Goal: Contribute content: Contribute content

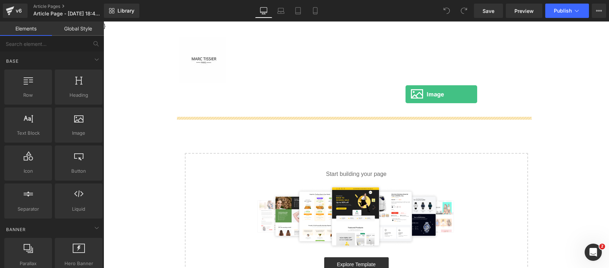
drag, startPoint x: 182, startPoint y: 160, endPoint x: 406, endPoint y: 94, distance: 232.6
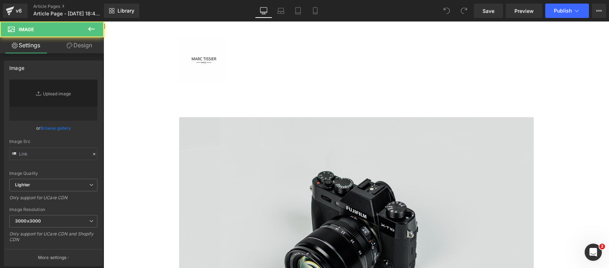
type input "//[DOMAIN_NAME][URL]"
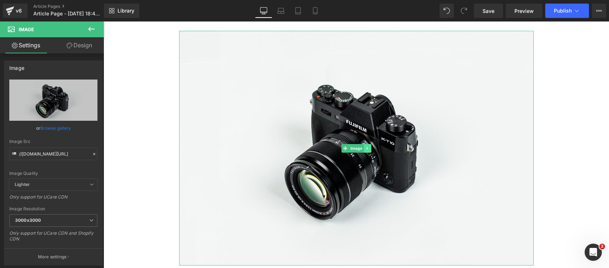
scroll to position [90, 0]
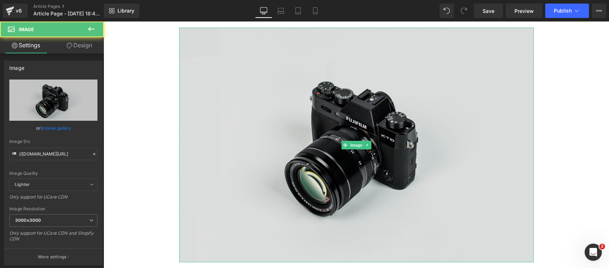
click at [358, 140] on img at bounding box center [356, 145] width 355 height 235
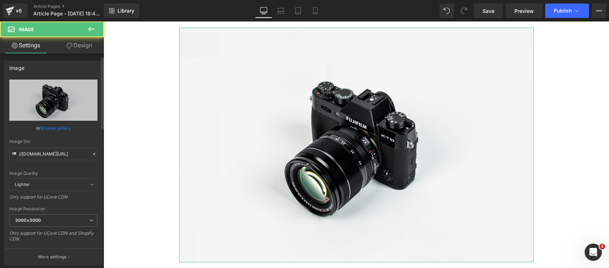
scroll to position [134, 0]
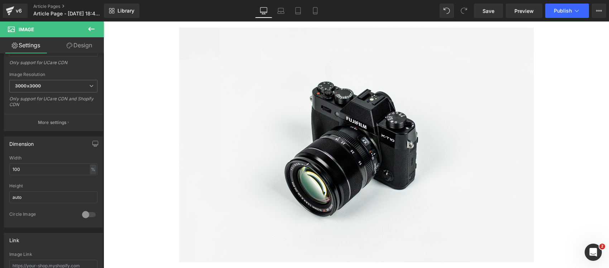
click at [137, 192] on main "Image Select your layout" at bounding box center [357, 191] width 506 height 384
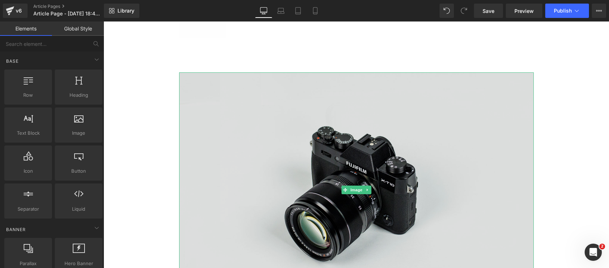
scroll to position [0, 0]
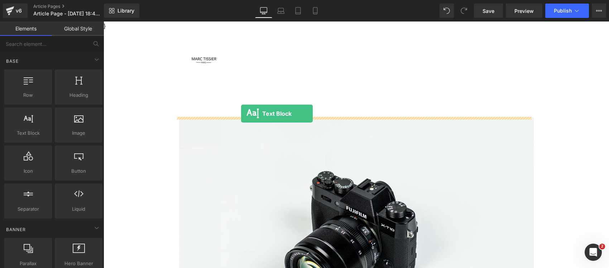
drag, startPoint x: 140, startPoint y: 149, endPoint x: 241, endPoint y: 114, distance: 107.2
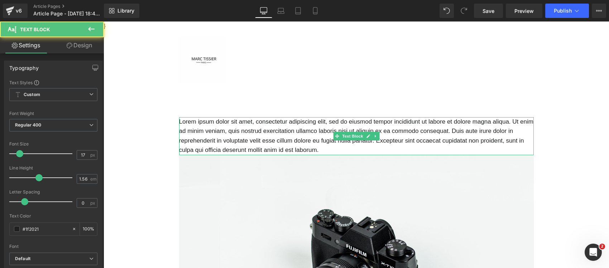
click at [239, 130] on p "Lorem ipsum dolor sit amet, consectetur adipiscing elit, sed do eiusmod tempor …" at bounding box center [356, 136] width 355 height 38
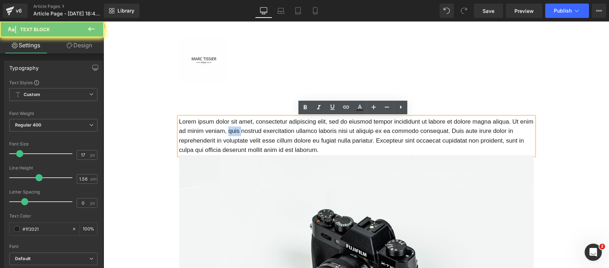
click at [239, 130] on p "Lorem ipsum dolor sit amet, consectetur adipiscing elit, sed do eiusmod tempor …" at bounding box center [356, 136] width 355 height 38
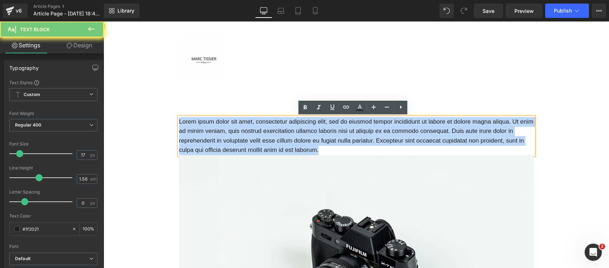
click at [239, 130] on p "Lorem ipsum dolor sit amet, consectetur adipiscing elit, sed do eiusmod tempor …" at bounding box center [356, 136] width 355 height 38
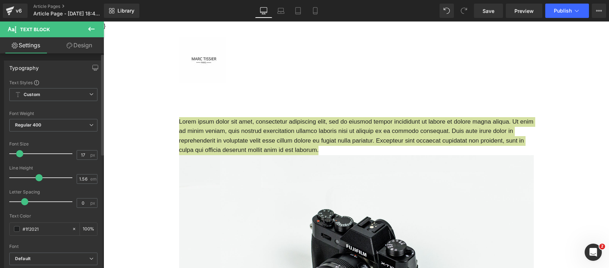
click at [84, 149] on div "Font Size 17 px" at bounding box center [53, 154] width 88 height 24
click at [81, 152] on input "17" at bounding box center [83, 155] width 13 height 9
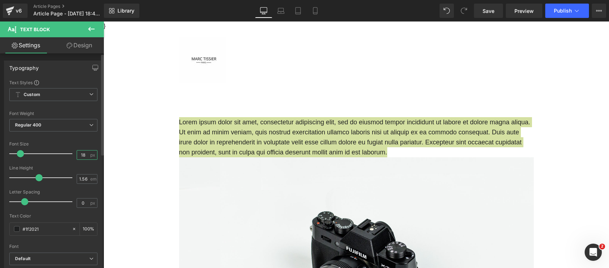
type input "18"
click at [84, 196] on div "Letter Spacing 0 px" at bounding box center [53, 202] width 88 height 24
click at [78, 206] on input "0" at bounding box center [83, 203] width 13 height 9
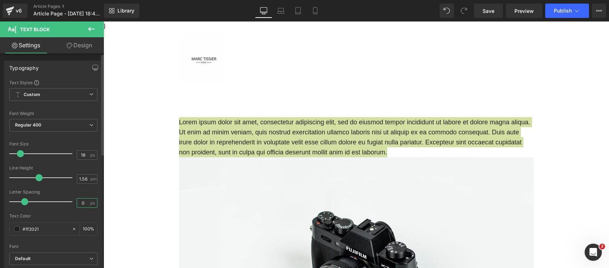
click at [78, 206] on input "0" at bounding box center [83, 203] width 13 height 9
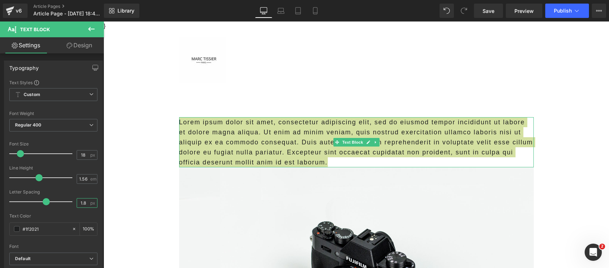
type input "1.8"
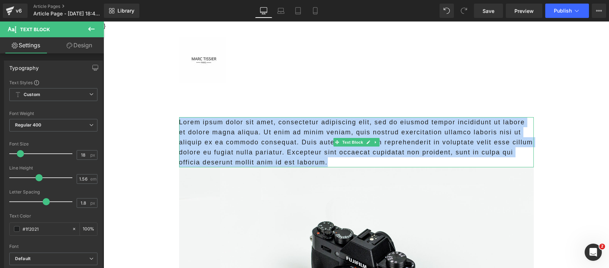
click at [239, 146] on p "Lorem ipsum dolor sit amet, consectetur adipiscing elit, sed do eiusmod tempor …" at bounding box center [356, 142] width 355 height 50
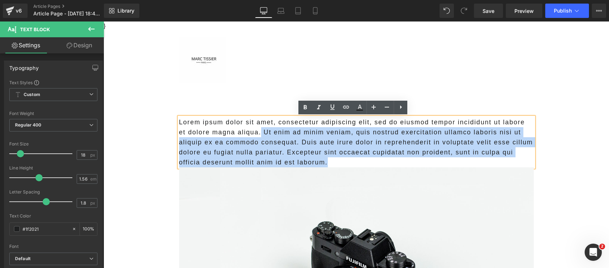
drag, startPoint x: 352, startPoint y: 159, endPoint x: 259, endPoint y: 131, distance: 97.3
click at [259, 131] on p "Lorem ipsum dolor sit amet, consectetur adipiscing elit, sed do eiusmod tempor …" at bounding box center [356, 142] width 355 height 50
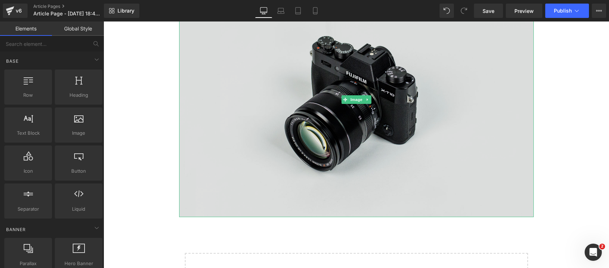
scroll to position [179, 0]
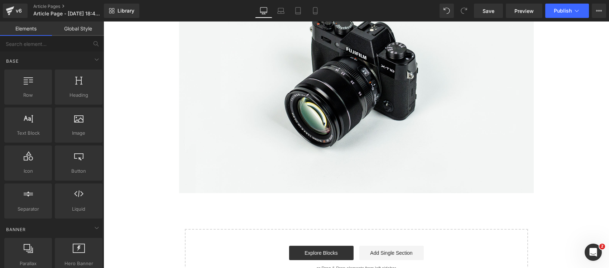
click at [157, 187] on main "Lorem ipsum dolor sit amet, consectetur adipiscing elit, sed do eiusmod tempor …" at bounding box center [357, 111] width 506 height 404
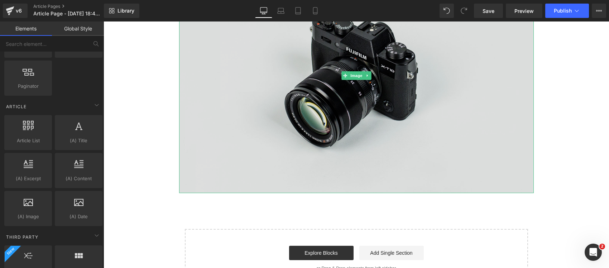
scroll to position [0, 0]
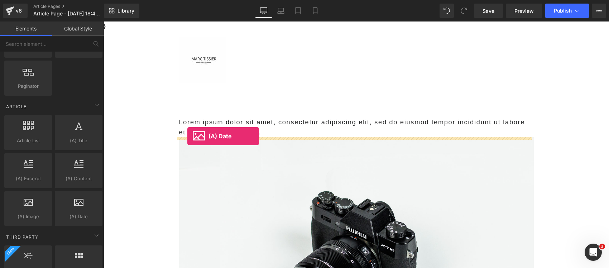
drag, startPoint x: 191, startPoint y: 240, endPoint x: 187, endPoint y: 136, distance: 104.0
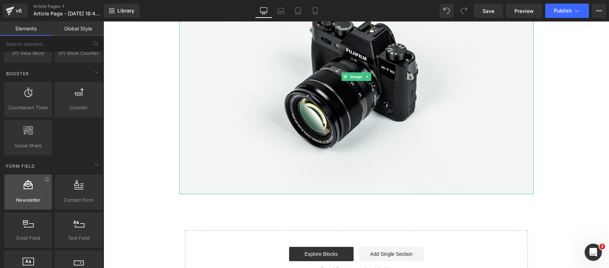
scroll to position [179, 0]
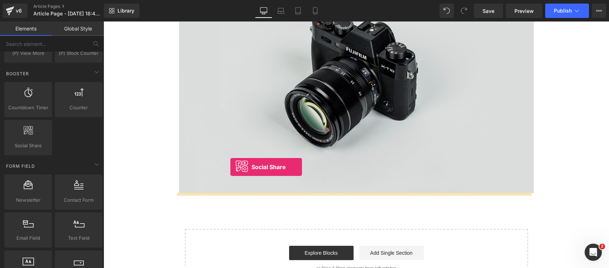
drag, startPoint x: 121, startPoint y: 172, endPoint x: 230, endPoint y: 167, distance: 109.8
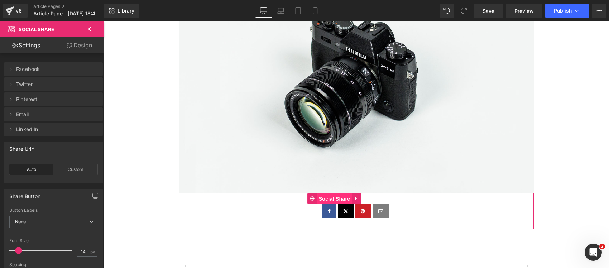
click at [327, 196] on span "Social Share" at bounding box center [334, 199] width 35 height 11
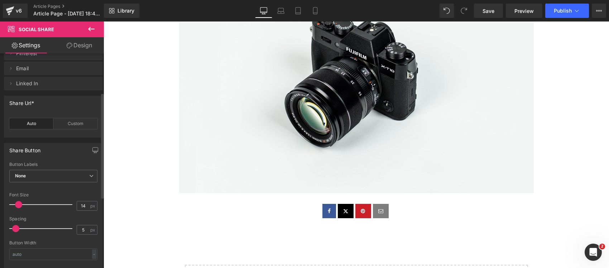
scroll to position [90, 0]
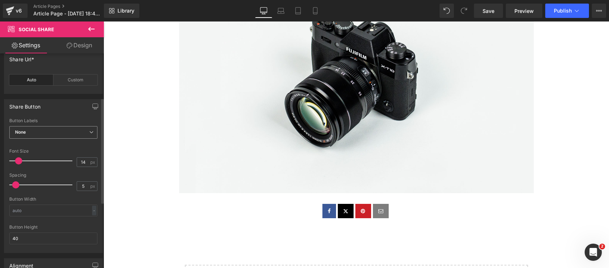
click at [42, 128] on span "None" at bounding box center [53, 132] width 88 height 13
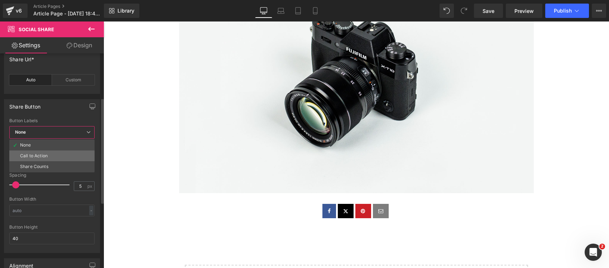
click at [54, 155] on li "Call to Action" at bounding box center [51, 156] width 85 height 11
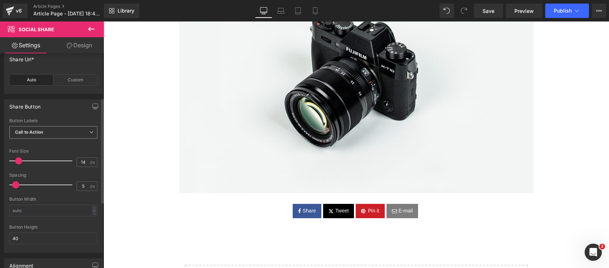
click at [33, 133] on b "Call to Action" at bounding box center [29, 131] width 28 height 5
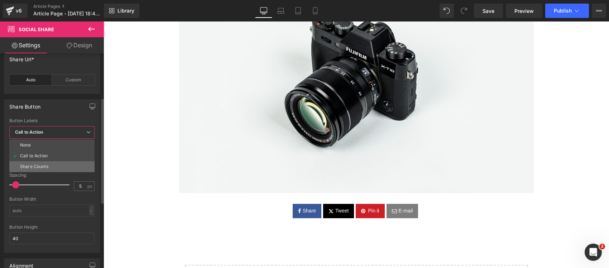
click at [42, 167] on div "Share Counts" at bounding box center [34, 166] width 28 height 5
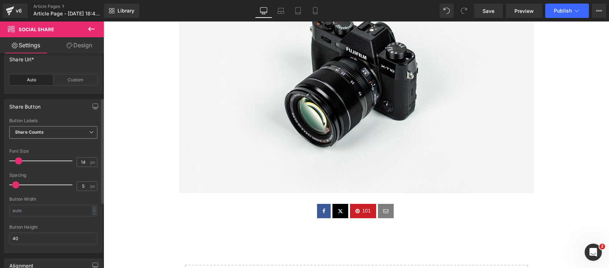
click at [35, 132] on b "Share Counts" at bounding box center [29, 131] width 29 height 5
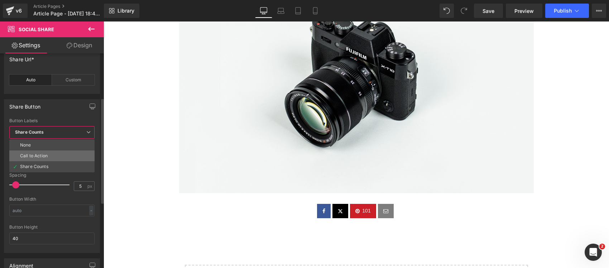
click at [44, 157] on div "Call to Action" at bounding box center [34, 155] width 28 height 5
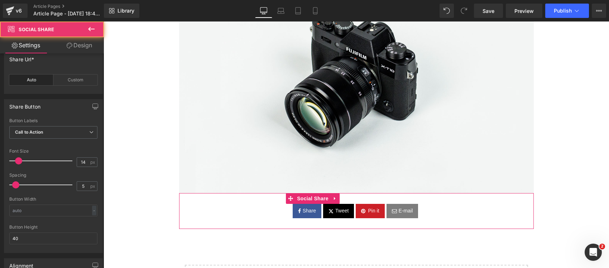
click at [307, 211] on span "Share" at bounding box center [308, 211] width 15 height 8
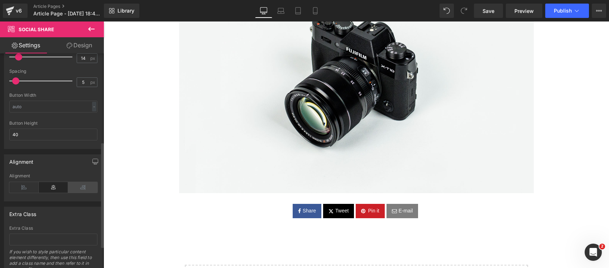
scroll to position [179, 0]
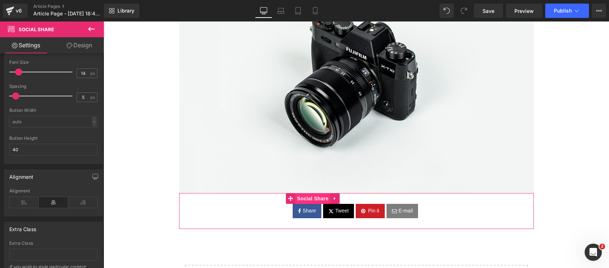
click at [301, 196] on span "Social Share" at bounding box center [312, 198] width 35 height 11
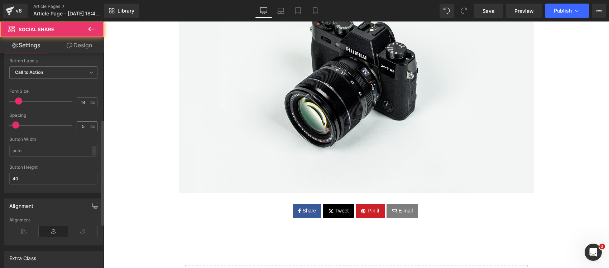
scroll to position [134, 0]
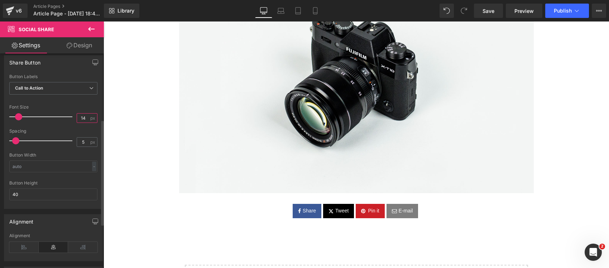
click at [77, 117] on input "14" at bounding box center [83, 118] width 13 height 9
type input "16"
click at [83, 140] on input "5" at bounding box center [83, 142] width 13 height 9
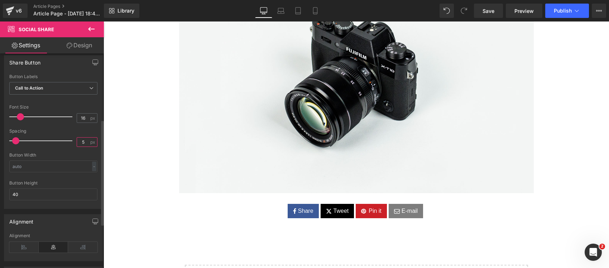
click at [83, 140] on input "5" at bounding box center [83, 142] width 13 height 9
type input "7"
type input "10"
click at [135, 186] on main "Lorem ipsum dolor sit amet, consectetur adipiscing elit, sed do eiusmod tempor …" at bounding box center [357, 128] width 506 height 439
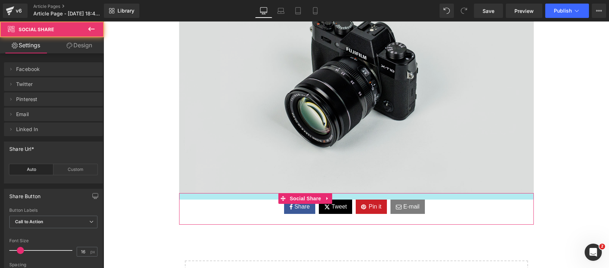
drag, startPoint x: 191, startPoint y: 195, endPoint x: 186, endPoint y: 190, distance: 6.9
click at [186, 190] on div "Lorem ipsum dolor sit amet, consectetur adipiscing elit, sed do eiusmod tempor …" at bounding box center [356, 128] width 355 height 381
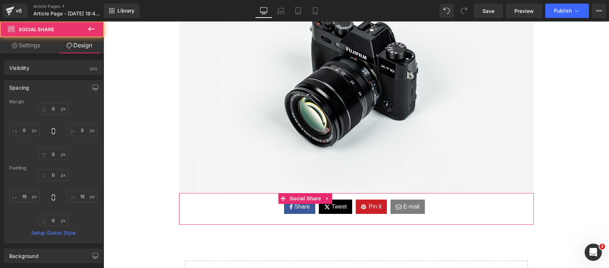
click at [161, 187] on main "Lorem ipsum dolor sit amet, consectetur adipiscing elit, sed do eiusmod tempor …" at bounding box center [357, 126] width 506 height 435
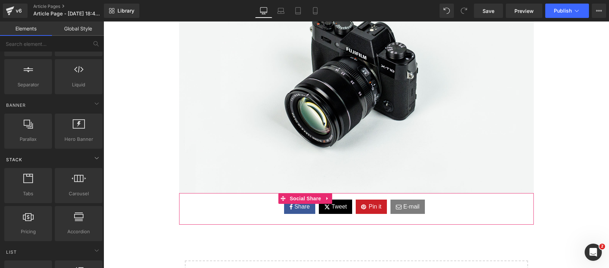
scroll to position [0, 0]
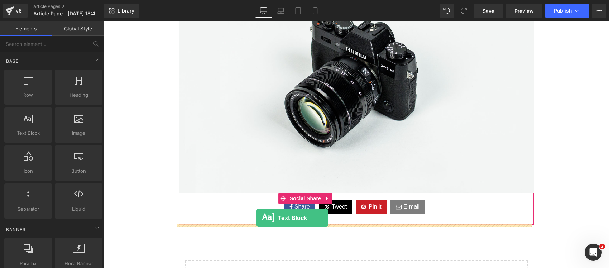
drag, startPoint x: 140, startPoint y: 160, endPoint x: 257, endPoint y: 218, distance: 130.6
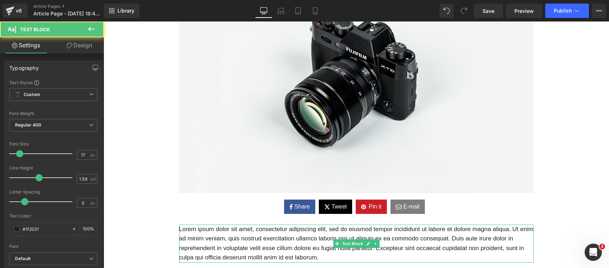
click at [273, 235] on p "Lorem ipsum dolor sit amet, consectetur adipiscing elit, sed do eiusmod tempor …" at bounding box center [356, 244] width 355 height 38
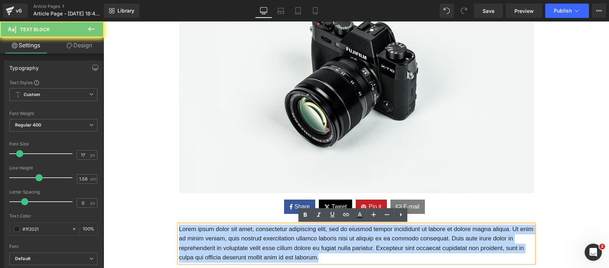
click at [273, 235] on p "Lorem ipsum dolor sit amet, consectetur adipiscing elit, sed do eiusmod tempor …" at bounding box center [356, 244] width 355 height 38
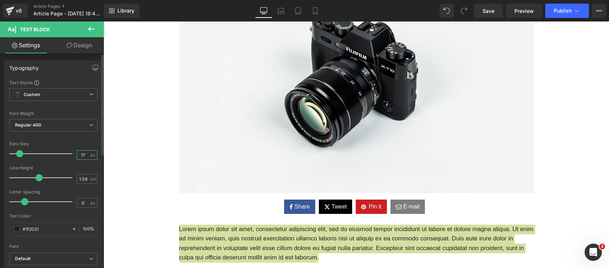
click at [78, 157] on input "17" at bounding box center [83, 155] width 13 height 9
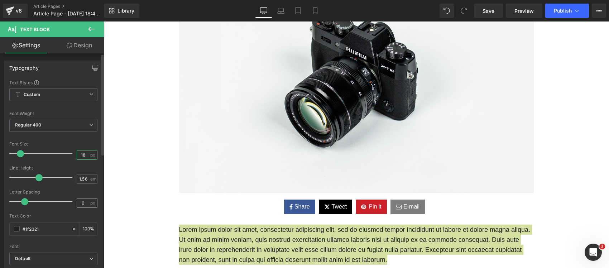
type input "18"
click at [83, 206] on input "0" at bounding box center [83, 203] width 13 height 9
type input "1.6"
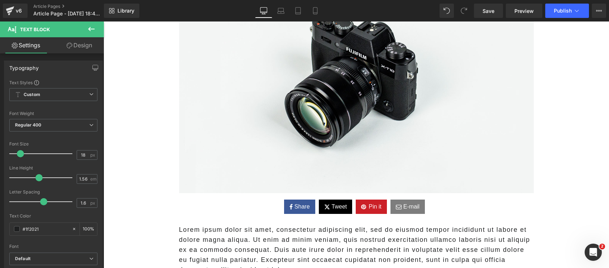
click at [157, 228] on main "Lorem ipsum dolor sit amet, consectetur adipiscing elit, sed do eiusmod tempor …" at bounding box center [357, 151] width 506 height 485
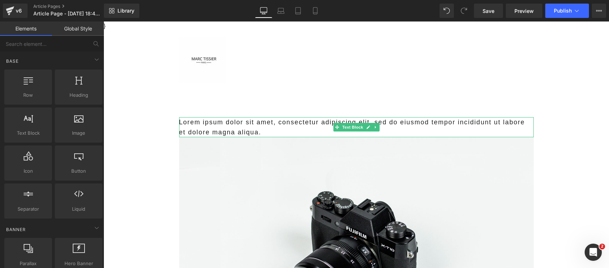
click at [277, 122] on p "Lorem ipsum dolor sit amet, consectetur adipiscing elit, sed do eiusmod tempor …" at bounding box center [356, 127] width 355 height 20
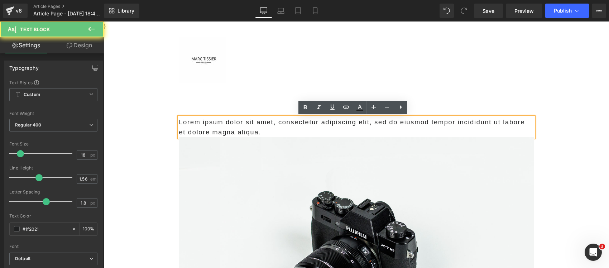
click at [277, 122] on p "Lorem ipsum dolor sit amet, consectetur adipiscing elit, sed do eiusmod tempor …" at bounding box center [356, 127] width 355 height 20
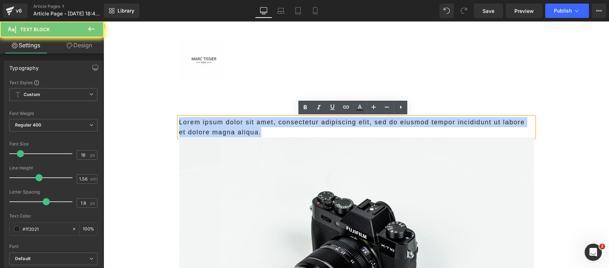
click at [277, 122] on p "Lorem ipsum dolor sit amet, consectetur adipiscing elit, sed do eiusmod tempor …" at bounding box center [356, 127] width 355 height 20
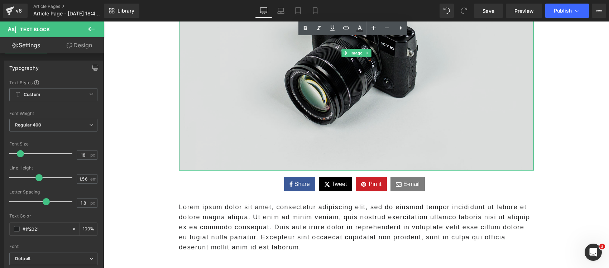
scroll to position [269, 0]
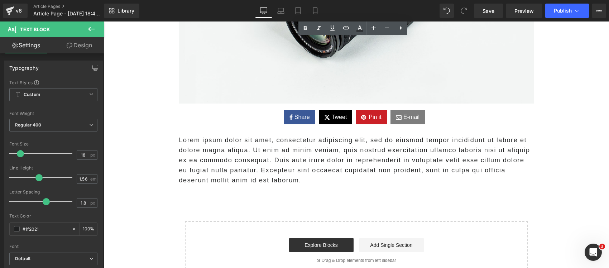
click at [236, 161] on p "Lorem ipsum dolor sit amet, consectetur adipiscing elit, sed do eiusmod tempor …" at bounding box center [356, 160] width 355 height 50
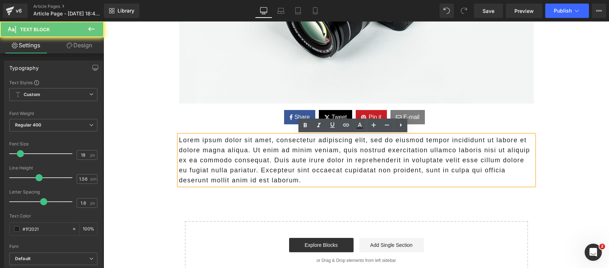
click at [236, 161] on p "Lorem ipsum dolor sit amet, consectetur adipiscing elit, sed do eiusmod tempor …" at bounding box center [356, 160] width 355 height 50
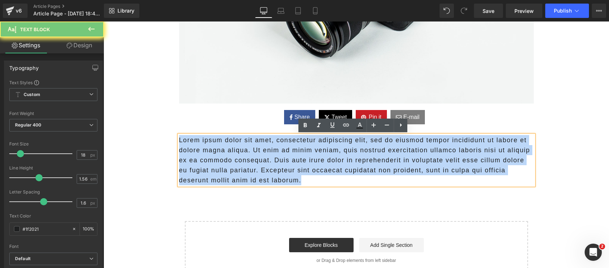
click at [236, 161] on p "Lorem ipsum dolor sit amet, consectetur adipiscing elit, sed do eiusmod tempor …" at bounding box center [356, 160] width 355 height 50
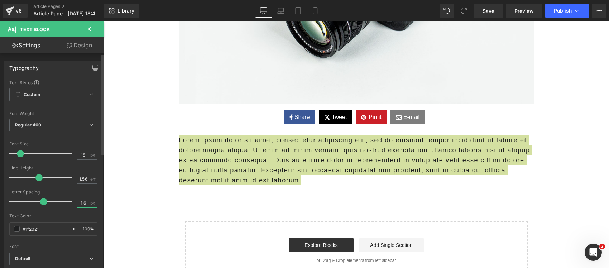
click at [77, 203] on input "1.6" at bounding box center [83, 203] width 13 height 9
type input "1.8"
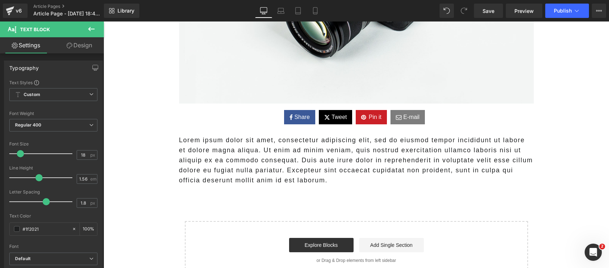
click at [134, 203] on main "Lorem ipsum dolor sit amet, consectetur adipiscing elit, sed do eiusmod tempor …" at bounding box center [357, 62] width 506 height 485
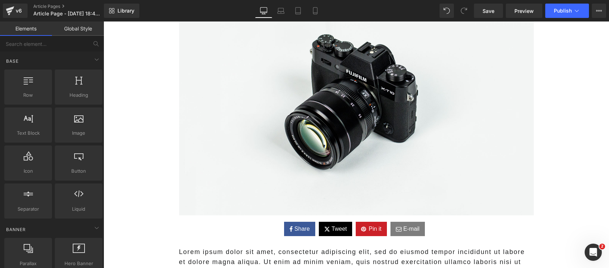
scroll to position [0, 0]
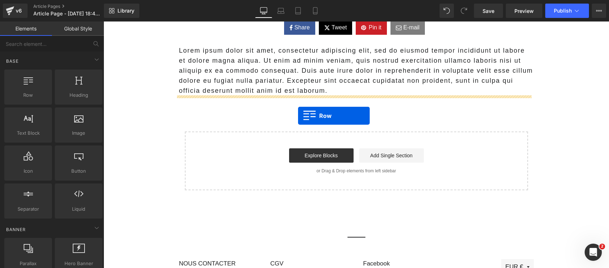
drag, startPoint x: 134, startPoint y: 114, endPoint x: 298, endPoint y: 115, distance: 164.2
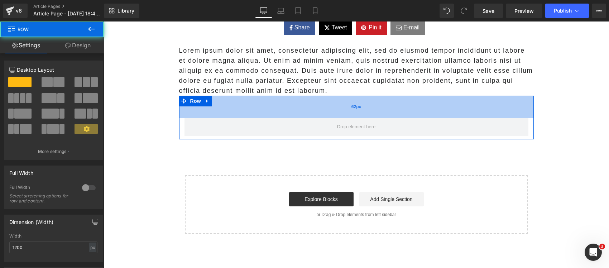
drag, startPoint x: 268, startPoint y: 95, endPoint x: 205, endPoint y: 107, distance: 64.1
click at [271, 111] on div "62px" at bounding box center [356, 107] width 355 height 22
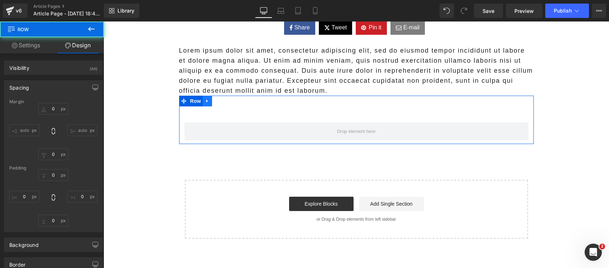
type input "0"
type input "75"
type input "0"
type input "10"
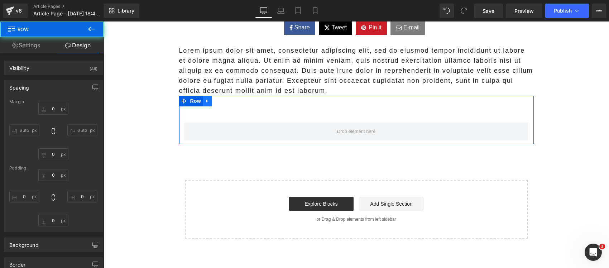
type input "0"
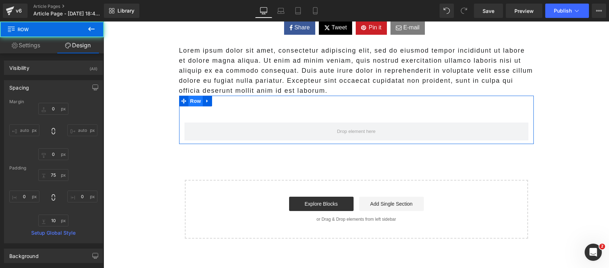
click at [191, 101] on span "Row" at bounding box center [196, 101] width 14 height 11
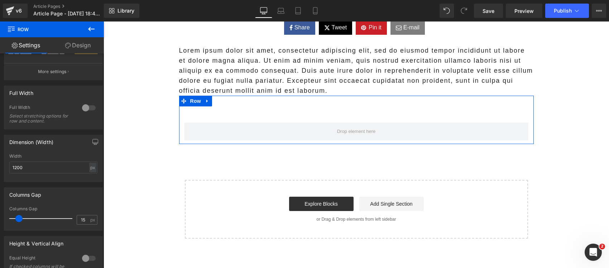
scroll to position [90, 0]
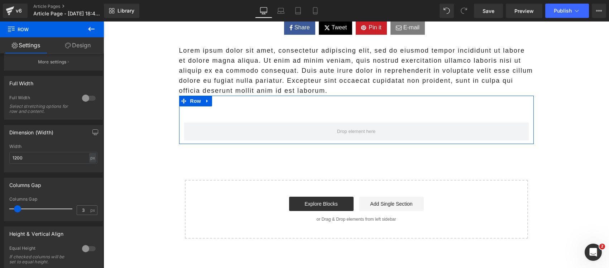
type input "0"
drag, startPoint x: 22, startPoint y: 210, endPoint x: 7, endPoint y: 210, distance: 14.7
click at [7, 210] on div "0px Columns Gap 0 px" at bounding box center [53, 209] width 98 height 24
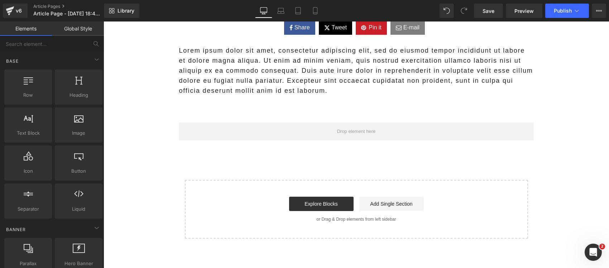
drag, startPoint x: 142, startPoint y: 167, endPoint x: 107, endPoint y: 160, distance: 36.1
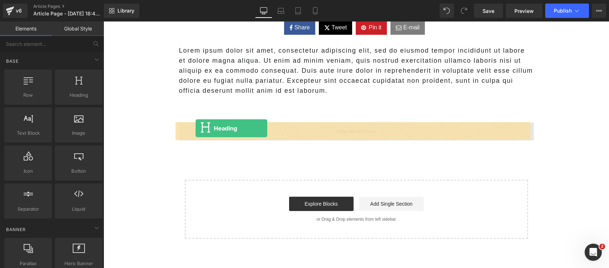
drag, startPoint x: 176, startPoint y: 114, endPoint x: 196, endPoint y: 128, distance: 24.3
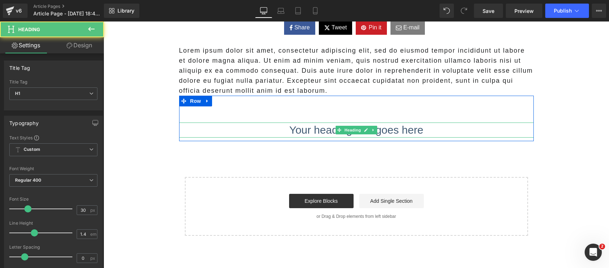
click at [273, 129] on h1 "Your heading text goes here" at bounding box center [356, 130] width 355 height 15
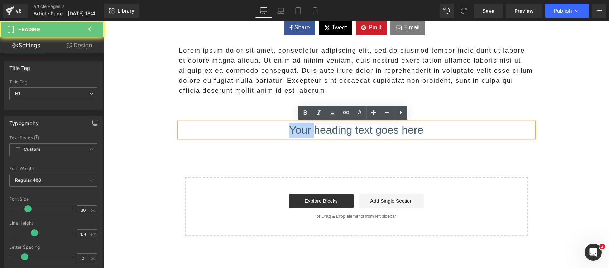
click at [273, 129] on h1 "Your heading text goes here" at bounding box center [356, 130] width 355 height 15
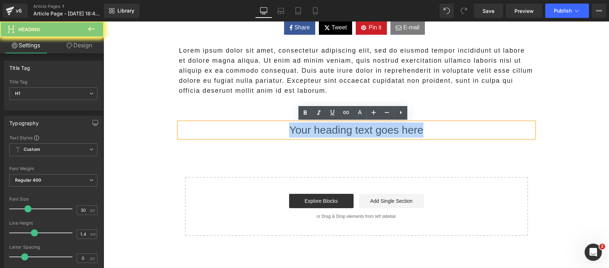
click at [273, 129] on h1 "Your heading text goes here" at bounding box center [356, 130] width 355 height 15
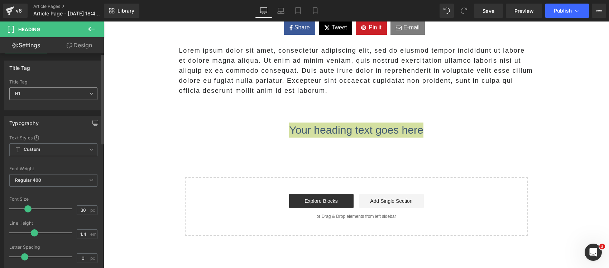
click at [40, 94] on span "H1" at bounding box center [53, 93] width 88 height 13
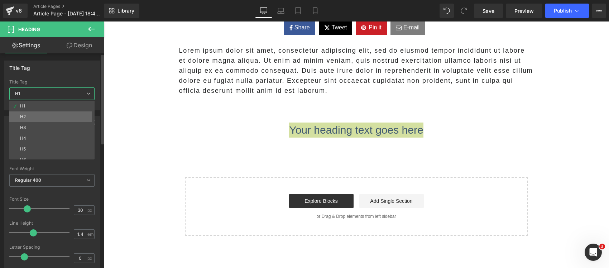
click at [33, 115] on li "H2" at bounding box center [53, 116] width 89 height 11
type input "27"
type input "100"
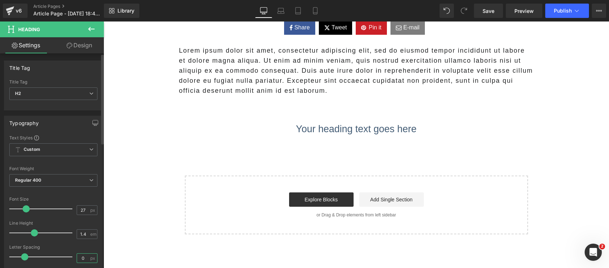
click at [80, 257] on input "0" at bounding box center [83, 258] width 13 height 9
type input "2"
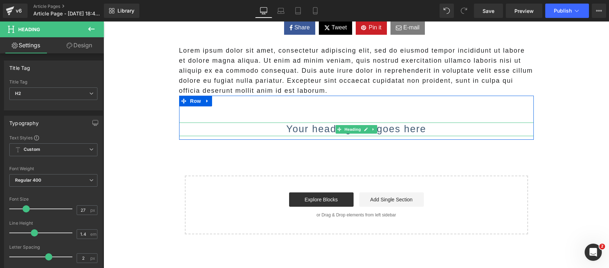
click at [314, 132] on h2 "Your heading text goes here" at bounding box center [356, 130] width 355 height 14
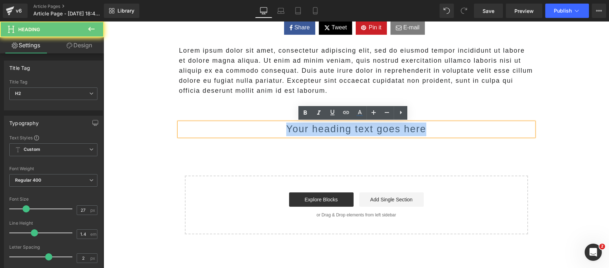
click at [314, 132] on h2 "Your heading text goes here" at bounding box center [356, 130] width 355 height 14
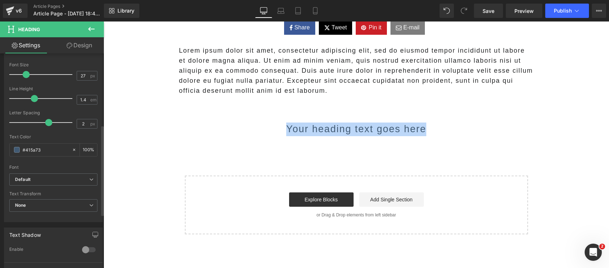
scroll to position [224, 0]
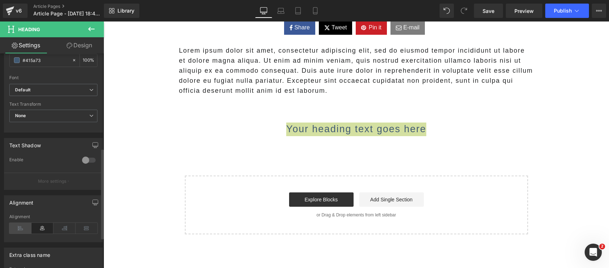
click at [20, 228] on icon at bounding box center [20, 228] width 22 height 11
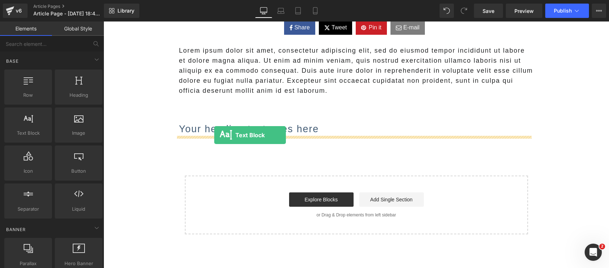
drag, startPoint x: 137, startPoint y: 147, endPoint x: 214, endPoint y: 135, distance: 78.3
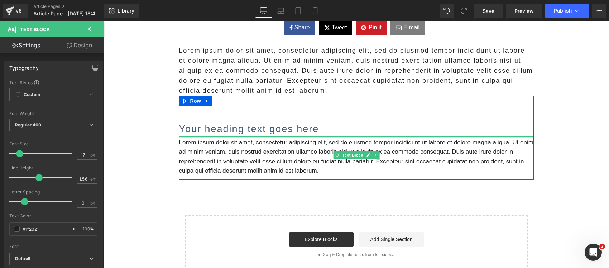
click at [209, 139] on div "Lorem ipsum dolor sit amet, consectetur adipiscing elit, sed do eiusmod tempor …" at bounding box center [356, 156] width 355 height 40
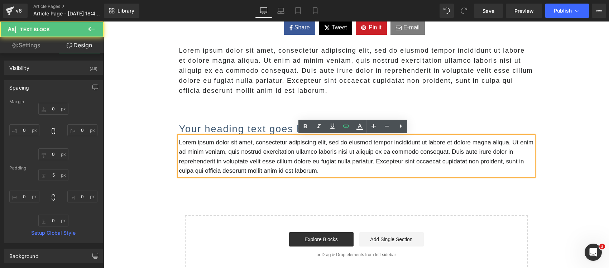
click at [209, 156] on p "Lorem ipsum dolor sit amet, consectetur adipiscing elit, sed do eiusmod tempor …" at bounding box center [356, 157] width 355 height 38
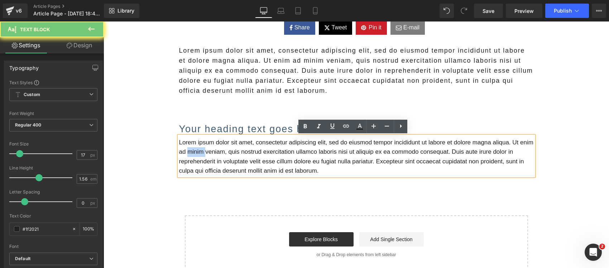
click at [209, 156] on p "Lorem ipsum dolor sit amet, consectetur adipiscing elit, sed do eiusmod tempor …" at bounding box center [356, 157] width 355 height 38
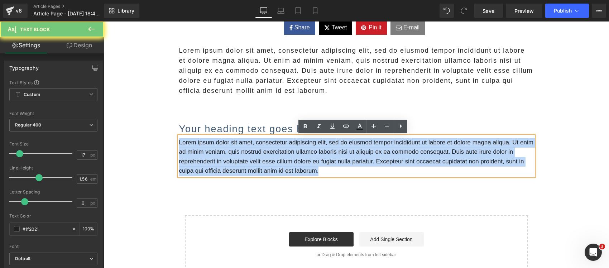
click at [209, 156] on p "Lorem ipsum dolor sit amet, consectetur adipiscing elit, sed do eiusmod tempor …" at bounding box center [356, 157] width 355 height 38
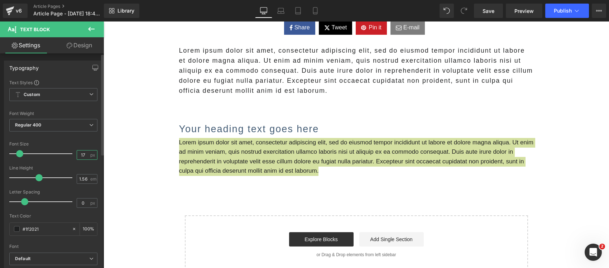
click at [81, 151] on input "17" at bounding box center [83, 155] width 13 height 9
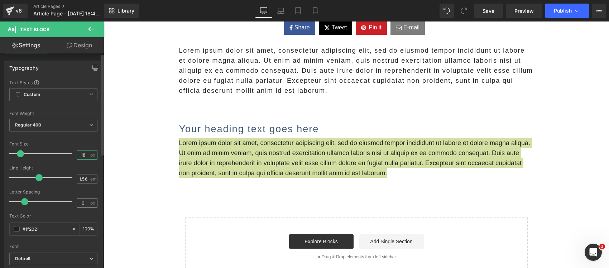
type input "18"
click at [80, 206] on input "0" at bounding box center [83, 203] width 13 height 9
type input "1.8"
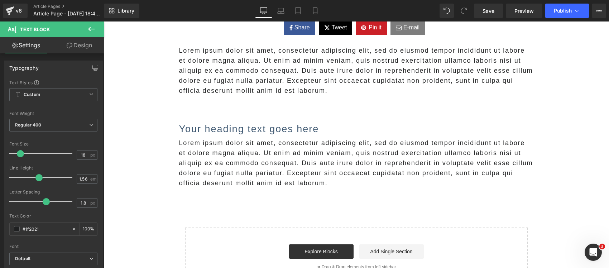
click at [141, 210] on main "Lorem ipsum dolor sit amet, consectetur adipiscing elit, sed do eiusmod tempor …" at bounding box center [357, 21] width 506 height 582
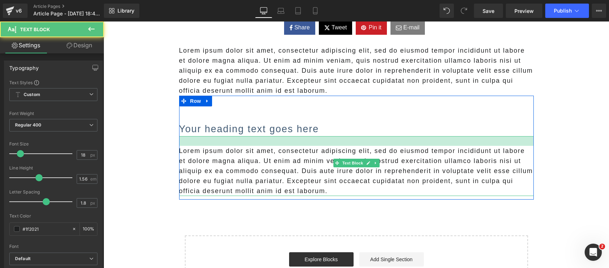
drag, startPoint x: 217, startPoint y: 137, endPoint x: 220, endPoint y: 144, distance: 8.3
click at [220, 144] on div at bounding box center [356, 141] width 355 height 10
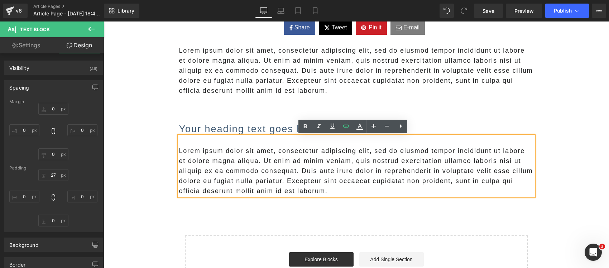
click at [156, 142] on main "Lorem ipsum dolor sit amet, consectetur adipiscing elit, sed do eiusmod tempor …" at bounding box center [357, 25] width 506 height 590
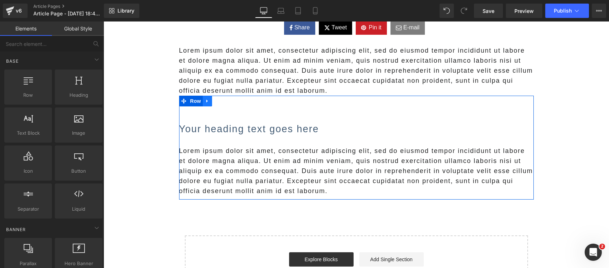
click at [206, 104] on link at bounding box center [207, 101] width 9 height 11
click at [213, 104] on link at bounding box center [216, 101] width 9 height 11
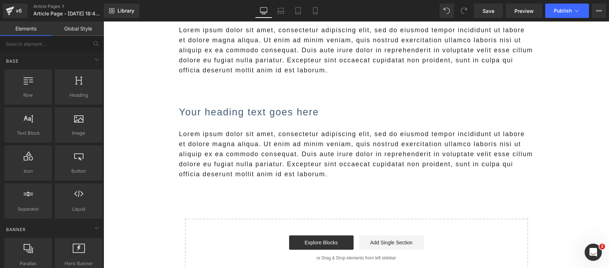
scroll to position [463, 0]
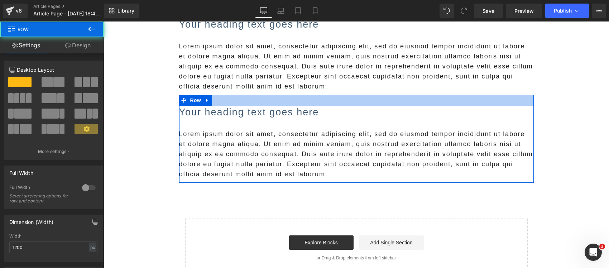
drag, startPoint x: 230, startPoint y: 95, endPoint x: 221, endPoint y: 79, distance: 18.6
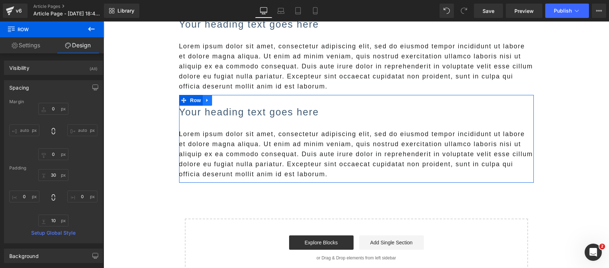
click at [207, 99] on link at bounding box center [207, 100] width 9 height 11
click at [214, 101] on icon at bounding box center [216, 100] width 5 height 5
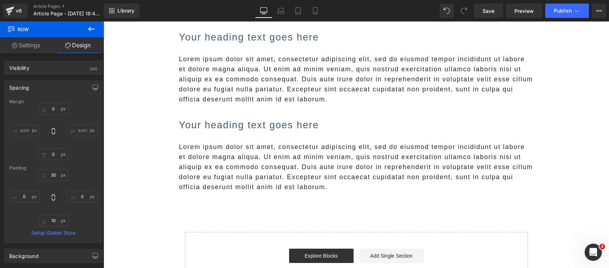
scroll to position [495, 0]
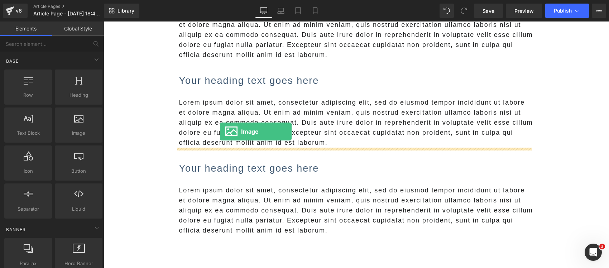
drag, startPoint x: 182, startPoint y: 155, endPoint x: 220, endPoint y: 132, distance: 44.3
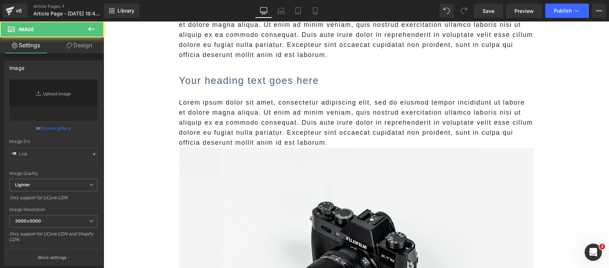
type input "//d1um8515vdn9kb.cloudfront.net/images/parallax.jpg"
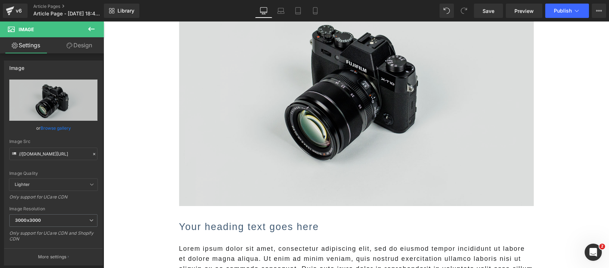
scroll to position [674, 0]
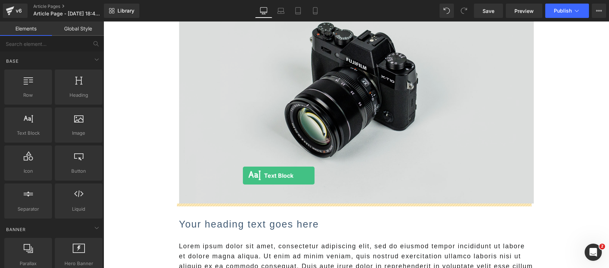
drag, startPoint x: 135, startPoint y: 153, endPoint x: 243, endPoint y: 176, distance: 110.7
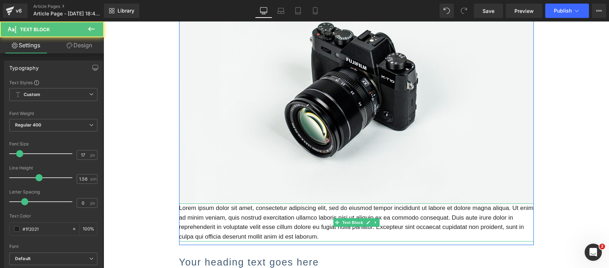
click at [230, 215] on p "Lorem ipsum dolor sit amet, consectetur adipiscing elit, sed do eiusmod tempor …" at bounding box center [356, 223] width 355 height 38
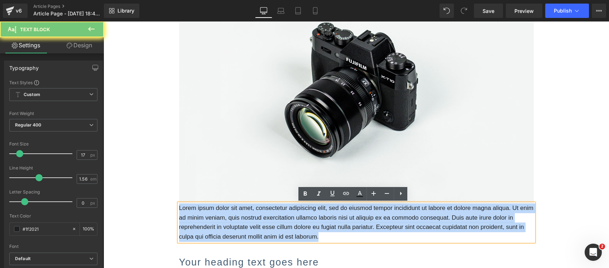
click at [230, 215] on p "Lorem ipsum dolor sit amet, consectetur adipiscing elit, sed do eiusmod tempor …" at bounding box center [356, 223] width 355 height 38
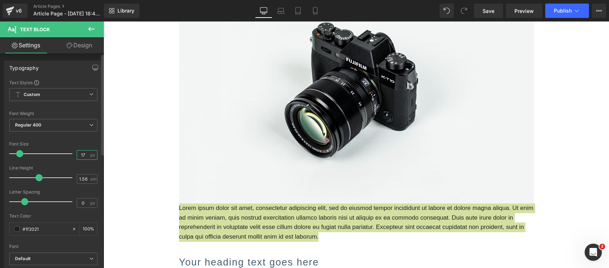
click at [79, 156] on input "17" at bounding box center [83, 155] width 13 height 9
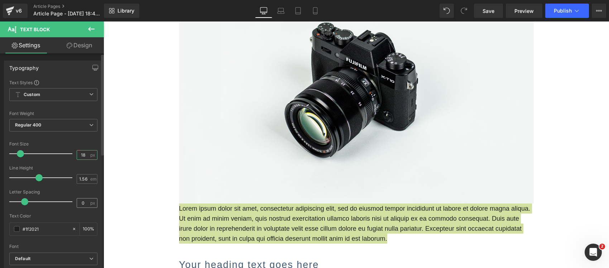
type input "18"
click at [84, 200] on input "0" at bounding box center [83, 203] width 13 height 9
type input "1.8"
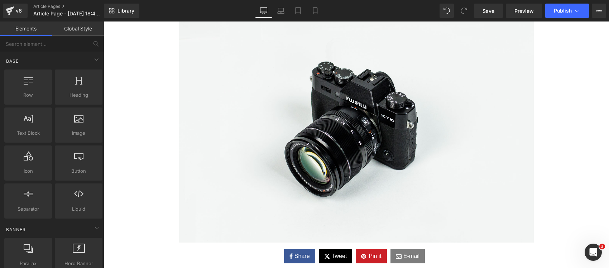
scroll to position [134, 0]
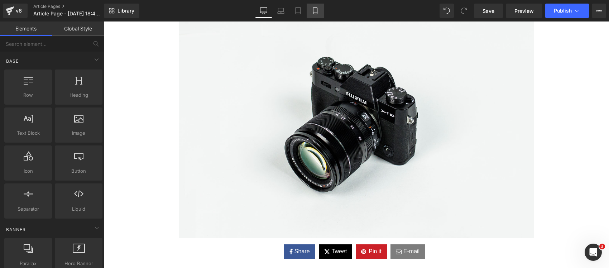
click at [317, 9] on icon at bounding box center [315, 10] width 7 height 7
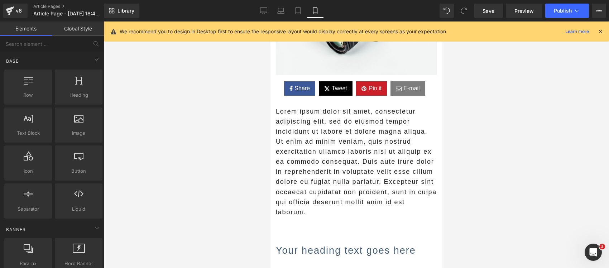
click at [599, 33] on icon at bounding box center [601, 31] width 6 height 6
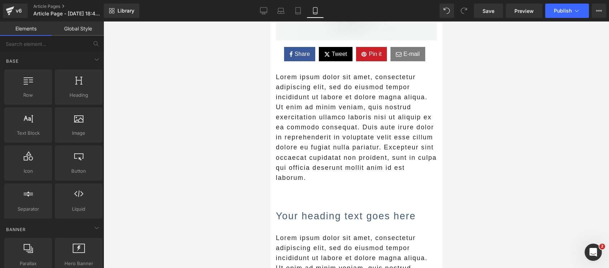
scroll to position [179, 0]
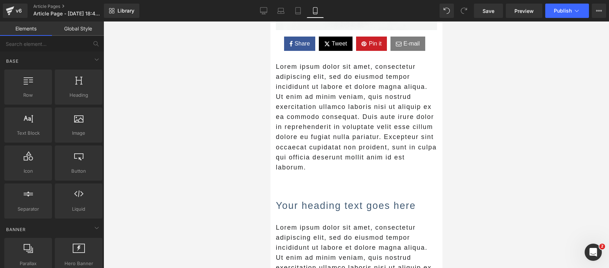
drag, startPoint x: 313, startPoint y: 133, endPoint x: 380, endPoint y: 157, distance: 70.7
click at [313, 134] on p "Lorem ipsum dolor sit amet, consectetur adipiscing elit, sed do eiusmod tempor …" at bounding box center [356, 117] width 161 height 111
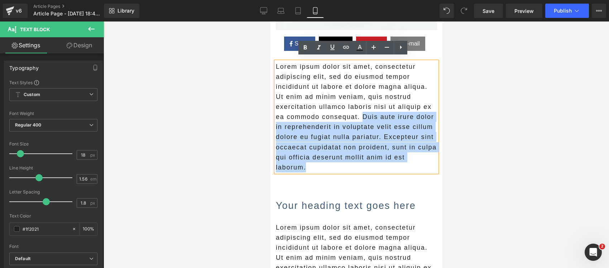
drag, startPoint x: 384, startPoint y: 161, endPoint x: 371, endPoint y: 116, distance: 46.5
click at [371, 116] on p "Lorem ipsum dolor sit amet, consectetur adipiscing elit, sed do eiusmod tempor …" at bounding box center [356, 117] width 161 height 111
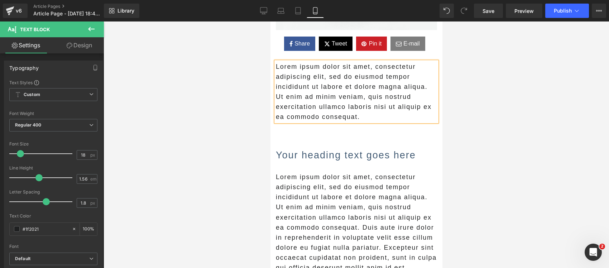
click at [223, 156] on div at bounding box center [357, 145] width 506 height 247
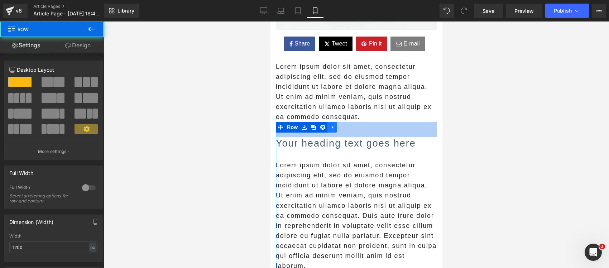
drag, startPoint x: 339, startPoint y: 134, endPoint x: 334, endPoint y: 122, distance: 13.0
click at [334, 122] on div "Your heading text goes here Heading Lorem ipsum dolor sit amet, consectetur adi…" at bounding box center [356, 198] width 161 height 153
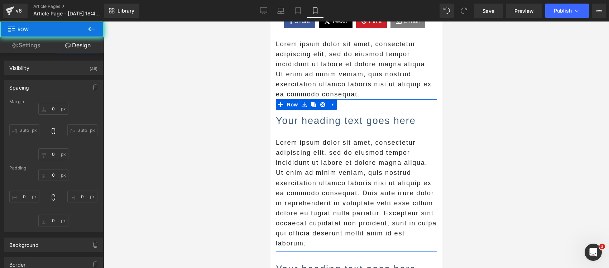
type input "0"
type input "42"
type input "0"
type input "10"
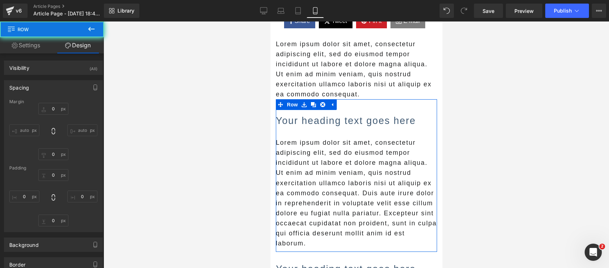
type input "0"
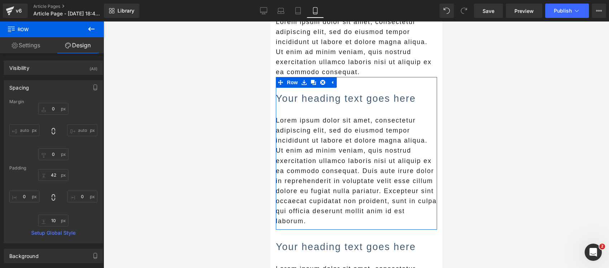
click at [343, 175] on p "Lorem ipsum dolor sit amet, consectetur adipiscing elit, sed do eiusmod tempor …" at bounding box center [356, 170] width 161 height 111
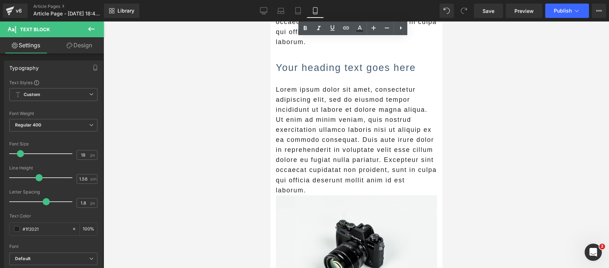
click at [224, 140] on div at bounding box center [357, 145] width 506 height 247
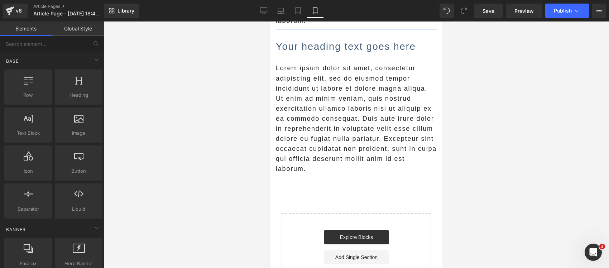
scroll to position [807, 0]
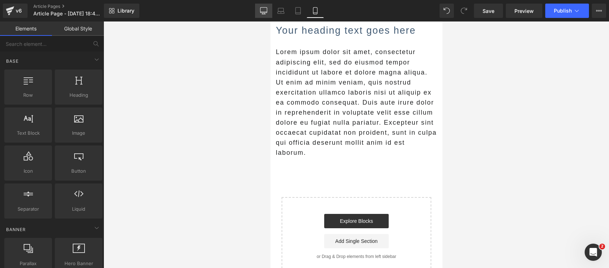
click at [266, 8] on icon at bounding box center [263, 10] width 7 height 7
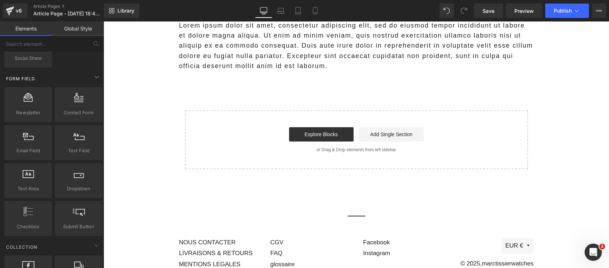
scroll to position [1075, 0]
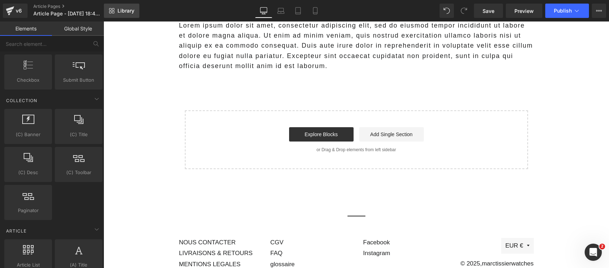
click at [134, 10] on span "Library" at bounding box center [126, 11] width 17 height 6
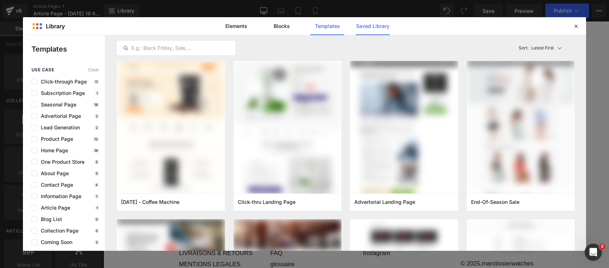
click at [362, 27] on link "Saved Library" at bounding box center [373, 26] width 34 height 18
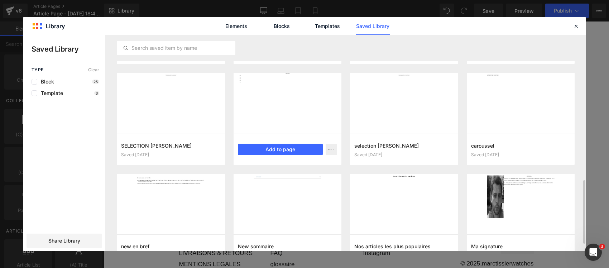
scroll to position [518, 0]
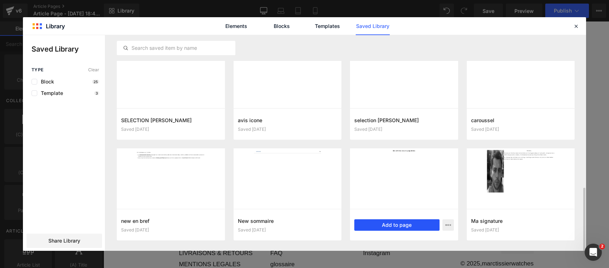
click at [406, 223] on button "Add to page" at bounding box center [397, 224] width 85 height 11
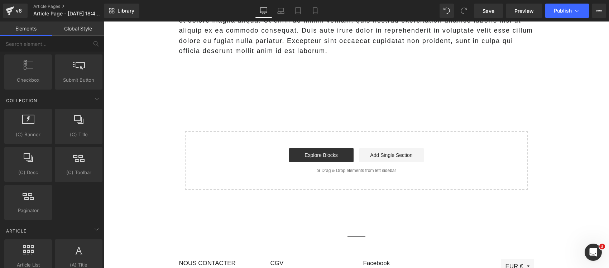
scroll to position [942, 0]
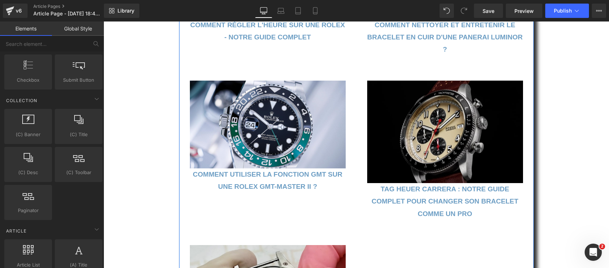
scroll to position [852, 0]
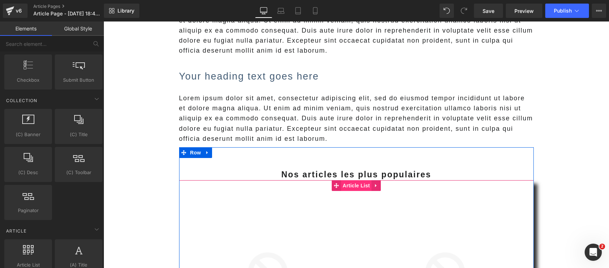
click at [363, 187] on span "Article List" at bounding box center [356, 185] width 31 height 11
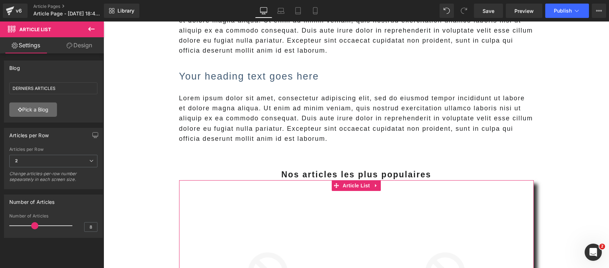
click at [35, 114] on link "Pick a Blog" at bounding box center [33, 110] width 48 height 14
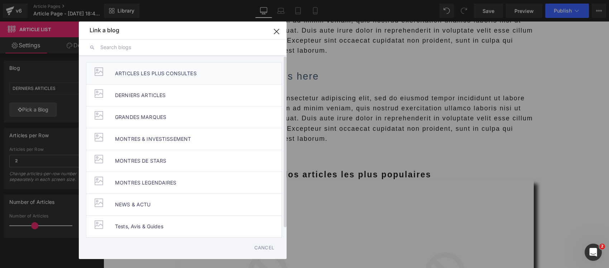
click at [195, 79] on span "ARTICLES LES PLUS CONSULTES" at bounding box center [156, 74] width 82 height 22
type input "ARTICLES LES PLUS CONSULTES"
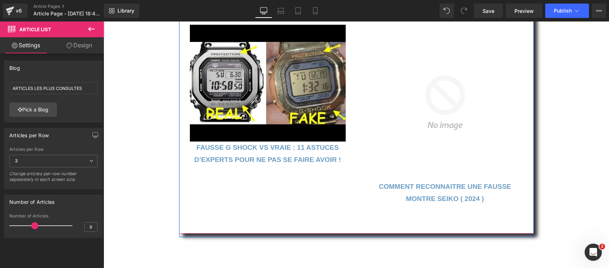
scroll to position [1569, 0]
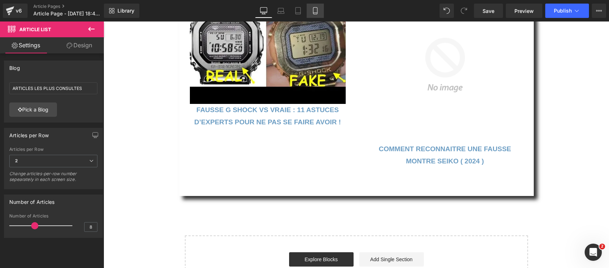
click at [319, 10] on link "Mobile" at bounding box center [315, 11] width 17 height 14
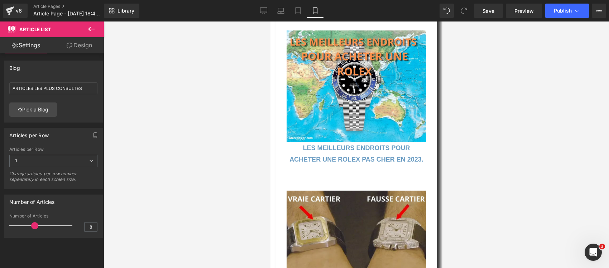
scroll to position [886, 0]
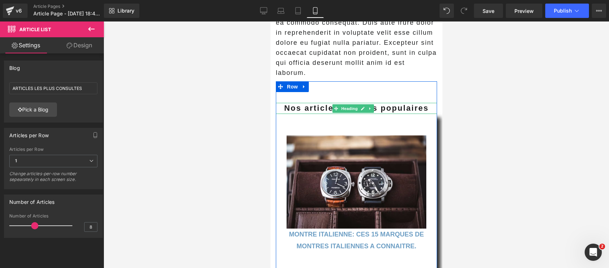
drag, startPoint x: 391, startPoint y: 106, endPoint x: 387, endPoint y: 102, distance: 5.3
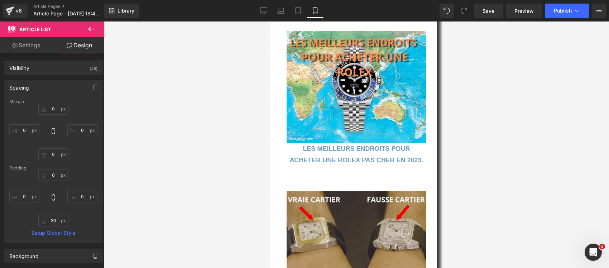
scroll to position [1648, 0]
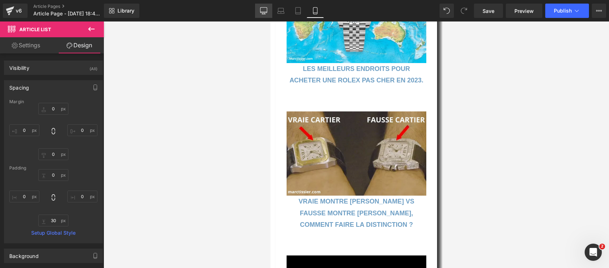
click at [266, 8] on icon at bounding box center [263, 10] width 7 height 7
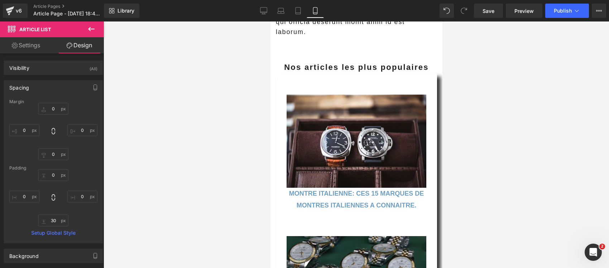
type input "0"
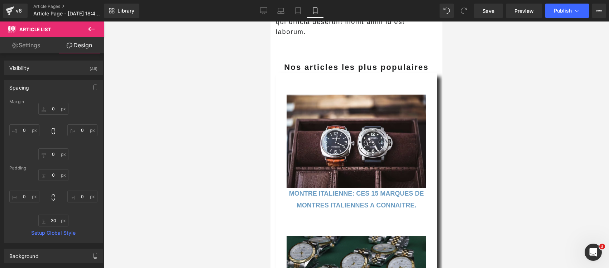
type input "0"
type input "30"
type input "0"
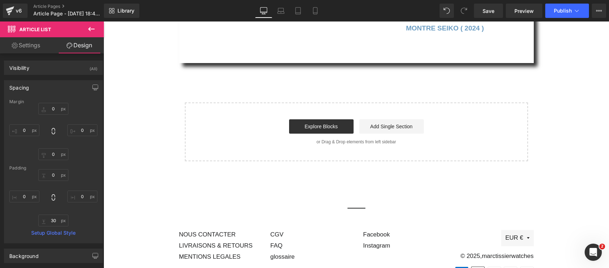
scroll to position [1694, 0]
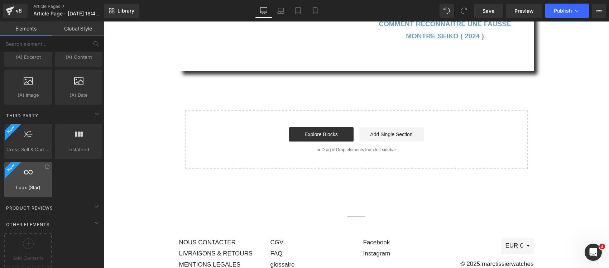
scroll to position [1334, 0]
click at [24, 243] on div at bounding box center [28, 246] width 44 height 16
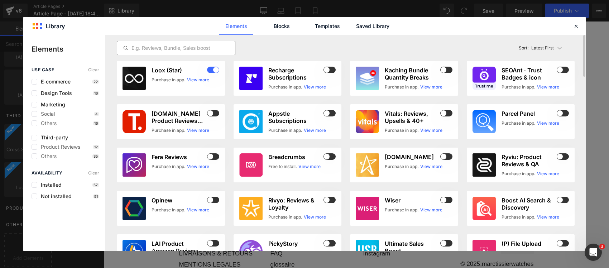
click at [185, 44] on input "text" at bounding box center [176, 48] width 118 height 9
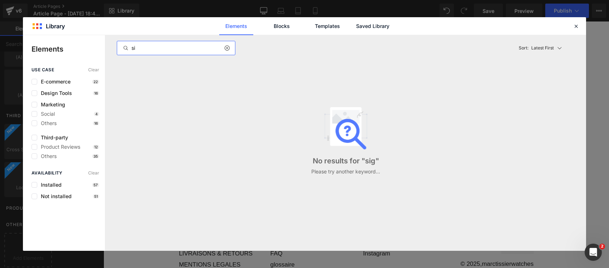
type input "s"
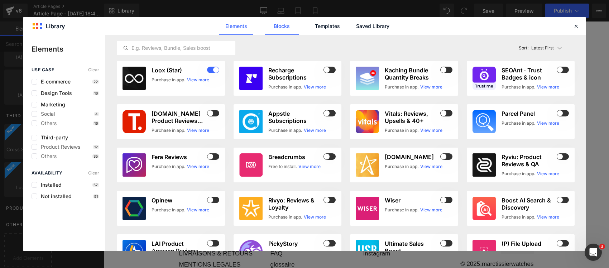
click at [356, 28] on link "Blocks" at bounding box center [373, 26] width 34 height 18
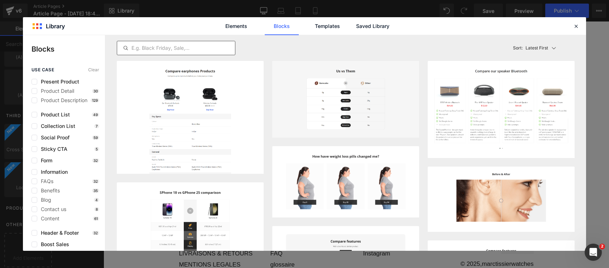
click at [190, 44] on input "text" at bounding box center [176, 48] width 118 height 9
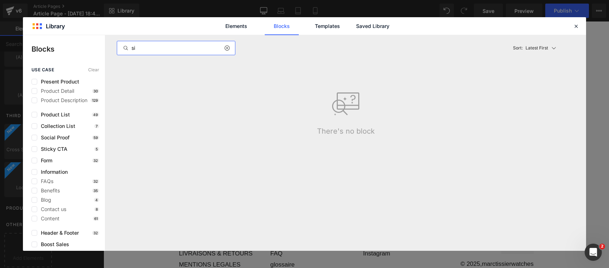
type input "s"
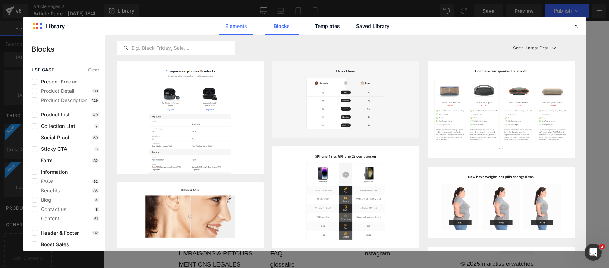
click at [310, 24] on link "Elements" at bounding box center [327, 26] width 34 height 18
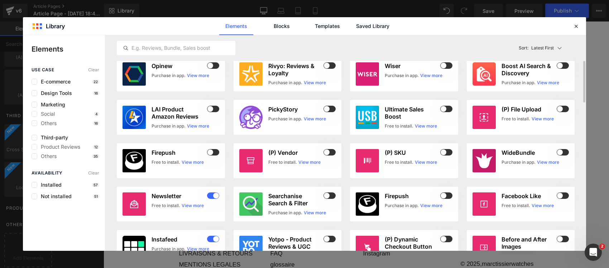
scroll to position [224, 0]
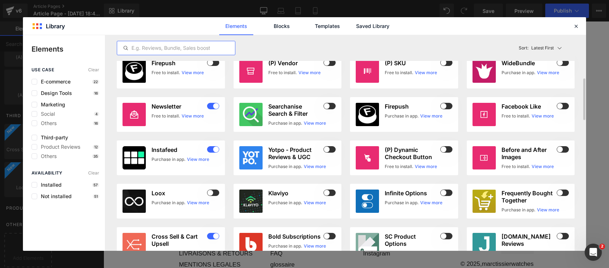
click at [199, 46] on input "text" at bounding box center [176, 48] width 118 height 9
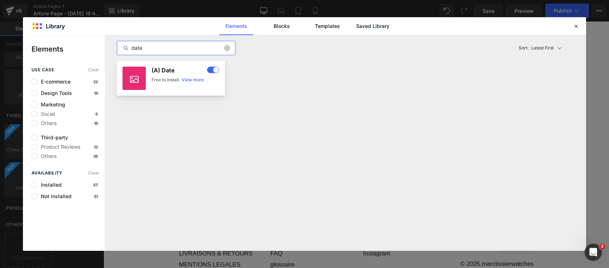
type input "date"
click at [165, 71] on h3 "(A) Date" at bounding box center [179, 70] width 54 height 7
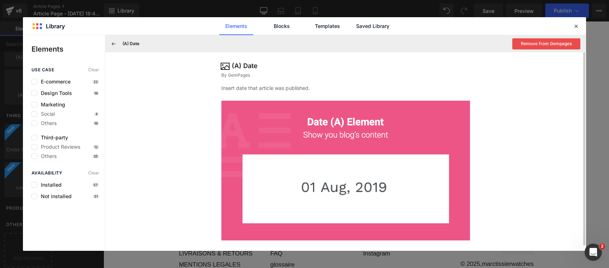
click at [248, 133] on img at bounding box center [346, 171] width 249 height 140
click at [237, 66] on div "(A) Date" at bounding box center [245, 66] width 26 height 10
click at [579, 27] on icon at bounding box center [576, 26] width 6 height 6
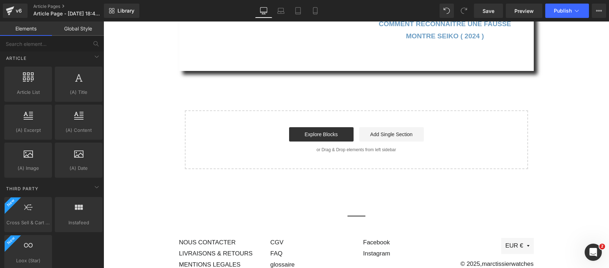
scroll to position [1245, 0]
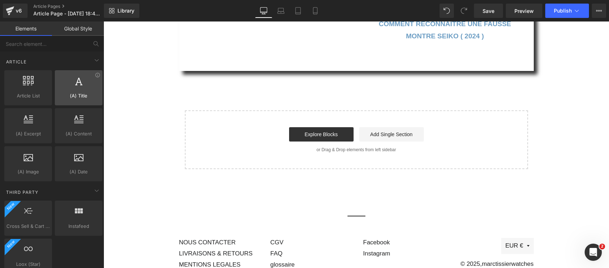
click at [84, 100] on span "(A) Title" at bounding box center [78, 96] width 43 height 8
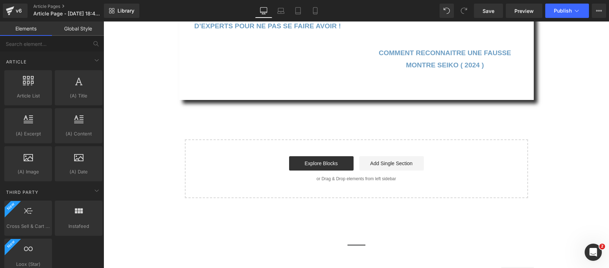
scroll to position [1649, 0]
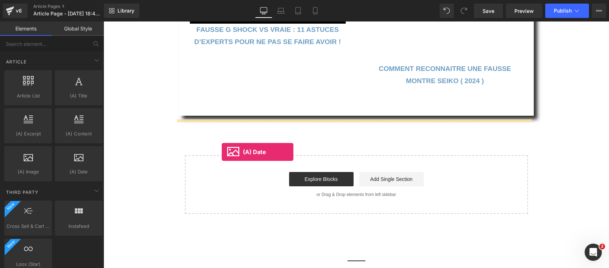
drag, startPoint x: 184, startPoint y: 201, endPoint x: 222, endPoint y: 152, distance: 62.3
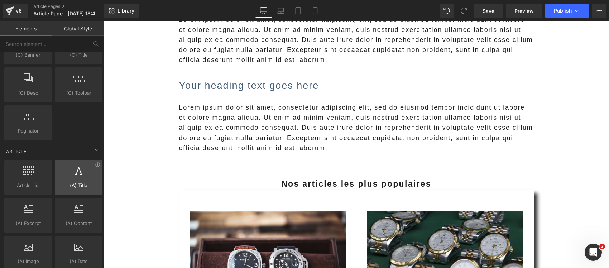
scroll to position [1245, 0]
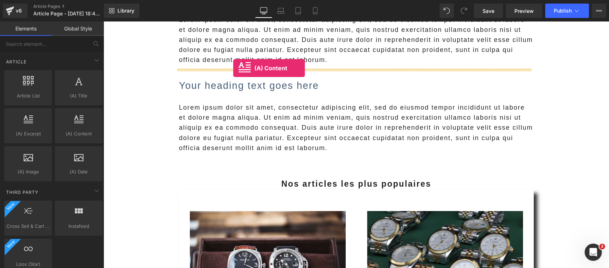
drag, startPoint x: 189, startPoint y: 154, endPoint x: 233, endPoint y: 68, distance: 96.8
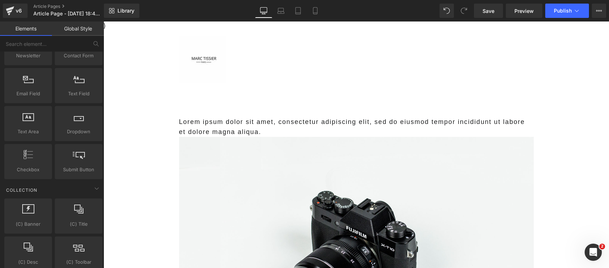
scroll to position [0, 0]
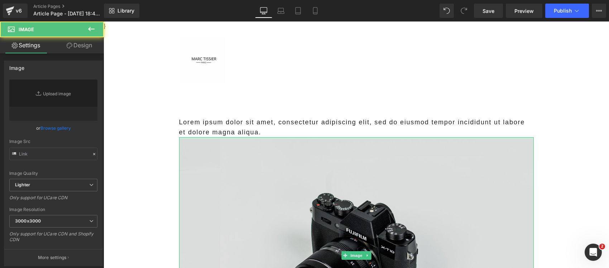
type input "//d1um8515vdn9kb.cloudfront.net/images/parallax.jpg"
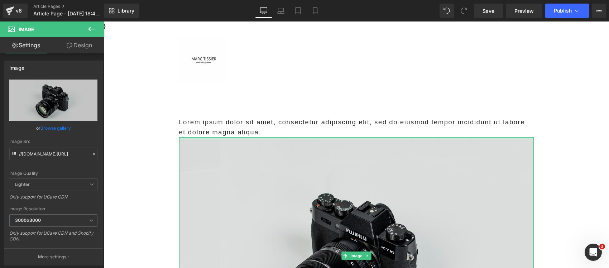
click at [263, 139] on div "Image" at bounding box center [356, 255] width 355 height 237
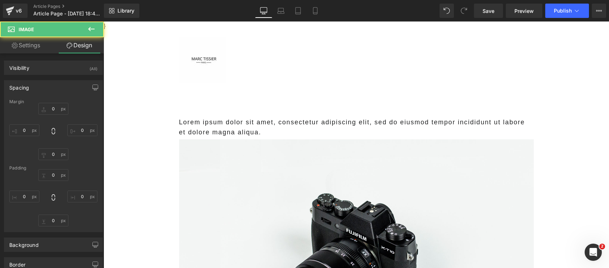
type input "0"
type input "6"
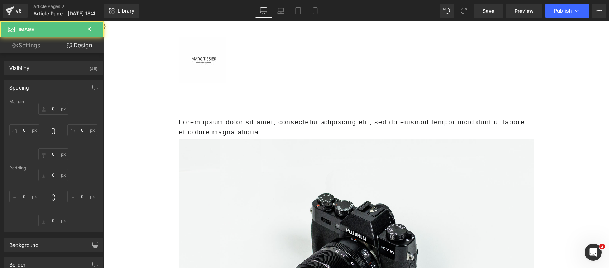
type input "0"
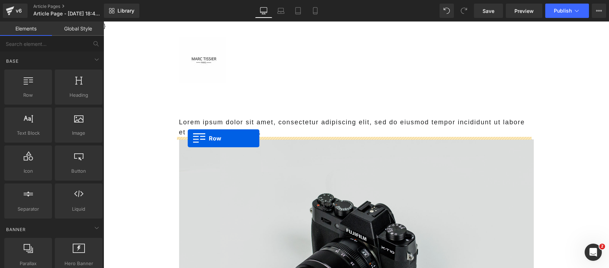
drag, startPoint x: 136, startPoint y: 110, endPoint x: 188, endPoint y: 138, distance: 59.0
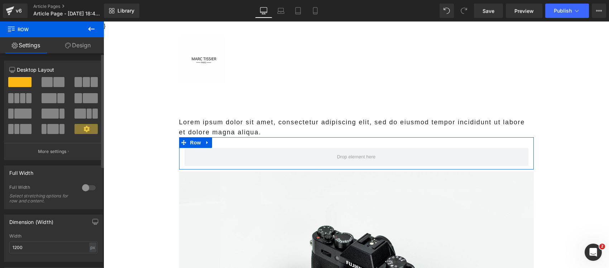
click at [51, 80] on button at bounding box center [54, 82] width 24 height 10
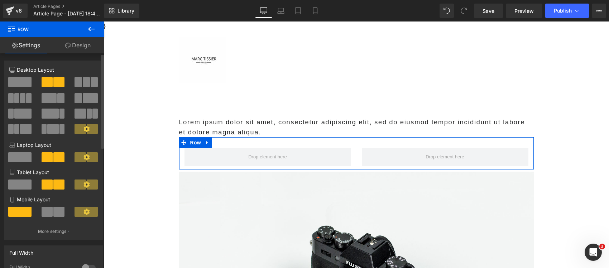
click at [54, 211] on span at bounding box center [58, 212] width 11 height 10
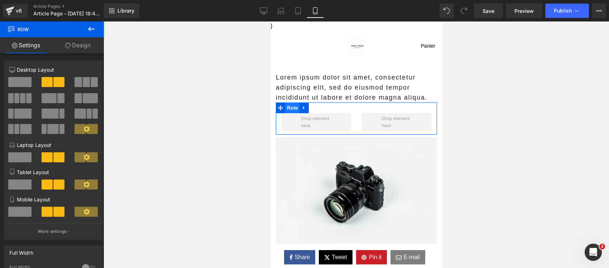
click at [292, 106] on span "Row" at bounding box center [292, 108] width 14 height 11
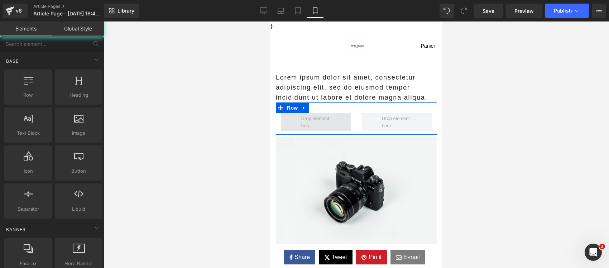
click at [304, 124] on span at bounding box center [316, 122] width 35 height 18
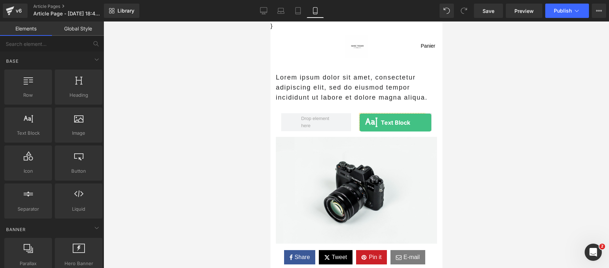
drag, startPoint x: 316, startPoint y: 153, endPoint x: 360, endPoint y: 123, distance: 53.6
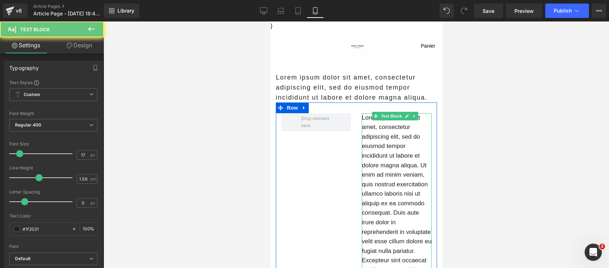
click at [371, 127] on p "Lorem ipsum dolor sit amet, consectetur adipiscing elit, sed do eiusmod tempor …" at bounding box center [397, 208] width 70 height 190
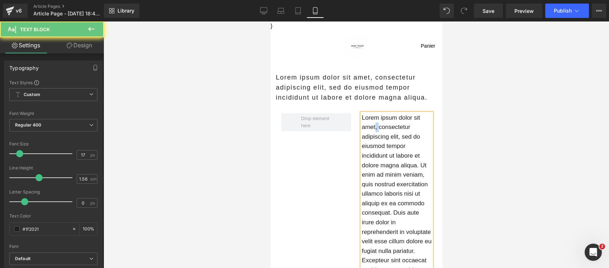
click at [371, 127] on p "Lorem ipsum dolor sit amet, consectetur adipiscing elit, sed do eiusmod tempor …" at bounding box center [397, 208] width 70 height 190
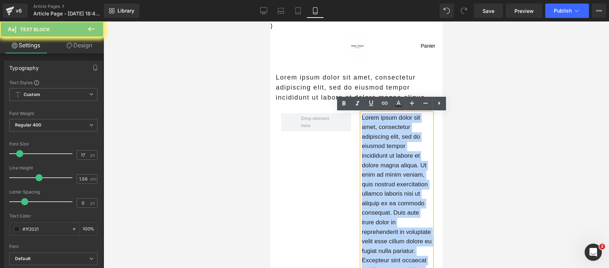
click at [371, 127] on p "Lorem ipsum dolor sit amet, consectetur adipiscing elit, sed do eiusmod tempor …" at bounding box center [397, 208] width 70 height 190
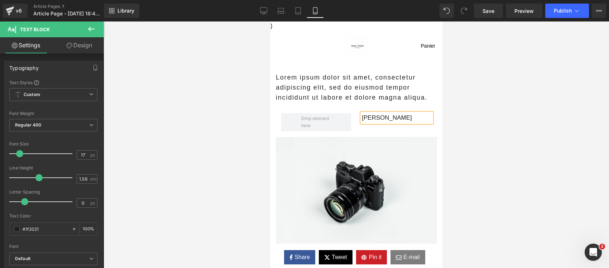
click at [514, 138] on div at bounding box center [357, 145] width 506 height 247
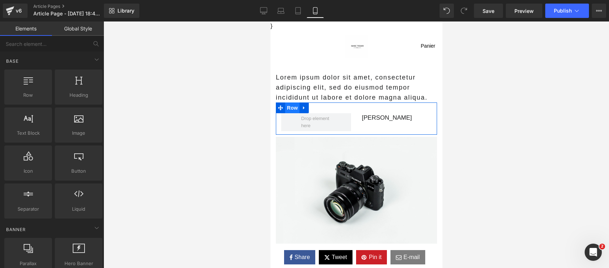
click at [290, 106] on span "Row" at bounding box center [292, 108] width 14 height 11
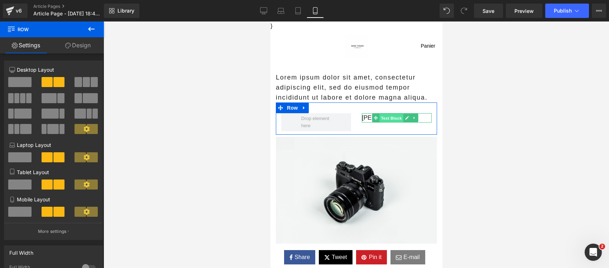
click at [385, 119] on span "Text Block" at bounding box center [391, 118] width 24 height 9
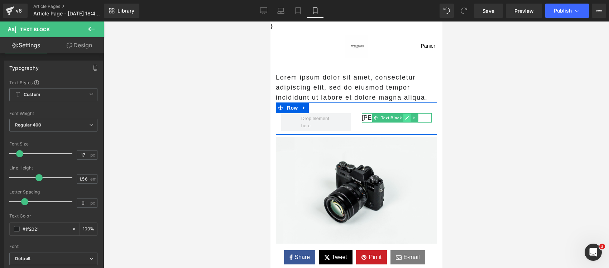
click at [405, 117] on icon at bounding box center [407, 118] width 4 height 4
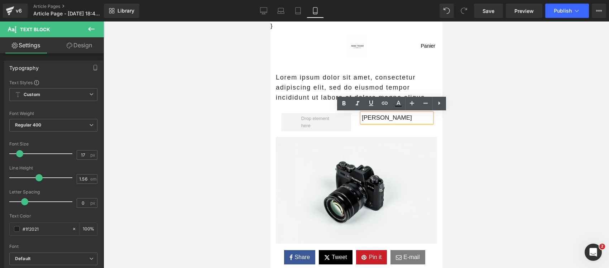
click at [396, 117] on p "Stephane L." at bounding box center [397, 118] width 70 height 10
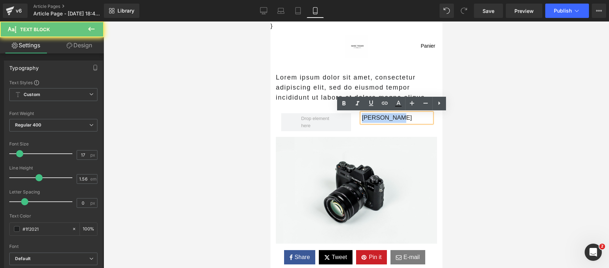
drag, startPoint x: 398, startPoint y: 119, endPoint x: 349, endPoint y: 119, distance: 48.7
click at [349, 119] on div "Stephane L. Text Block Row" at bounding box center [356, 119] width 161 height 32
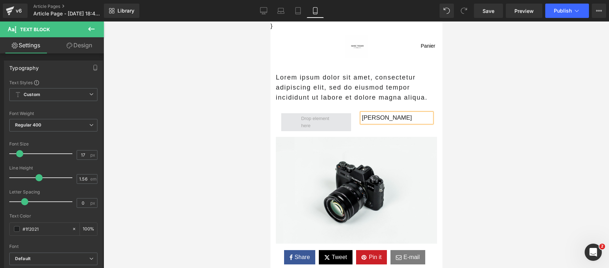
click at [311, 123] on span at bounding box center [316, 122] width 35 height 18
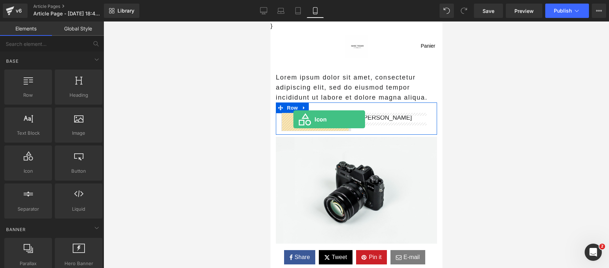
drag, startPoint x: 310, startPoint y: 190, endPoint x: 294, endPoint y: 119, distance: 72.4
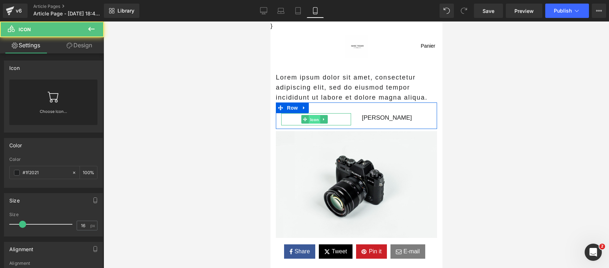
click at [314, 118] on span "Icon" at bounding box center [314, 119] width 11 height 9
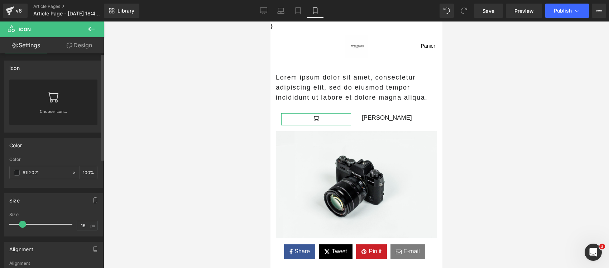
click at [43, 101] on div "Choose Icon..." at bounding box center [53, 103] width 88 height 46
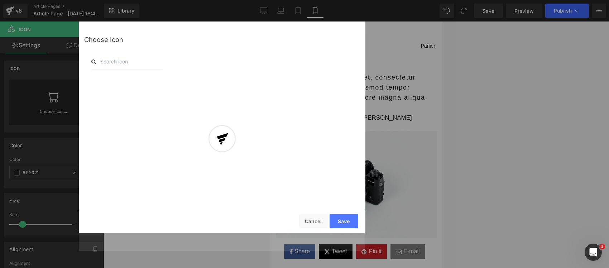
click at [119, 63] on input "text" at bounding box center [127, 62] width 72 height 16
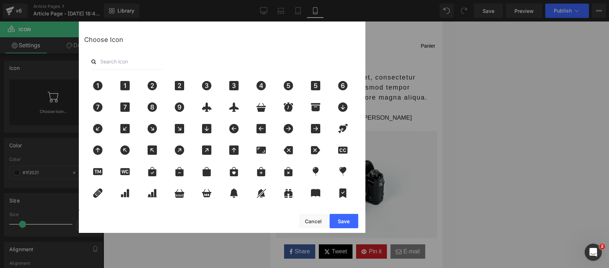
click at [119, 63] on input "text" at bounding box center [127, 62] width 72 height 16
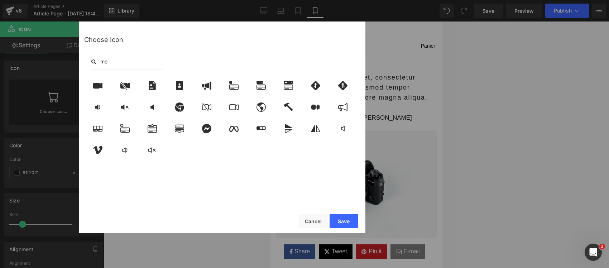
type input "m"
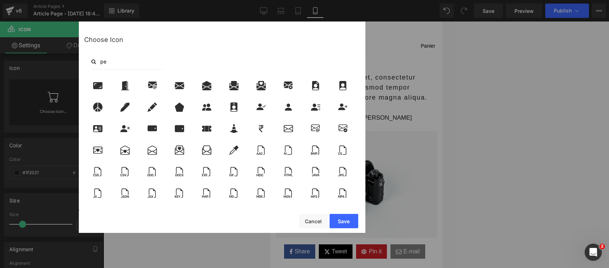
type input "p"
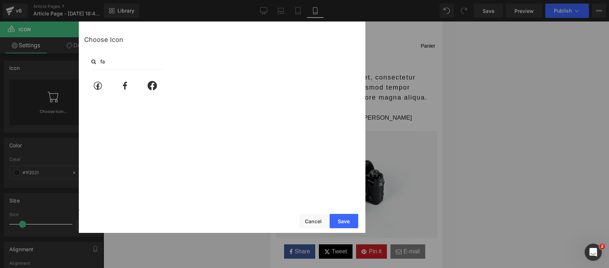
type input "f"
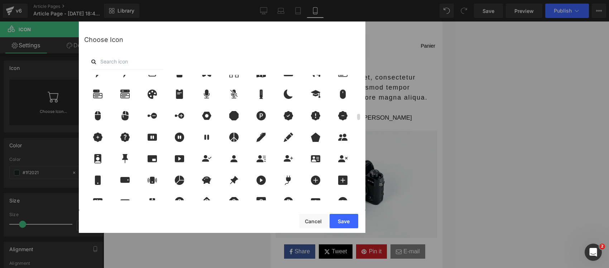
scroll to position [807, 0]
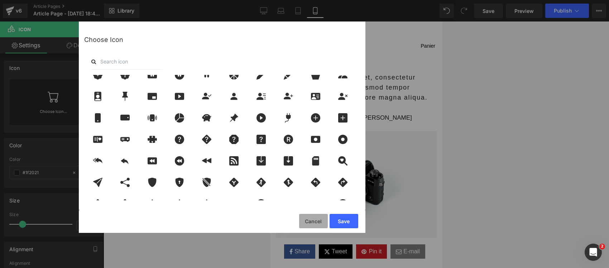
click at [306, 220] on button "Cancel" at bounding box center [313, 221] width 29 height 14
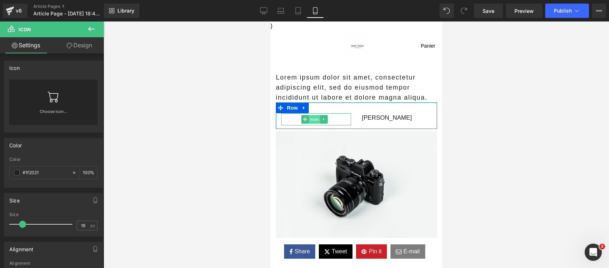
click at [313, 120] on span "Icon" at bounding box center [314, 119] width 11 height 9
click at [323, 119] on icon at bounding box center [323, 119] width 1 height 3
click at [328, 121] on link at bounding box center [328, 119] width 8 height 9
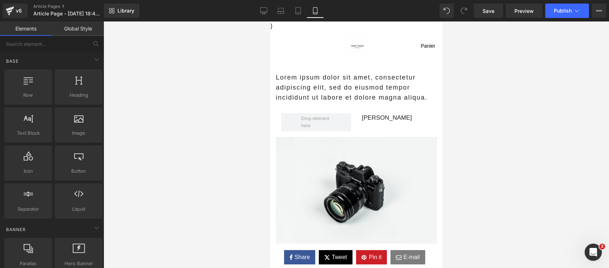
click at [196, 167] on div at bounding box center [357, 145] width 506 height 247
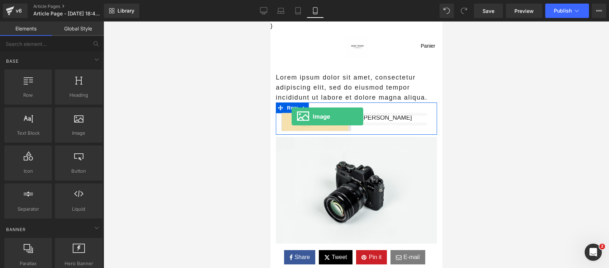
drag, startPoint x: 351, startPoint y: 155, endPoint x: 292, endPoint y: 116, distance: 70.8
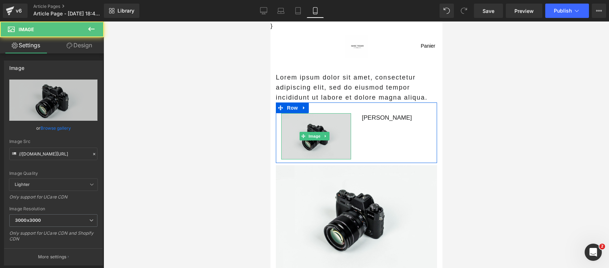
click at [315, 126] on img at bounding box center [316, 136] width 70 height 46
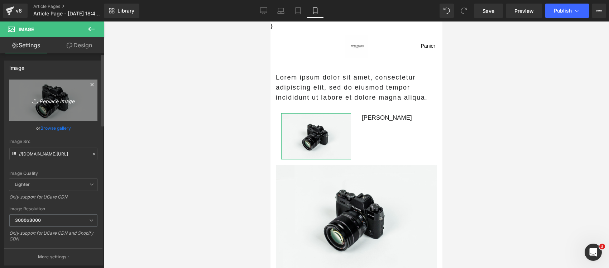
click at [60, 104] on icon "Replace Image" at bounding box center [53, 100] width 57 height 9
type input "C:\fakepath\Screenshot 2025-06-12 190104.png"
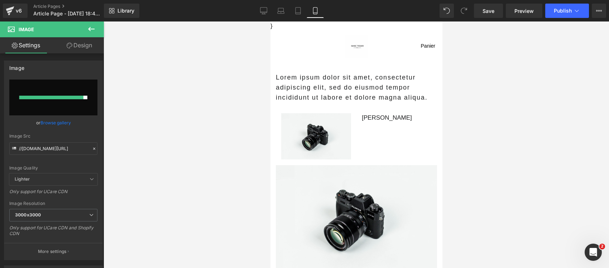
type input "https://ucarecdn.com/9e844020-ccb8-4955-9654-cca5d49f873b/-/format/auto/-/previ…"
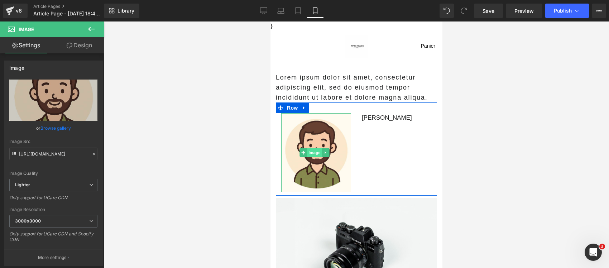
click at [319, 151] on span "Image" at bounding box center [314, 152] width 15 height 9
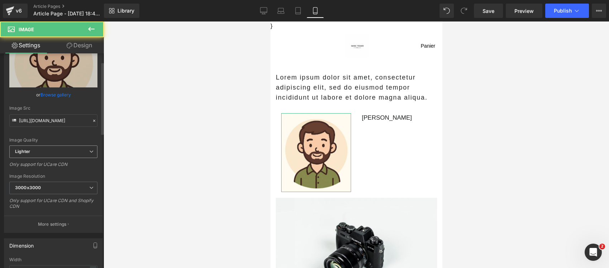
scroll to position [90, 0]
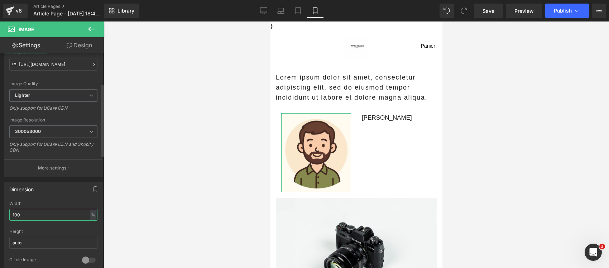
click at [38, 211] on input "100" at bounding box center [53, 215] width 88 height 12
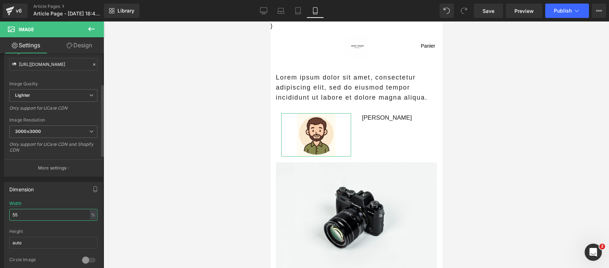
type input "5"
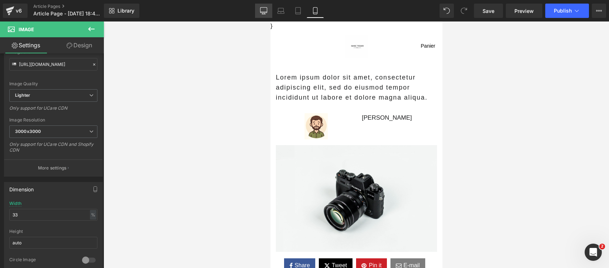
click at [266, 9] on icon at bounding box center [263, 10] width 7 height 7
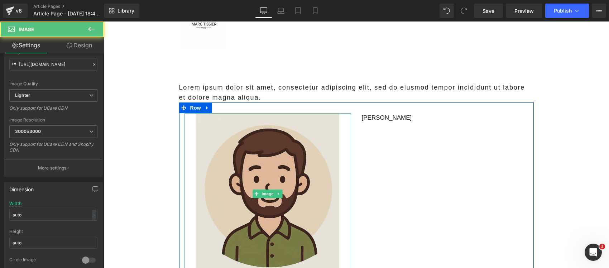
click at [241, 179] on img at bounding box center [267, 194] width 143 height 162
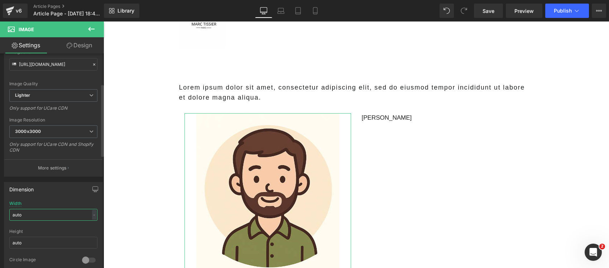
click at [29, 216] on input "auto" at bounding box center [53, 215] width 88 height 12
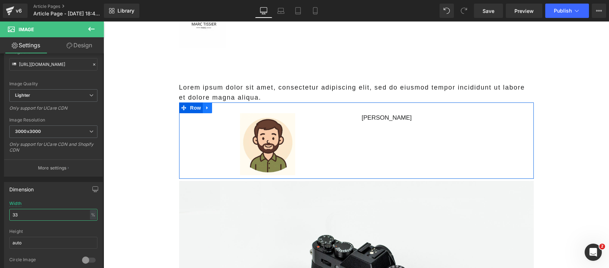
type input "33"
click at [205, 110] on link at bounding box center [207, 108] width 9 height 11
click at [104, 22] on link at bounding box center [104, 22] width 0 height 0
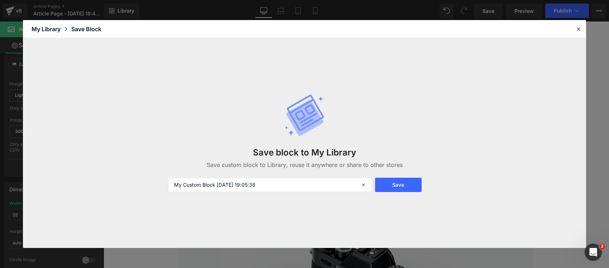
click at [221, 110] on div "Save block to My Library Save custom block to Library, reuse it anywhere or sha…" at bounding box center [305, 143] width 282 height 127
click at [580, 29] on icon at bounding box center [579, 29] width 6 height 6
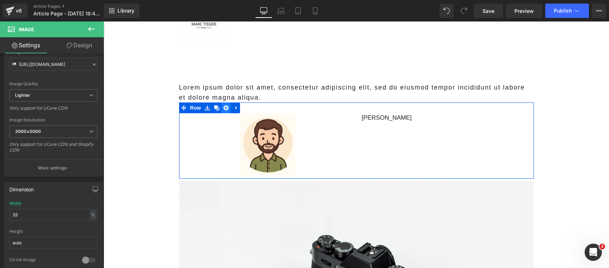
click at [224, 108] on icon at bounding box center [226, 107] width 5 height 5
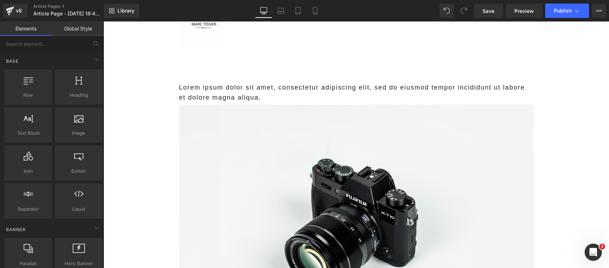
click at [124, 11] on span "Library" at bounding box center [126, 11] width 17 height 6
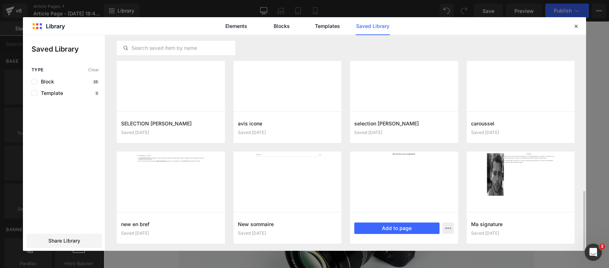
scroll to position [518, 0]
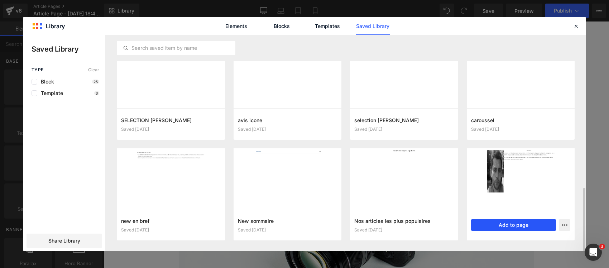
click at [483, 227] on button "Add to page" at bounding box center [513, 224] width 85 height 11
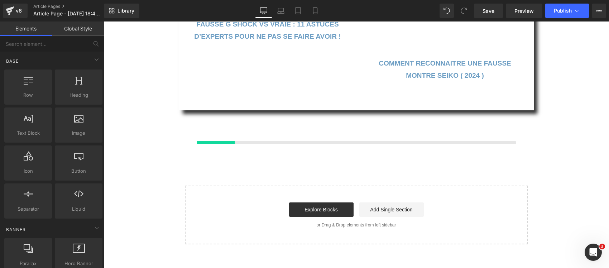
scroll to position [1713, 0]
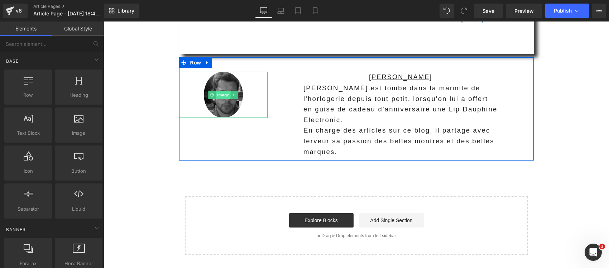
click at [223, 97] on span "Image" at bounding box center [223, 95] width 15 height 9
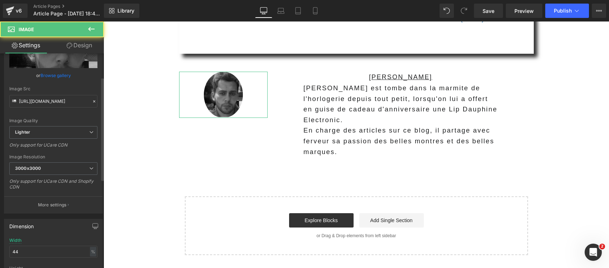
scroll to position [90, 0]
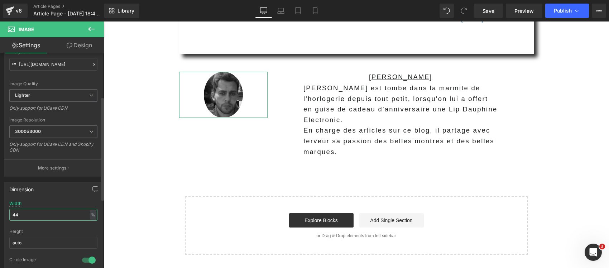
click at [40, 218] on input "44" at bounding box center [53, 215] width 88 height 12
type input "33"
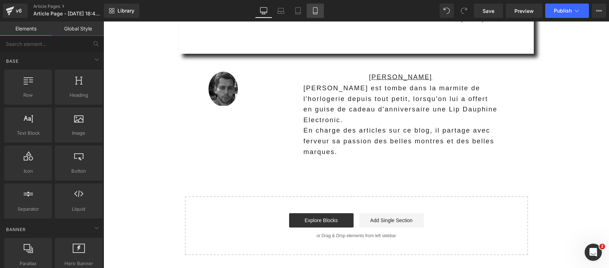
click at [318, 8] on icon at bounding box center [315, 10] width 7 height 7
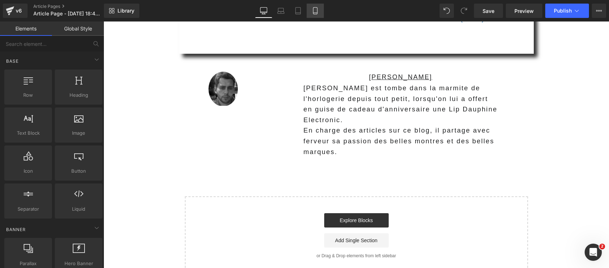
scroll to position [2174, 0]
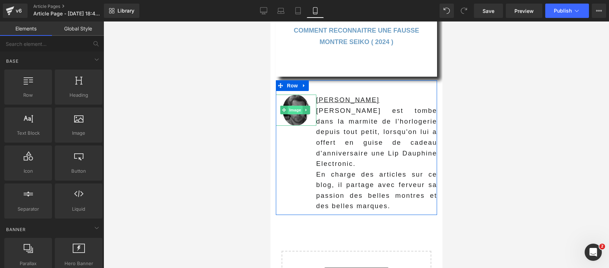
click at [299, 106] on span "Image" at bounding box center [294, 110] width 15 height 9
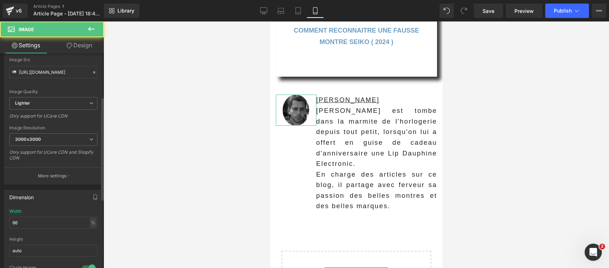
scroll to position [90, 0]
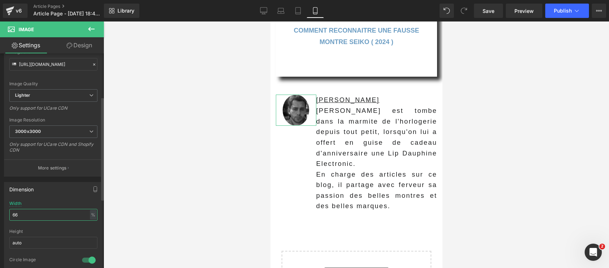
click at [43, 218] on input "66" at bounding box center [53, 215] width 88 height 12
type input "55"
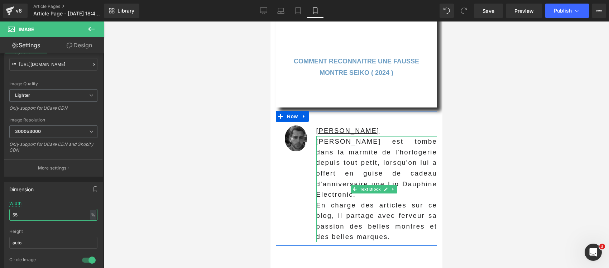
scroll to position [2130, 0]
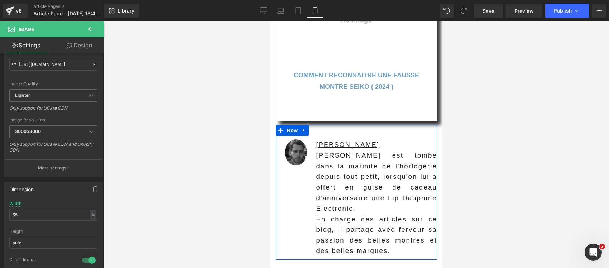
click at [371, 139] on div "ANTOINE L. Text Block" at bounding box center [376, 144] width 121 height 11
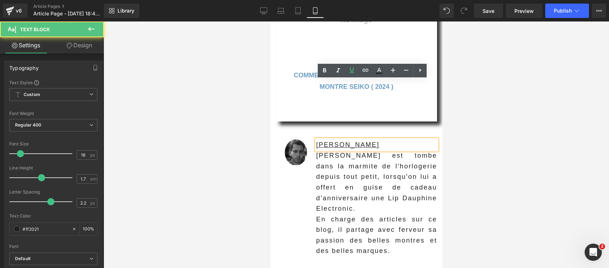
click at [340, 141] on u "ANTOINE L." at bounding box center [347, 144] width 63 height 7
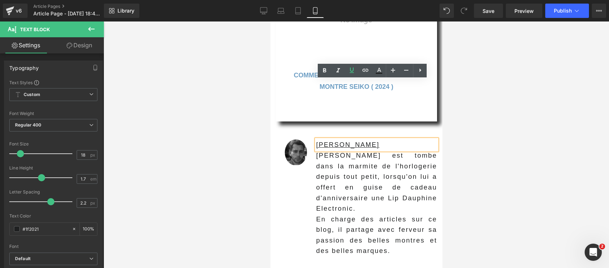
click at [357, 139] on p "ANTOINE L." at bounding box center [376, 144] width 121 height 11
click at [356, 150] on p "Antoine est tombe dans la marmite de l'horlogerie depuis tout petit, lorsqu'on …" at bounding box center [376, 182] width 121 height 64
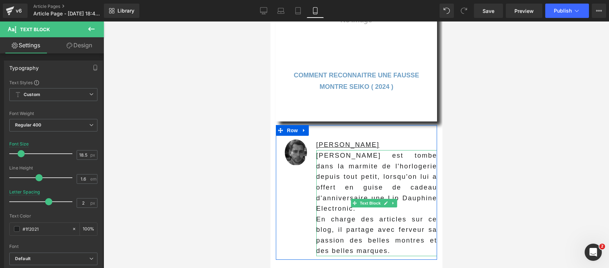
click at [413, 150] on p "Antoine est tombe dans la marmite de l'horlogerie depuis tout petit, lorsqu'on …" at bounding box center [376, 182] width 121 height 64
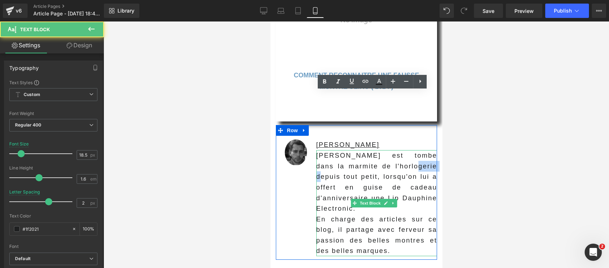
click at [413, 150] on p "Antoine est tombe dans la marmite de l'horlogerie depuis tout petit, lorsqu'on …" at bounding box center [376, 182] width 121 height 64
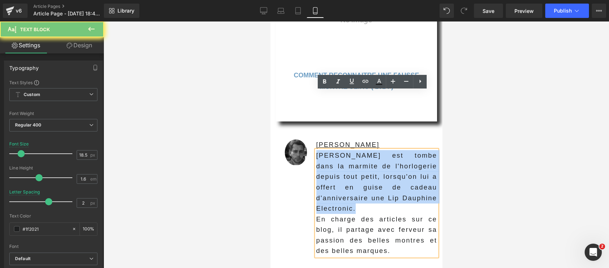
click at [413, 150] on p "Antoine est tombe dans la marmite de l'horlogerie depuis tout petit, lorsqu'on …" at bounding box center [376, 182] width 121 height 64
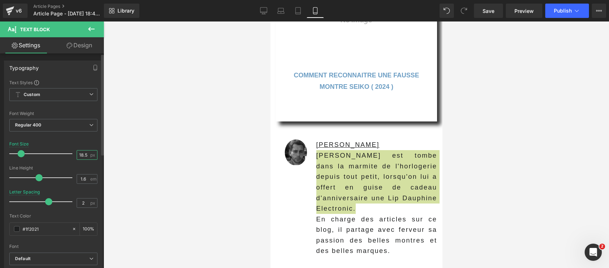
click at [84, 156] on input "18.5" at bounding box center [83, 155] width 13 height 9
type input "18"
click at [85, 204] on input "2" at bounding box center [83, 203] width 13 height 9
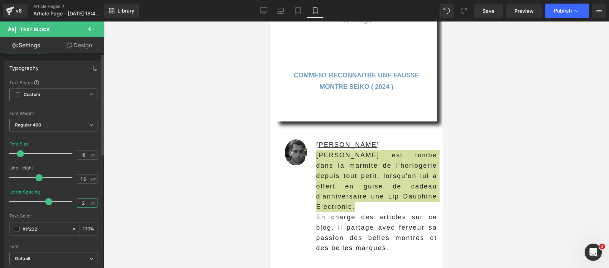
click at [85, 204] on input "2" at bounding box center [83, 203] width 13 height 9
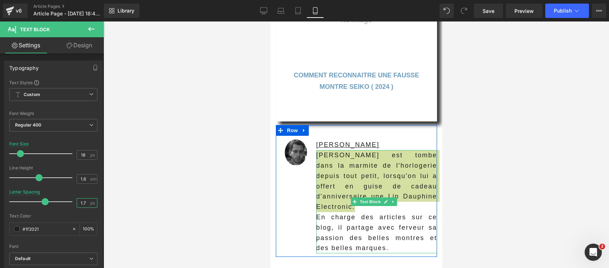
type input "1.7"
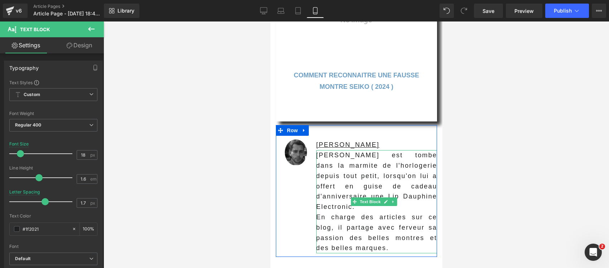
click at [384, 214] on span "En charge des articles sur ce blog, il partage avec ferveur sa passion des bell…" at bounding box center [376, 233] width 121 height 38
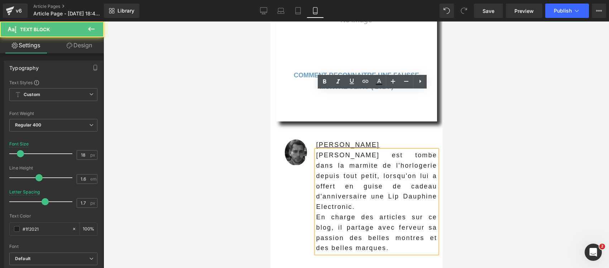
click at [524, 169] on div at bounding box center [357, 145] width 506 height 247
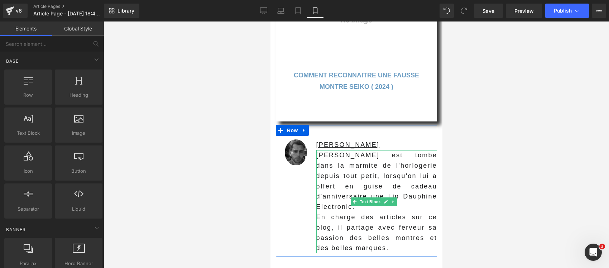
click at [342, 150] on p "Antoine est tombe dans la marmite de l'horlogerie depuis tout petit, lorsqu'on …" at bounding box center [376, 181] width 121 height 62
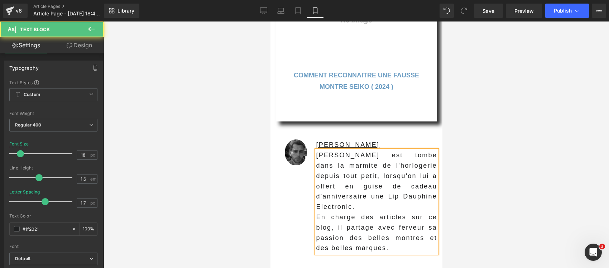
click at [351, 150] on p "Antoine est tombe dans la marmite de l'horlogerie depuis tout petit, lorsqu'on …" at bounding box center [376, 181] width 121 height 62
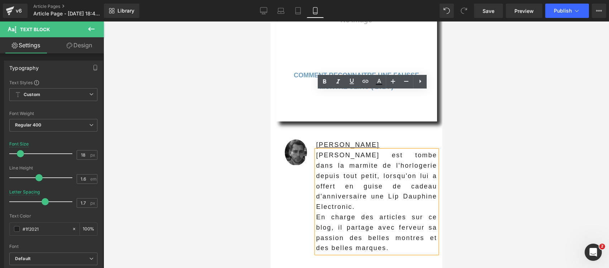
click at [234, 180] on div at bounding box center [357, 145] width 506 height 247
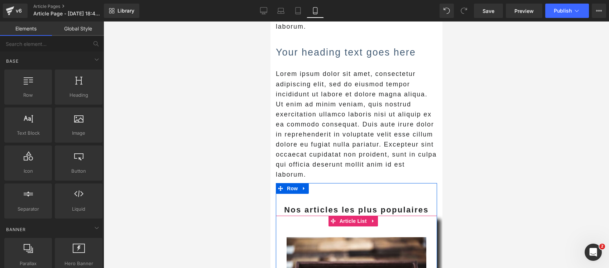
scroll to position [785, 0]
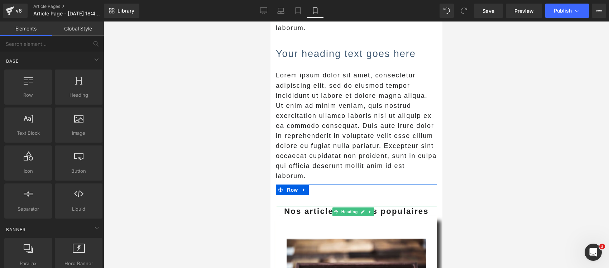
click at [400, 207] on strong "Nos articles les plus populaires" at bounding box center [356, 211] width 145 height 9
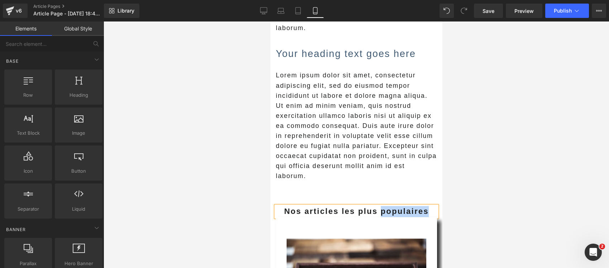
click at [400, 207] on strong "Nos articles les plus populaires" at bounding box center [356, 211] width 145 height 9
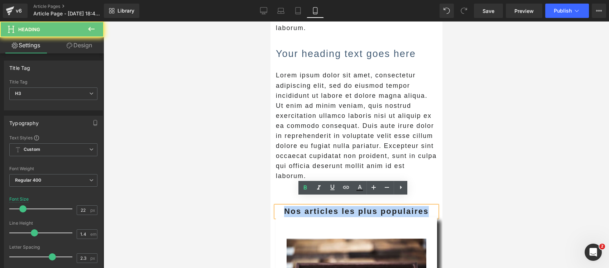
click at [400, 207] on strong "Nos articles les plus populaires" at bounding box center [356, 211] width 145 height 9
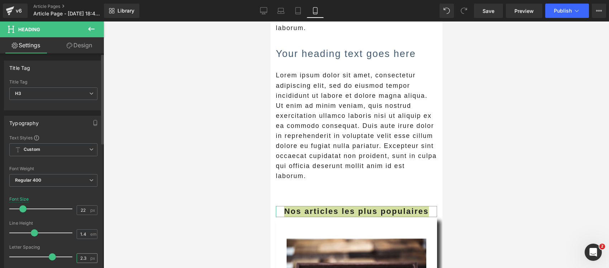
click at [81, 258] on input "2.3" at bounding box center [83, 258] width 13 height 9
type input "2"
click at [203, 227] on div at bounding box center [357, 145] width 506 height 247
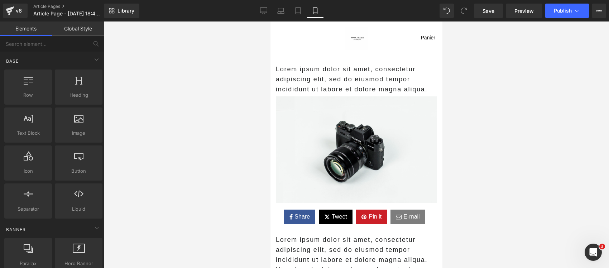
scroll to position [0, 0]
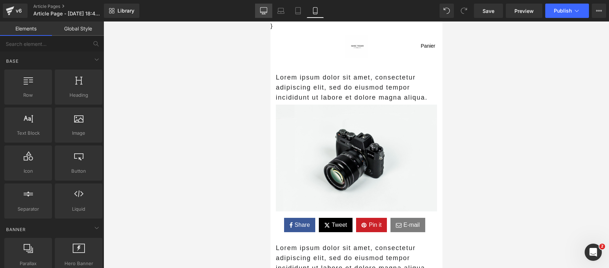
click at [265, 11] on icon at bounding box center [263, 10] width 7 height 7
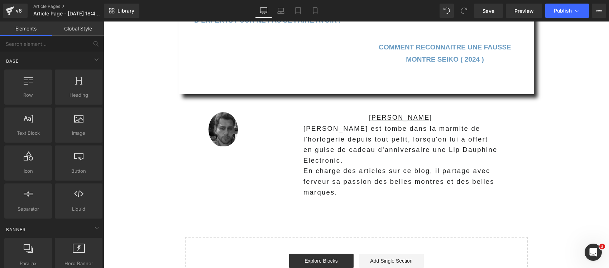
scroll to position [1664, 0]
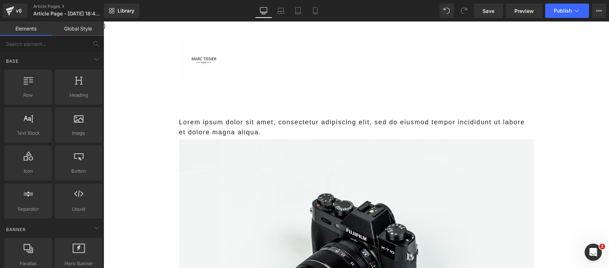
scroll to position [45, 0]
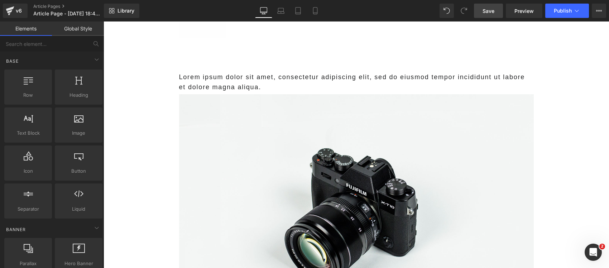
drag, startPoint x: 485, startPoint y: 14, endPoint x: 505, endPoint y: 232, distance: 218.9
click at [485, 14] on span "Save" at bounding box center [489, 11] width 12 height 8
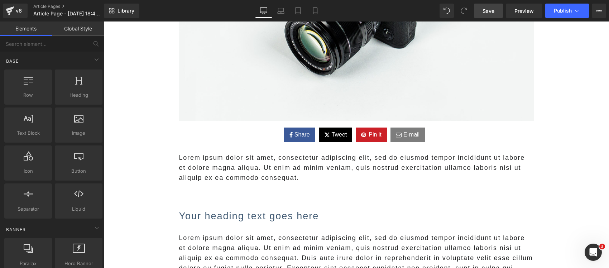
scroll to position [269, 0]
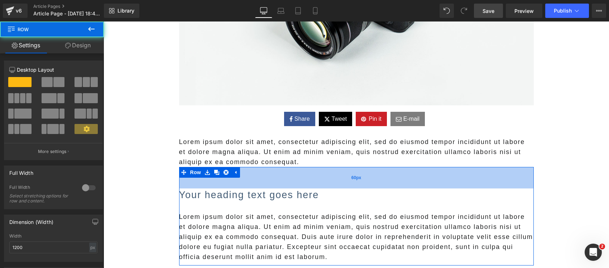
drag, startPoint x: 250, startPoint y: 179, endPoint x: 248, endPoint y: 173, distance: 5.7
click at [248, 173] on div "60px" at bounding box center [356, 178] width 355 height 22
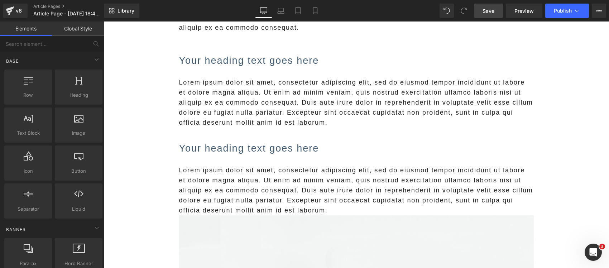
scroll to position [448, 0]
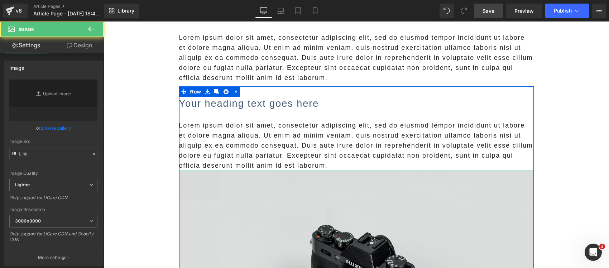
type input "//d1um8515vdn9kb.cloudfront.net/images/parallax.jpg"
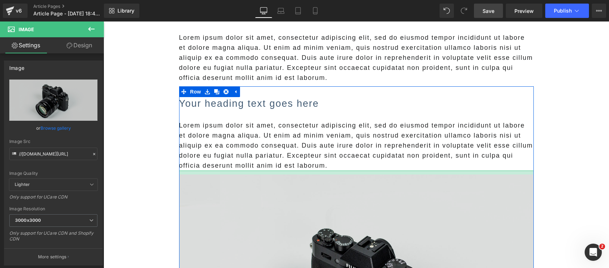
drag, startPoint x: 219, startPoint y: 171, endPoint x: 223, endPoint y: 175, distance: 5.1
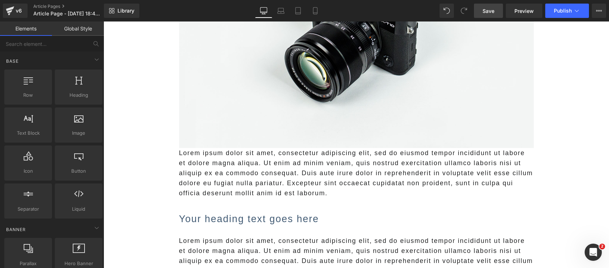
scroll to position [717, 0]
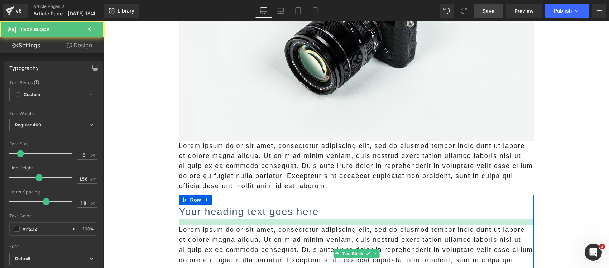
drag, startPoint x: 239, startPoint y: 219, endPoint x: 234, endPoint y: 214, distance: 6.1
click at [234, 214] on div "Your heading text goes here Heading Lorem ipsum dolor sit amet, consectetur adi…" at bounding box center [356, 240] width 355 height 70
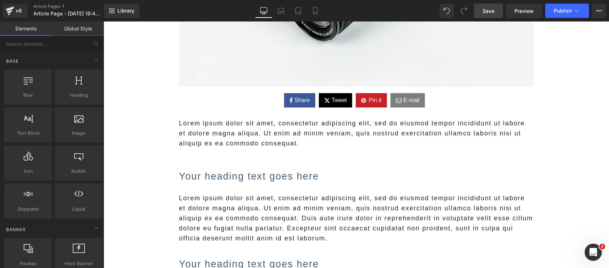
scroll to position [269, 0]
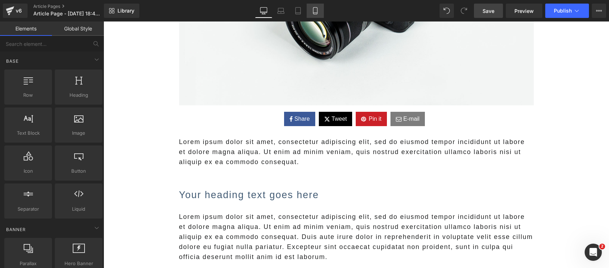
click at [318, 9] on icon at bounding box center [315, 10] width 7 height 7
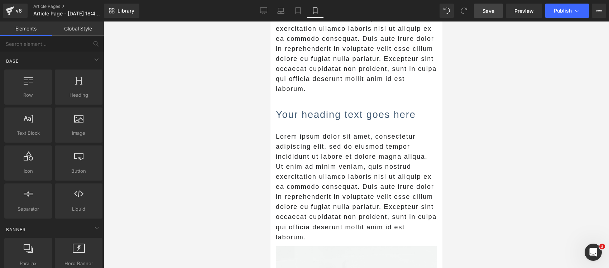
scroll to position [45, 0]
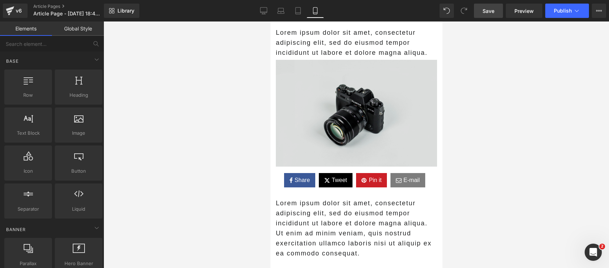
click at [327, 129] on img at bounding box center [356, 112] width 161 height 109
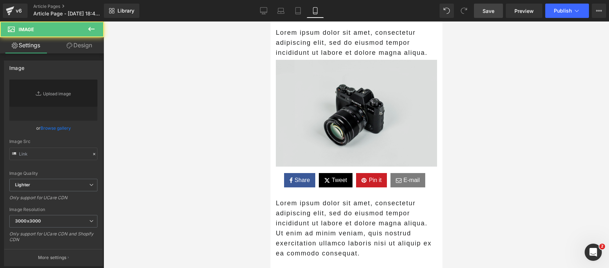
type input "//d1um8515vdn9kb.cloudfront.net/images/parallax.jpg"
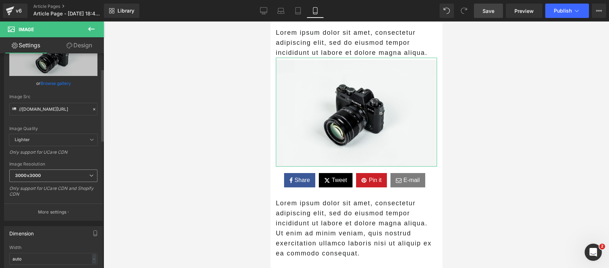
click at [56, 175] on span "3000x3000" at bounding box center [53, 176] width 88 height 13
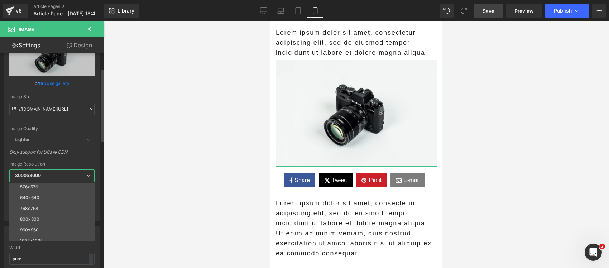
scroll to position [102, 0]
click at [76, 160] on div "Only support for UCare CDN" at bounding box center [51, 154] width 85 height 10
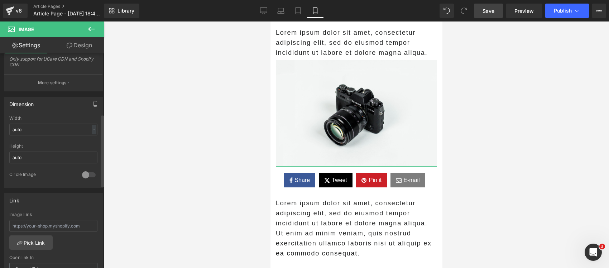
scroll to position [179, 0]
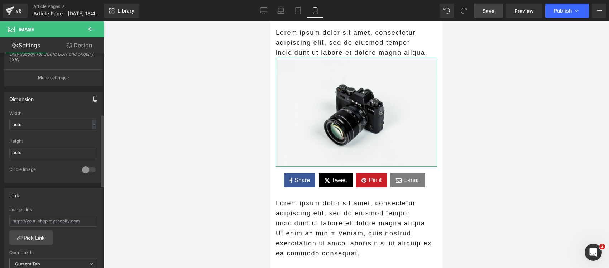
click at [93, 100] on icon "button" at bounding box center [95, 99] width 6 height 6
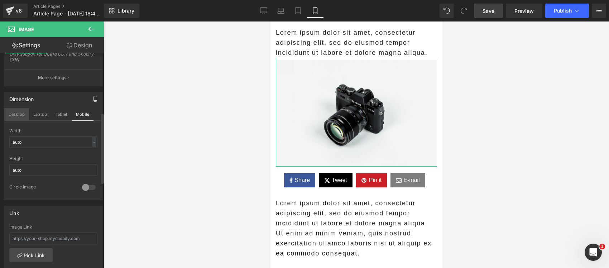
click at [20, 112] on button "Desktop" at bounding box center [16, 114] width 25 height 12
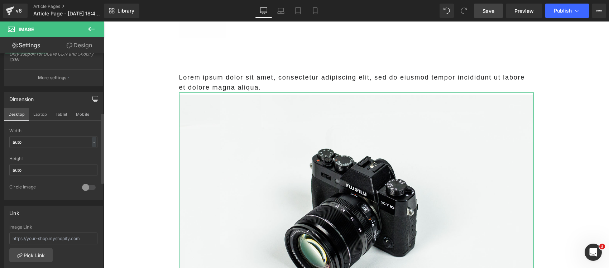
scroll to position [80, 0]
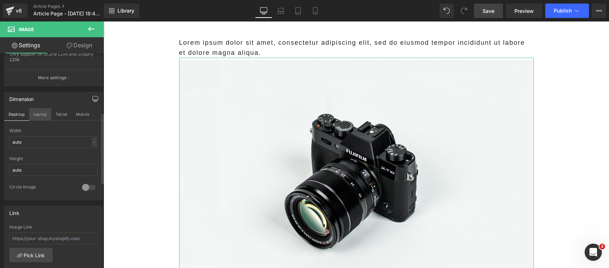
click at [34, 113] on button "Laptop" at bounding box center [40, 114] width 22 height 12
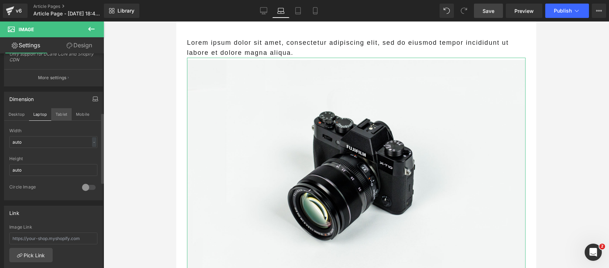
click at [58, 115] on button "Tablet" at bounding box center [61, 114] width 20 height 12
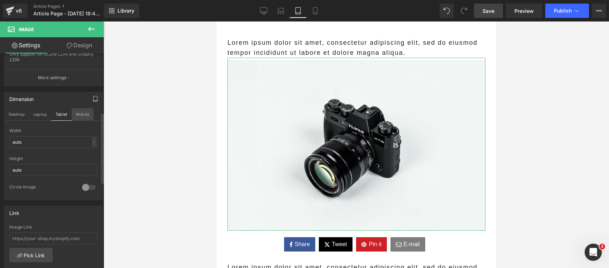
click at [82, 115] on button "Mobile" at bounding box center [83, 114] width 22 height 12
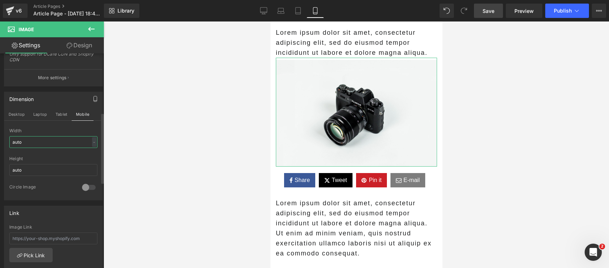
click at [33, 140] on input "auto" at bounding box center [53, 142] width 88 height 12
click at [20, 114] on button "Desktop" at bounding box center [16, 114] width 25 height 12
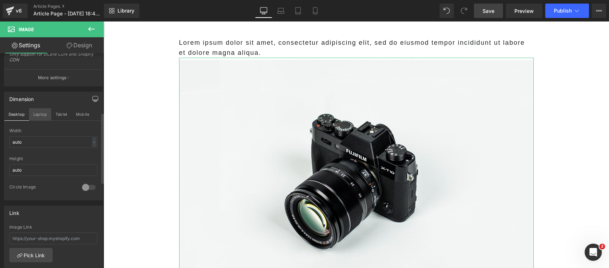
click at [37, 115] on button "Laptop" at bounding box center [40, 114] width 22 height 12
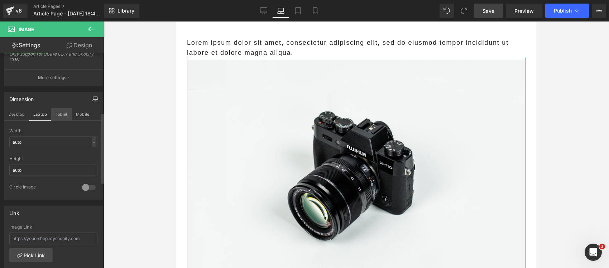
click at [61, 114] on button "Tablet" at bounding box center [61, 114] width 20 height 12
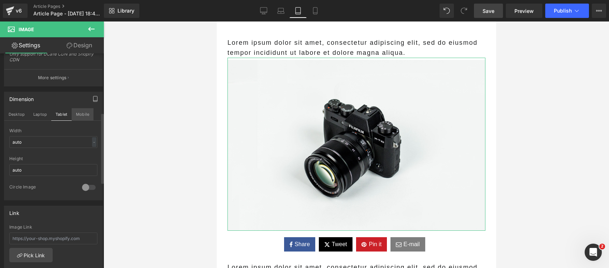
click at [82, 118] on button "Mobile" at bounding box center [83, 114] width 22 height 12
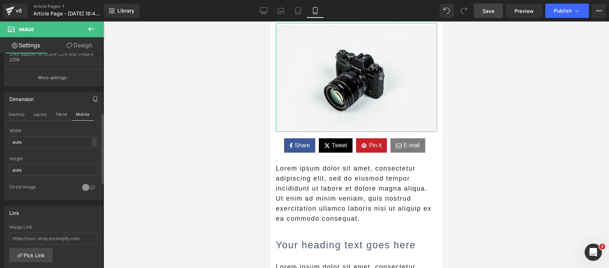
scroll to position [45, 0]
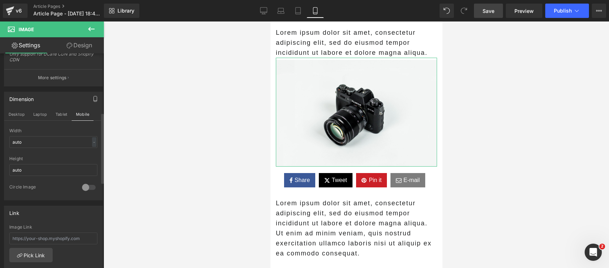
click at [61, 156] on div at bounding box center [53, 154] width 88 height 5
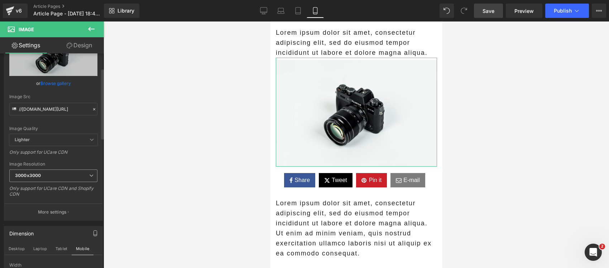
click at [54, 171] on span "3000x3000" at bounding box center [53, 176] width 88 height 13
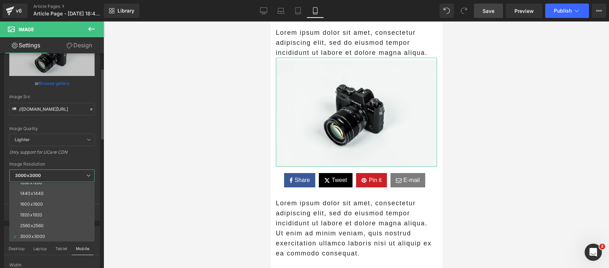
click at [62, 161] on div "//d1um8515vdn9kb.cloudfront.net/images/parallax.jpg Replace Image Upload image …" at bounding box center [51, 128] width 95 height 186
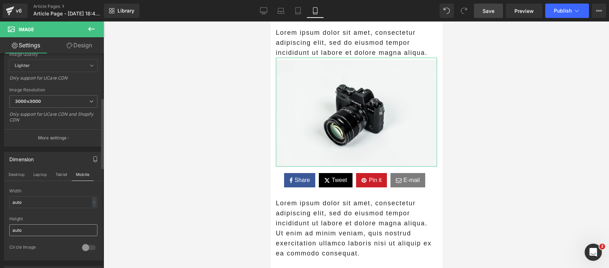
scroll to position [134, 0]
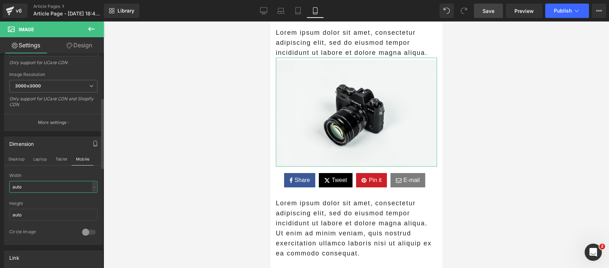
click at [34, 184] on input "auto" at bounding box center [53, 187] width 88 height 12
click at [60, 157] on button "Tablet" at bounding box center [61, 159] width 20 height 12
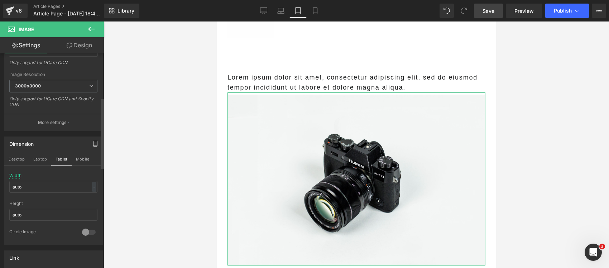
scroll to position [80, 0]
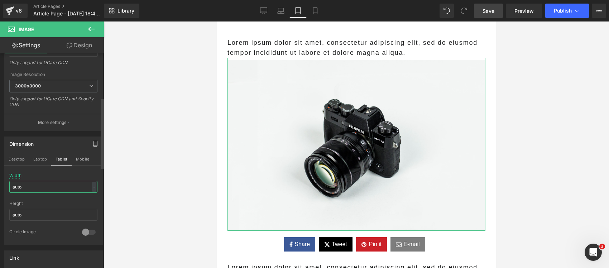
click at [56, 185] on input "auto" at bounding box center [53, 187] width 88 height 12
click at [42, 158] on button "Laptop" at bounding box center [40, 159] width 22 height 12
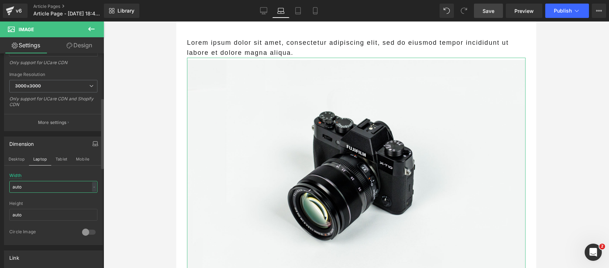
click at [42, 185] on input "auto" at bounding box center [53, 187] width 88 height 12
click at [21, 154] on button "Desktop" at bounding box center [16, 159] width 25 height 12
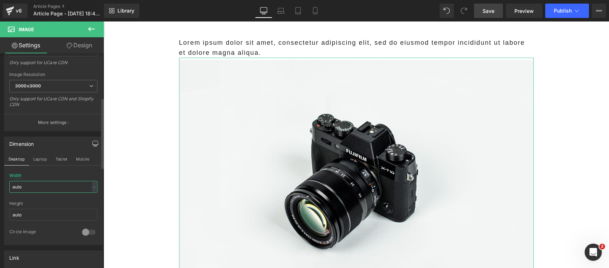
click at [26, 187] on input "auto" at bounding box center [53, 187] width 88 height 12
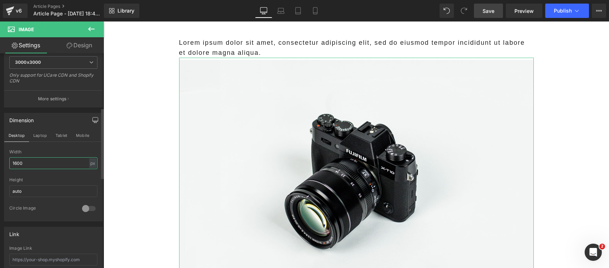
scroll to position [179, 0]
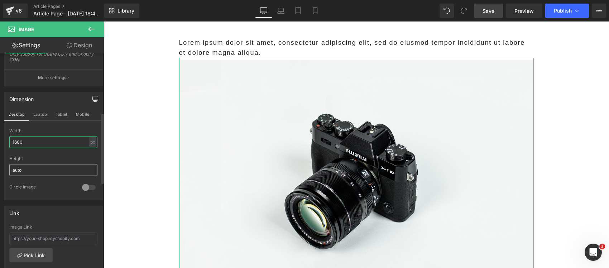
type input "1600"
click at [47, 167] on input "auto" at bounding box center [53, 170] width 88 height 12
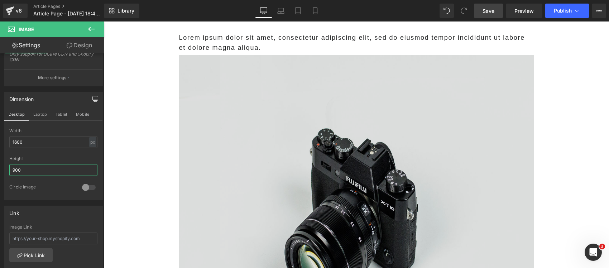
scroll to position [80, 0]
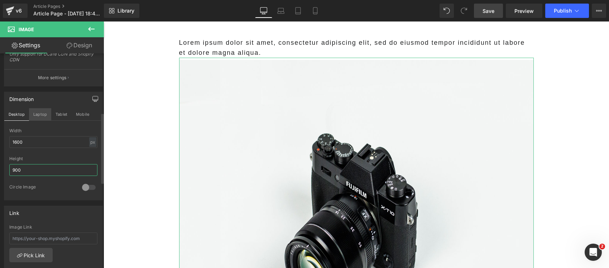
type input "900"
click at [41, 113] on button "Laptop" at bounding box center [40, 114] width 22 height 12
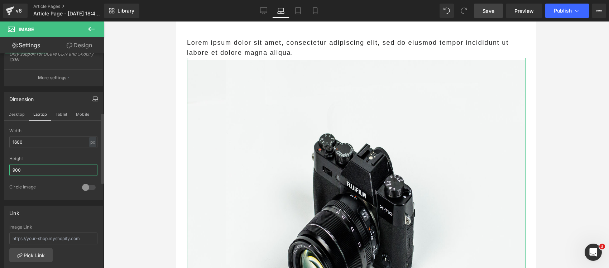
click at [36, 171] on input "900" at bounding box center [53, 170] width 88 height 12
click at [60, 114] on button "Tablet" at bounding box center [61, 114] width 20 height 12
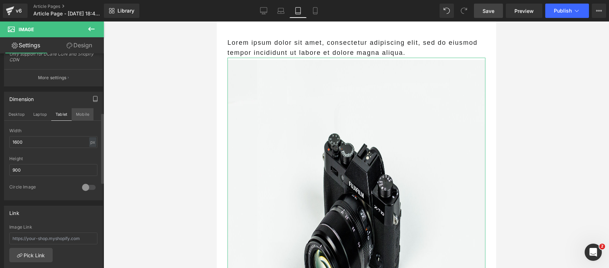
click at [80, 114] on button "Mobile" at bounding box center [83, 114] width 22 height 12
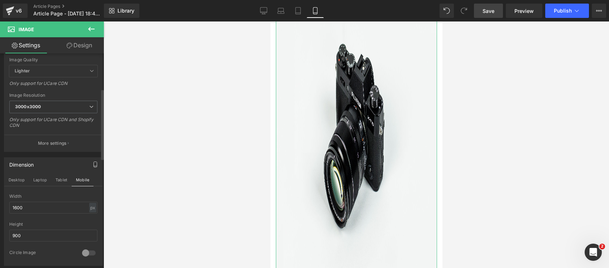
scroll to position [134, 0]
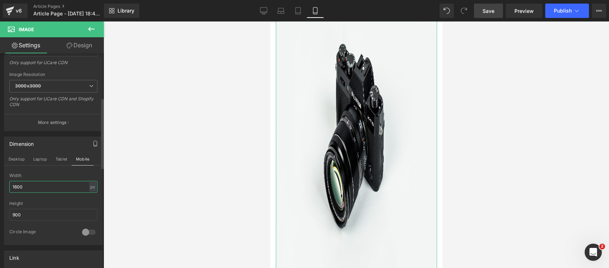
click at [50, 188] on input "1600" at bounding box center [53, 187] width 88 height 12
type input "1200"
click at [54, 213] on input "900" at bounding box center [53, 215] width 88 height 12
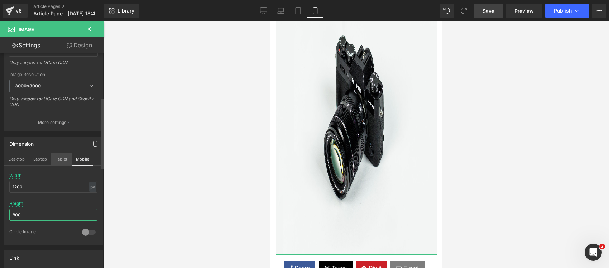
type input "800"
click at [60, 163] on button "Tablet" at bounding box center [61, 159] width 20 height 12
type input "1600"
type input "900"
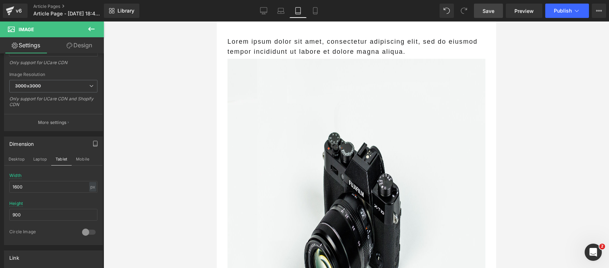
scroll to position [77, 0]
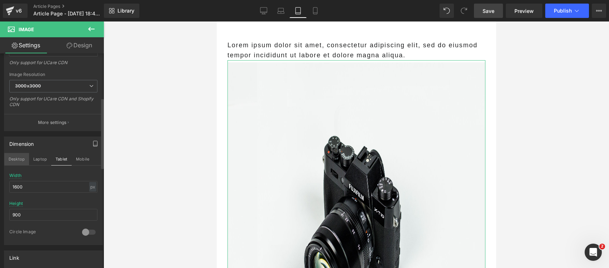
click at [21, 157] on button "Desktop" at bounding box center [16, 159] width 25 height 12
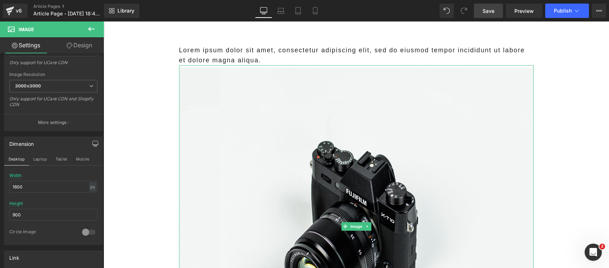
scroll to position [32, 0]
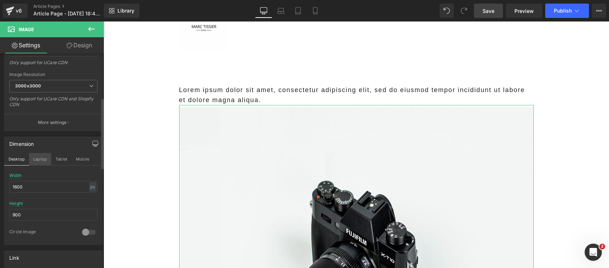
click at [36, 158] on button "Laptop" at bounding box center [40, 159] width 22 height 12
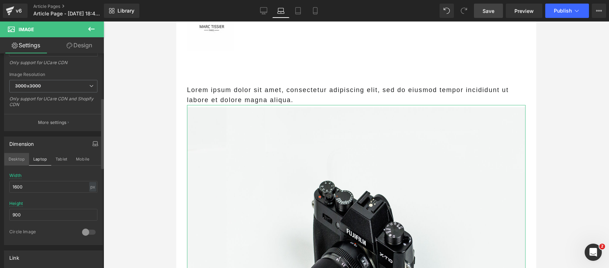
click at [16, 161] on button "Desktop" at bounding box center [16, 159] width 25 height 12
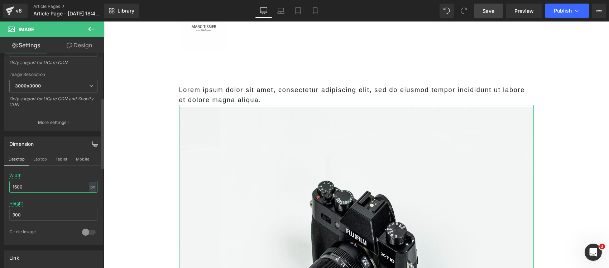
click at [75, 185] on input "1600" at bounding box center [53, 187] width 88 height 12
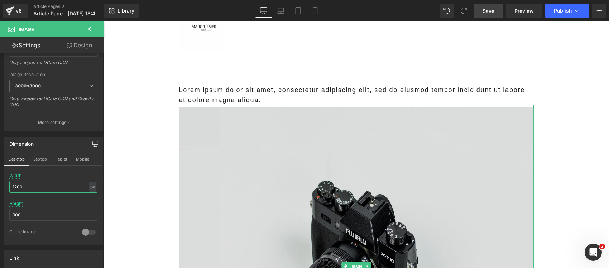
scroll to position [122, 0]
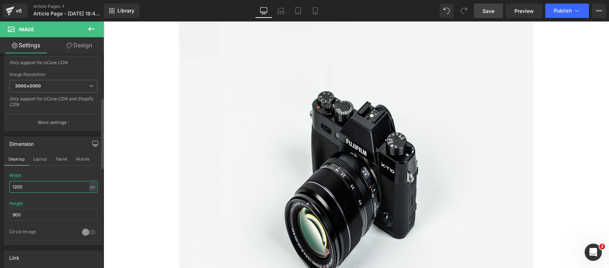
type input "1200"
click at [37, 215] on input "900" at bounding box center [53, 215] width 88 height 12
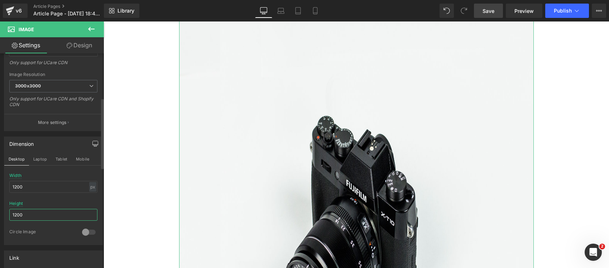
click at [34, 213] on input "1200" at bounding box center [53, 215] width 88 height 12
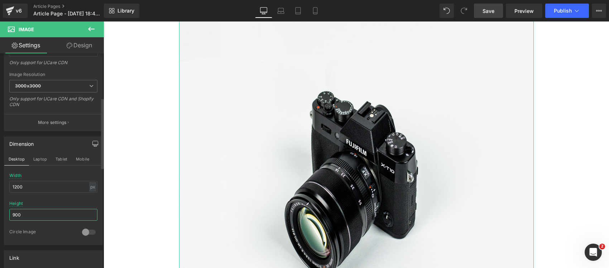
click at [32, 210] on input "900" at bounding box center [53, 215] width 88 height 12
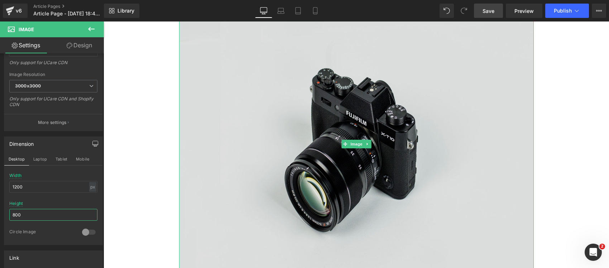
scroll to position [167, 0]
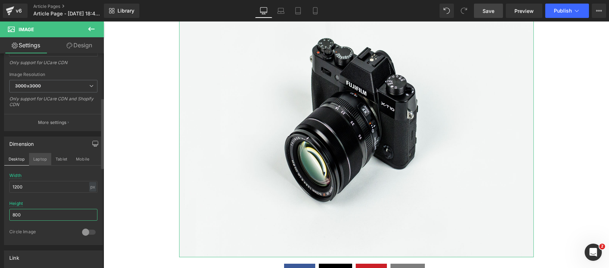
type input "800"
click at [43, 160] on button "Laptop" at bounding box center [40, 159] width 22 height 12
type input "1600"
type input "900"
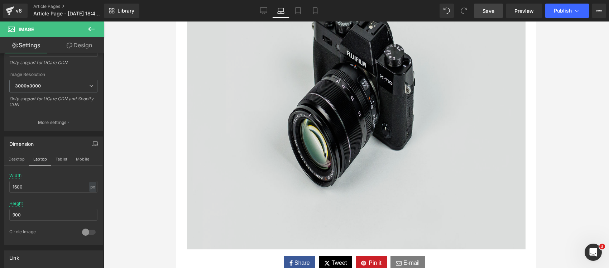
scroll to position [211, 0]
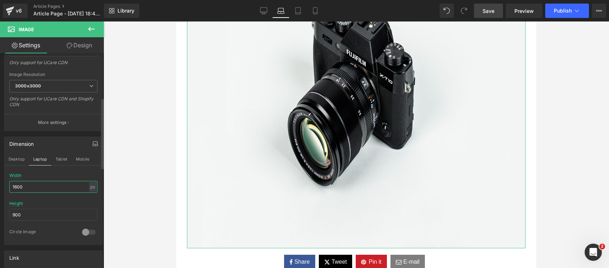
click at [45, 181] on input "1600" at bounding box center [53, 187] width 88 height 12
type input "1200"
click at [44, 213] on input "900" at bounding box center [53, 215] width 88 height 12
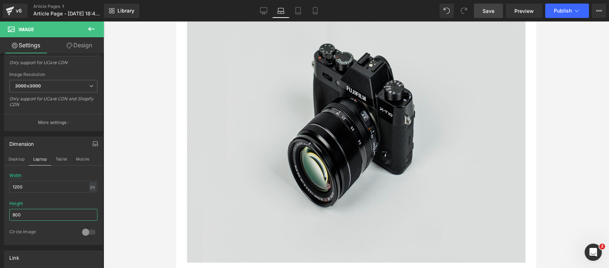
scroll to position [179, 0]
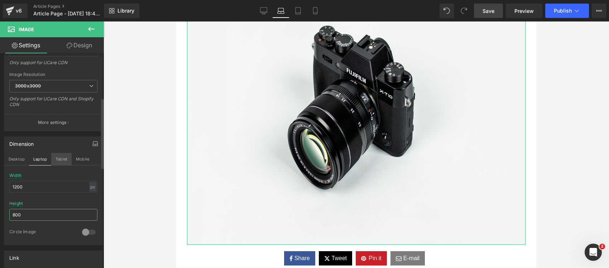
type input "800"
click at [58, 158] on button "Tablet" at bounding box center [61, 159] width 20 height 12
type input "1600"
type input "900"
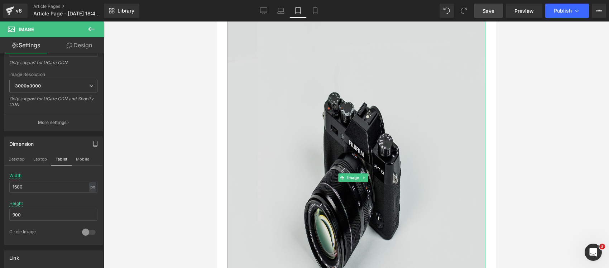
scroll to position [122, 0]
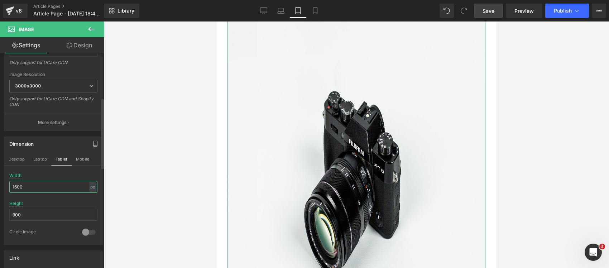
click at [48, 185] on input "1600" at bounding box center [53, 187] width 88 height 12
type input "1200"
click at [44, 213] on input "900" at bounding box center [53, 215] width 88 height 12
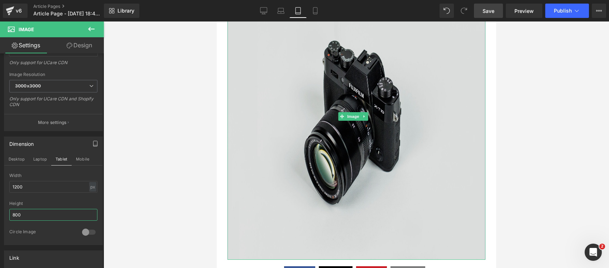
scroll to position [167, 0]
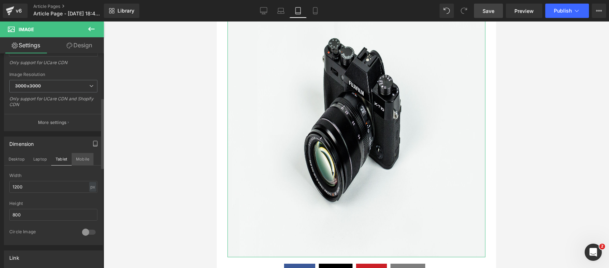
click at [78, 160] on button "Mobile" at bounding box center [83, 159] width 22 height 12
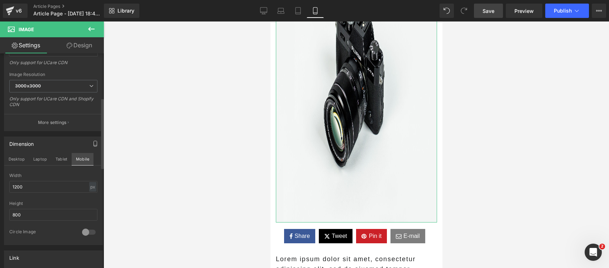
scroll to position [0, 0]
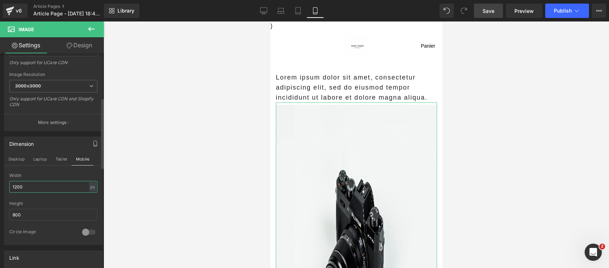
click at [23, 188] on input "1200" at bounding box center [53, 187] width 88 height 12
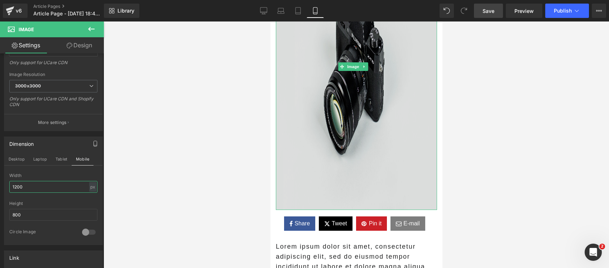
scroll to position [134, 0]
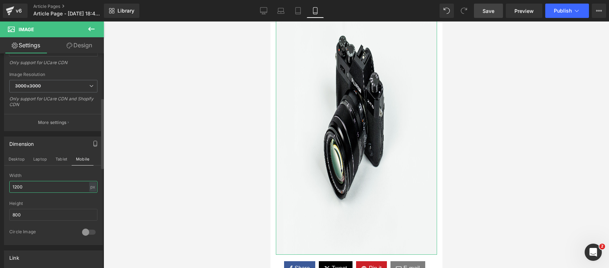
click at [28, 189] on input "1200" at bounding box center [53, 187] width 88 height 12
click at [27, 214] on input "800" at bounding box center [53, 215] width 88 height 12
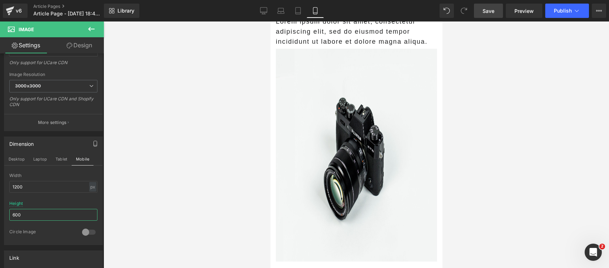
scroll to position [71, 0]
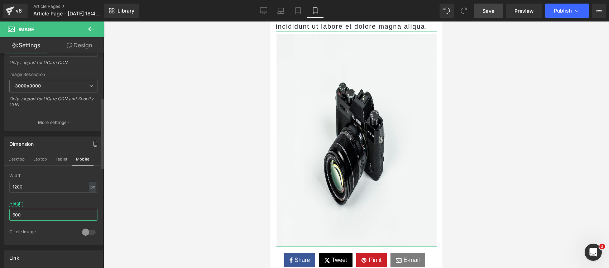
click at [32, 212] on input "600" at bounding box center [53, 215] width 88 height 12
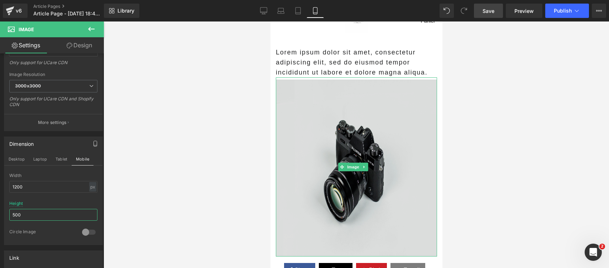
scroll to position [0, 0]
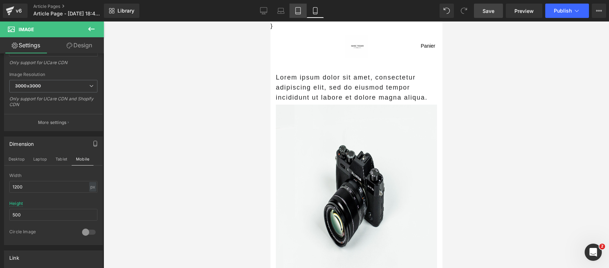
click at [303, 7] on link "Tablet" at bounding box center [298, 11] width 17 height 14
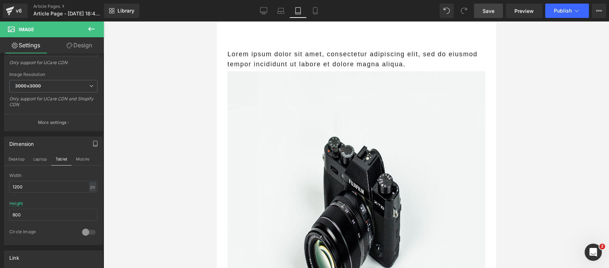
scroll to position [124, 0]
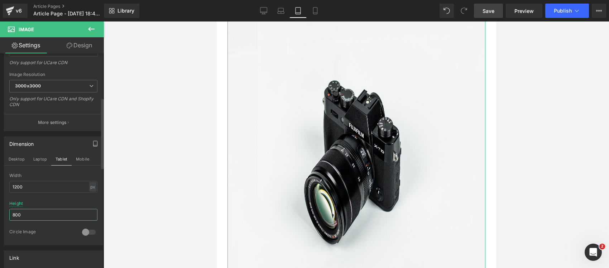
click at [31, 214] on input "800" at bounding box center [53, 215] width 88 height 12
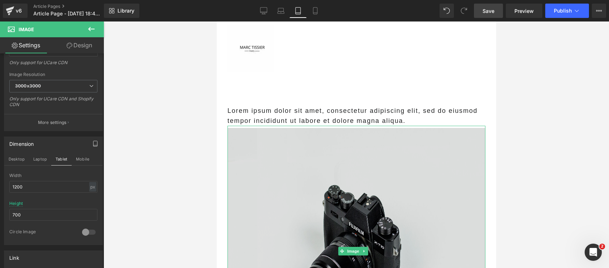
scroll to position [0, 0]
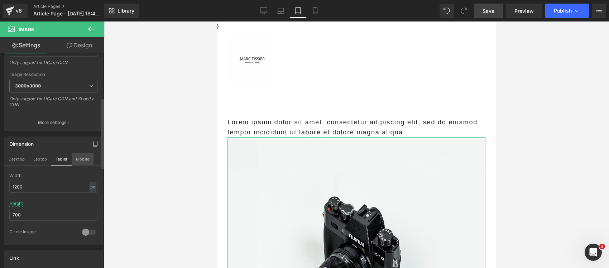
click at [83, 159] on button "Mobile" at bounding box center [83, 159] width 22 height 12
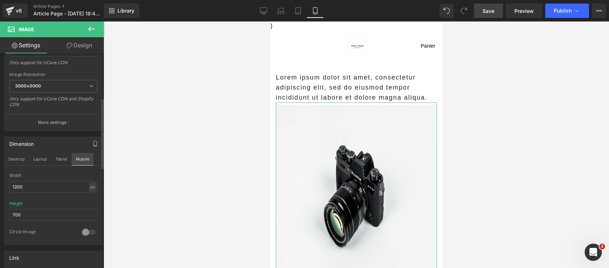
type input "500"
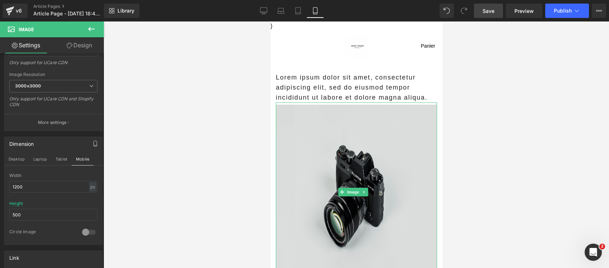
click at [370, 173] on img at bounding box center [356, 192] width 161 height 179
click at [308, 134] on img at bounding box center [356, 192] width 161 height 179
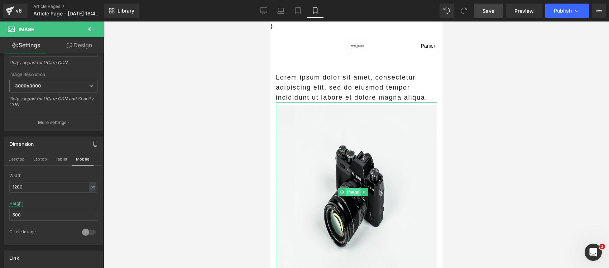
click at [355, 194] on span "Image" at bounding box center [353, 192] width 15 height 9
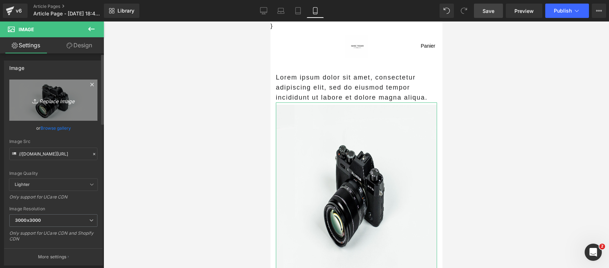
click at [56, 95] on link "Replace Image" at bounding box center [53, 100] width 88 height 41
type input "C:\fakepath\w-russellsjpg.jpg"
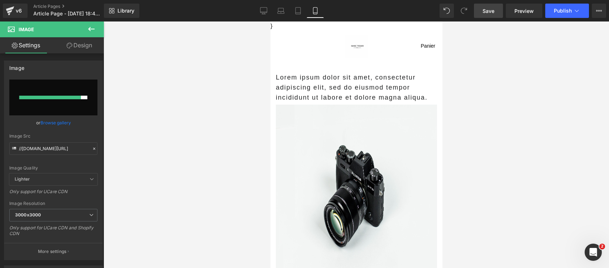
click at [244, 127] on div at bounding box center [357, 145] width 506 height 247
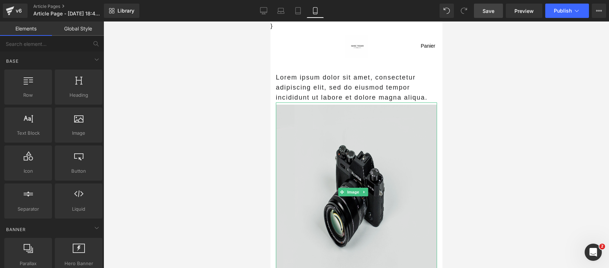
click at [340, 160] on img at bounding box center [356, 192] width 161 height 179
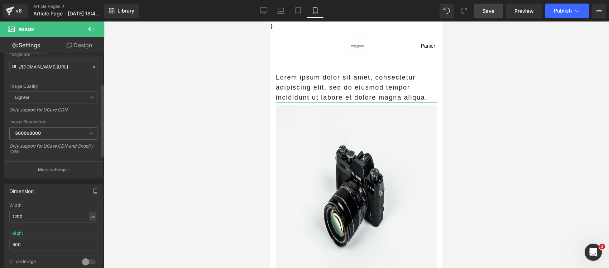
scroll to position [90, 0]
click at [34, 246] on input "500" at bounding box center [53, 242] width 88 height 12
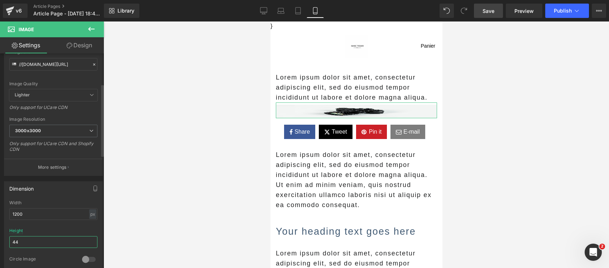
type input "444"
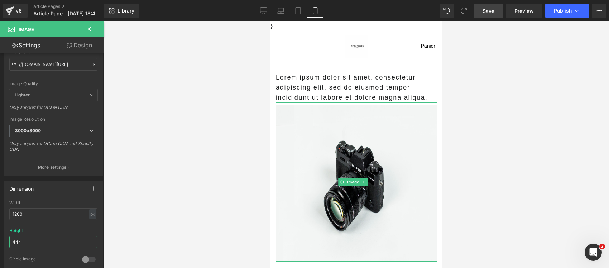
scroll to position [45, 0]
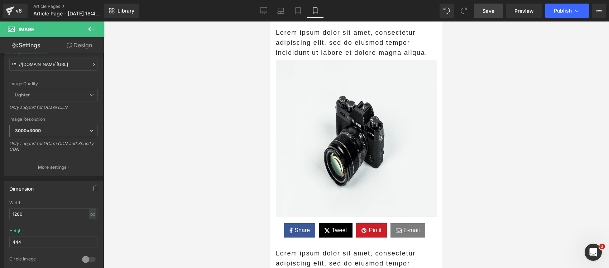
click at [513, 143] on div at bounding box center [357, 145] width 506 height 247
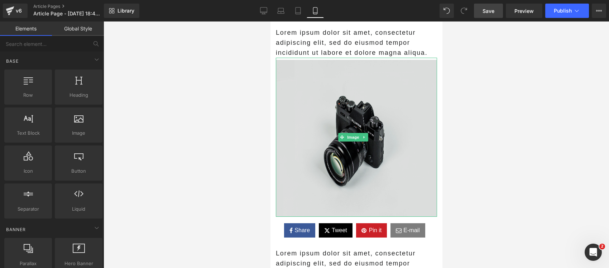
scroll to position [0, 0]
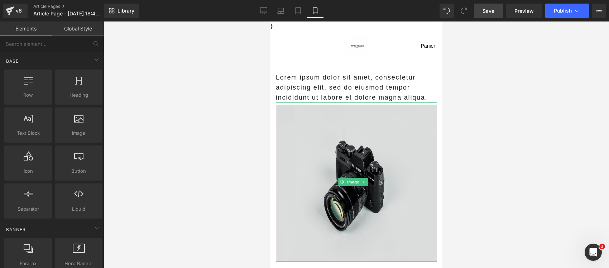
click at [315, 137] on img at bounding box center [356, 182] width 161 height 159
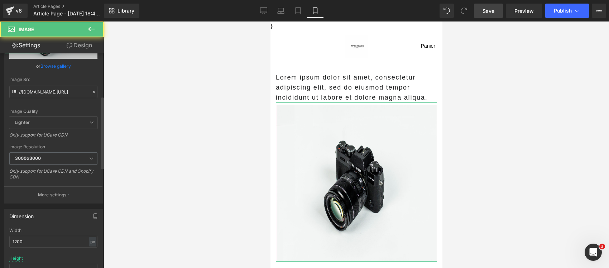
scroll to position [134, 0]
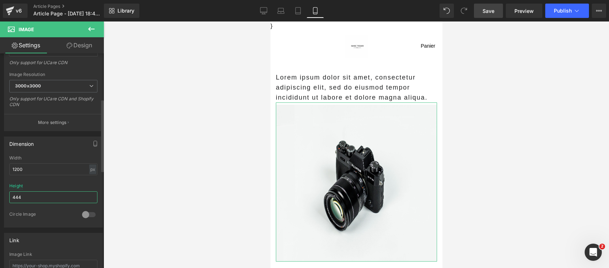
click at [43, 194] on input "444" at bounding box center [53, 197] width 88 height 12
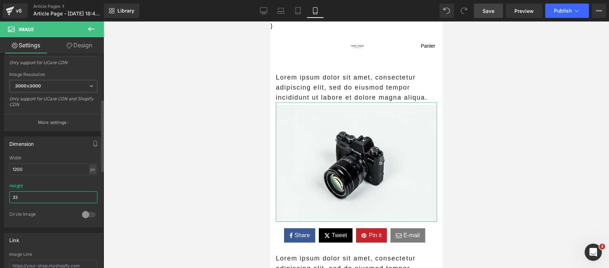
type input "3"
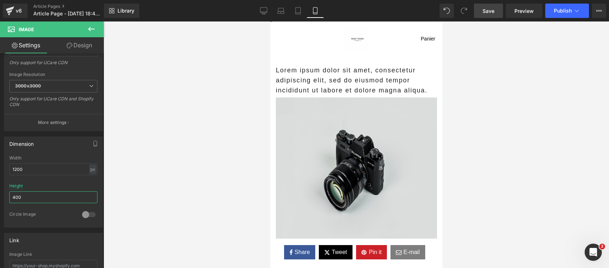
scroll to position [0, 0]
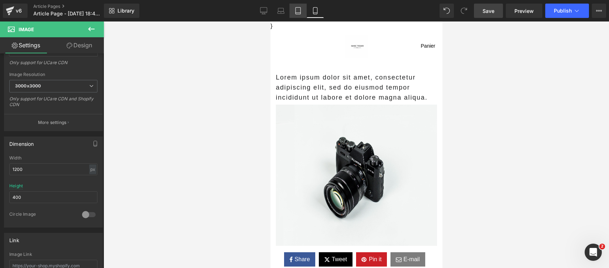
click at [298, 11] on icon at bounding box center [298, 10] width 7 height 7
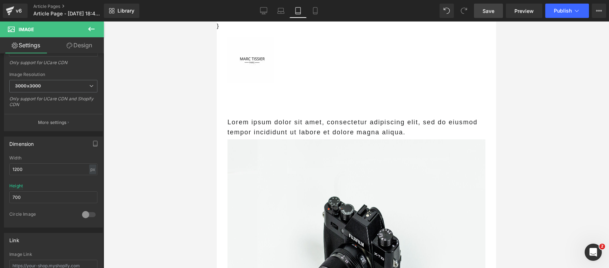
scroll to position [35, 0]
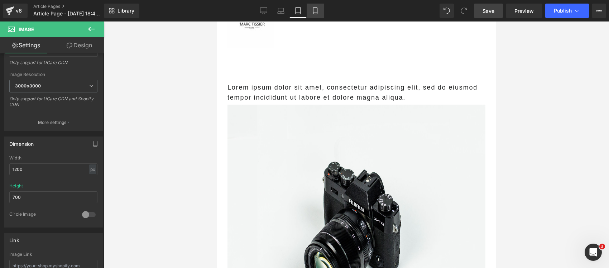
click at [312, 14] on link "Mobile" at bounding box center [315, 11] width 17 height 14
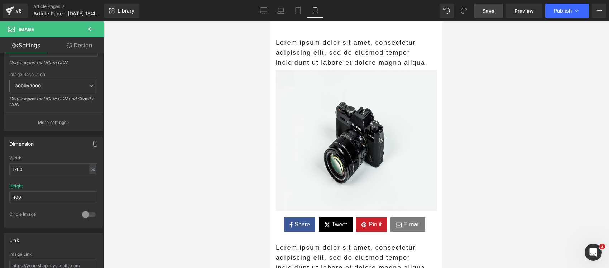
scroll to position [0, 0]
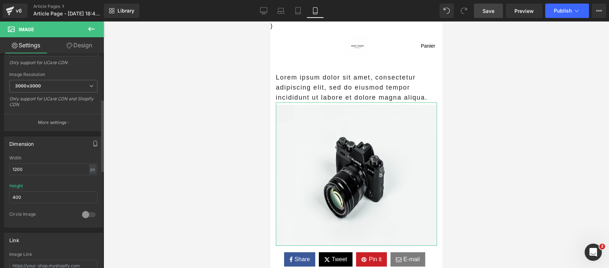
click at [96, 142] on button "button" at bounding box center [95, 144] width 11 height 14
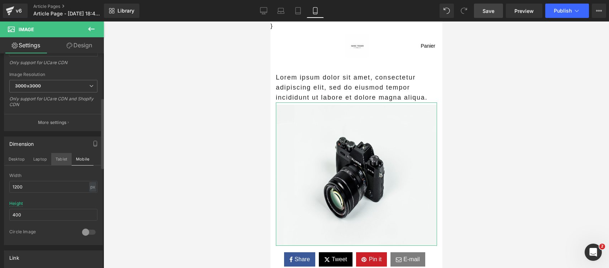
click at [65, 159] on button "Tablet" at bounding box center [61, 159] width 20 height 12
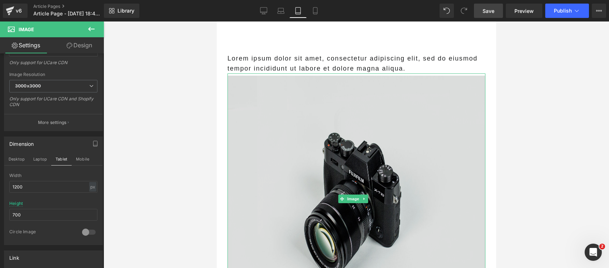
scroll to position [80, 0]
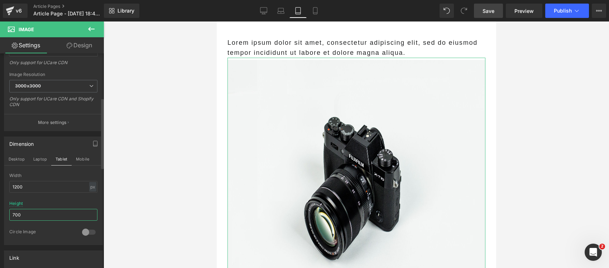
click at [46, 213] on input "700" at bounding box center [53, 215] width 88 height 12
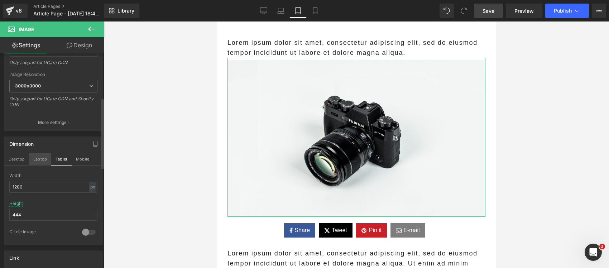
click at [34, 161] on button "Laptop" at bounding box center [40, 159] width 22 height 12
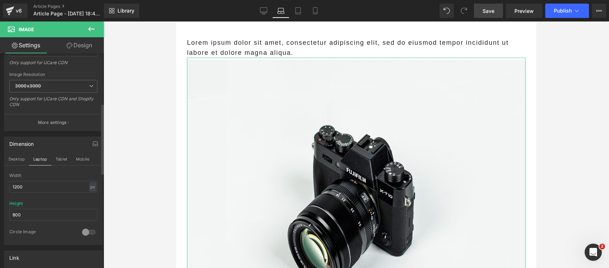
scroll to position [179, 0]
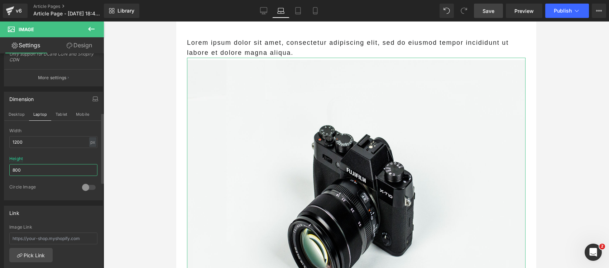
click at [33, 168] on input "800" at bounding box center [53, 170] width 88 height 12
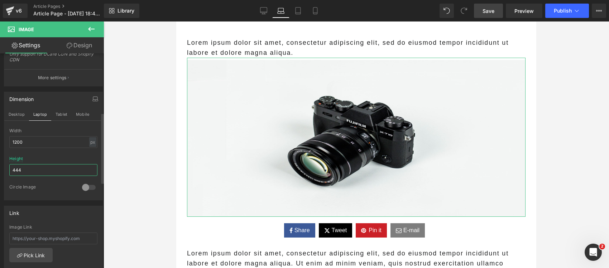
click at [47, 171] on input "444" at bounding box center [53, 170] width 88 height 12
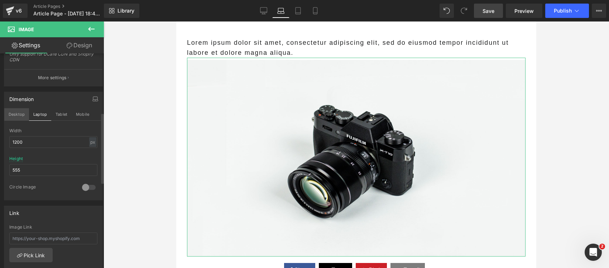
click at [16, 114] on button "Desktop" at bounding box center [16, 114] width 25 height 12
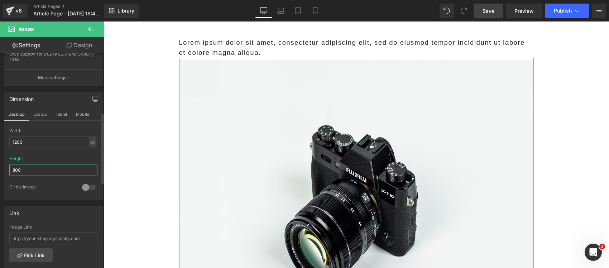
click at [47, 169] on input "800" at bounding box center [53, 170] width 88 height 12
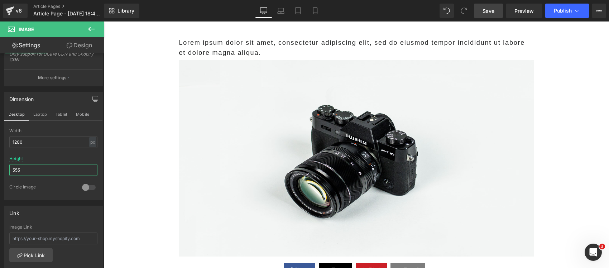
type input "555"
drag, startPoint x: 491, startPoint y: 13, endPoint x: 262, endPoint y: 84, distance: 239.7
click at [491, 13] on span "Save" at bounding box center [489, 11] width 12 height 8
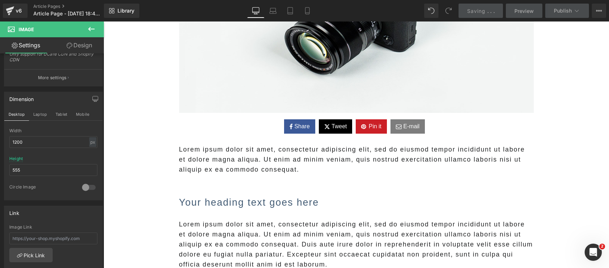
scroll to position [224, 0]
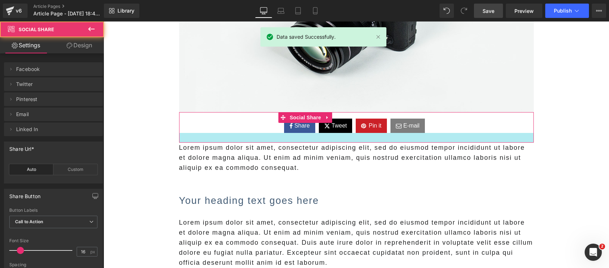
click at [358, 141] on div at bounding box center [356, 138] width 355 height 10
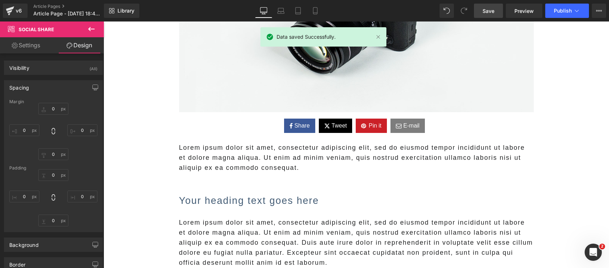
type input "0"
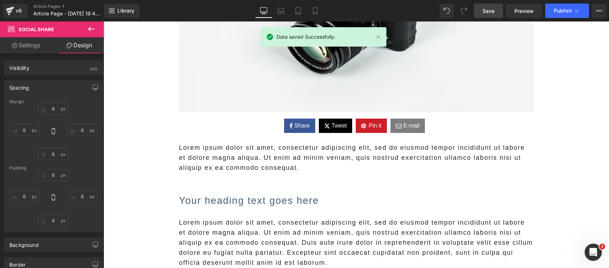
type input "15"
type input "0"
type input "15"
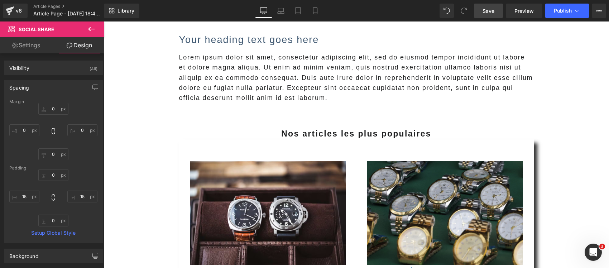
scroll to position [851, 0]
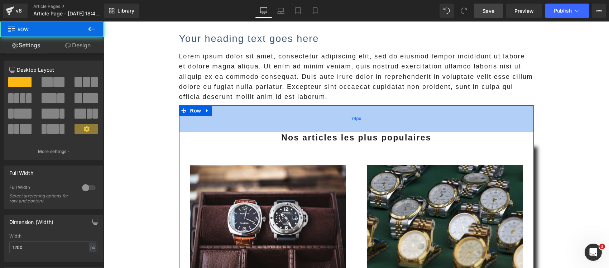
drag, startPoint x: 326, startPoint y: 106, endPoint x: 330, endPoint y: 111, distance: 6.6
click at [330, 111] on div "74px" at bounding box center [356, 118] width 355 height 27
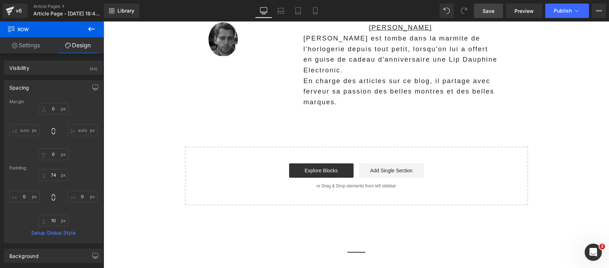
scroll to position [1703, 0]
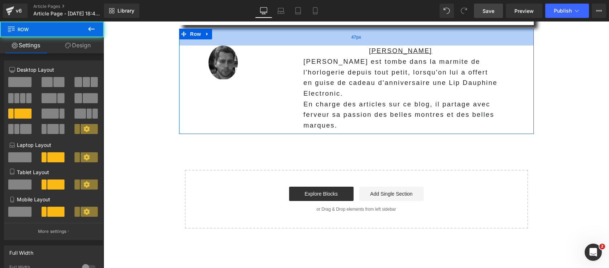
drag, startPoint x: 328, startPoint y: 29, endPoint x: 331, endPoint y: 32, distance: 4.1
click at [331, 32] on div "47px" at bounding box center [356, 37] width 355 height 17
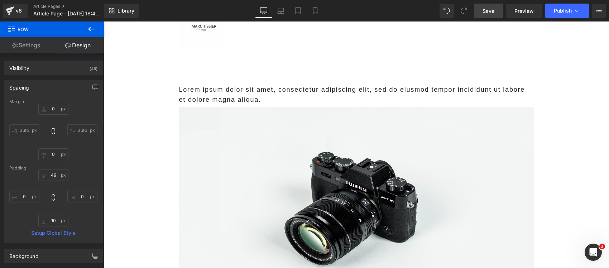
scroll to position [0, 0]
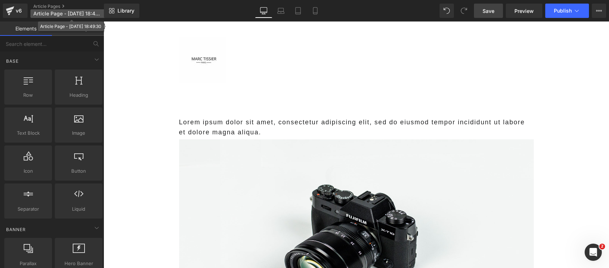
click at [90, 12] on span "Article Page - [DATE] 18:49:30" at bounding box center [67, 14] width 69 height 6
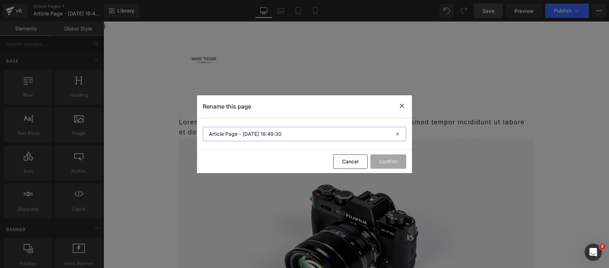
click at [290, 133] on input "Article Page - [DATE] 18:49:30" at bounding box center [305, 134] width 204 height 14
paste input "Rolex pistache : pourquoi cette couleur fait flamber les prix ( à 5 chiffres) s…"
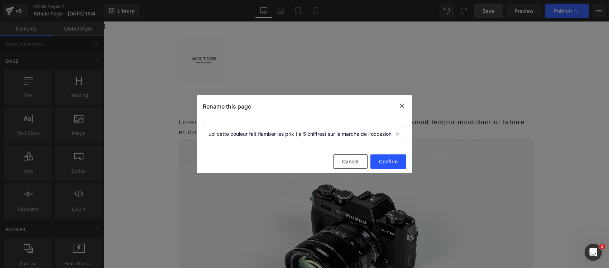
type input "Rolex pistache : pourquoi cette couleur fait flamber les prix ( à 5 chiffres) s…"
click at [382, 161] on button "Confirm" at bounding box center [389, 161] width 36 height 14
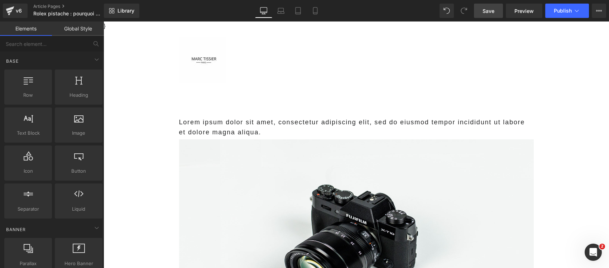
click at [251, 124] on p "Lorem ipsum dolor sit amet, consectetur adipiscing elit, sed do eiusmod tempor …" at bounding box center [356, 127] width 355 height 20
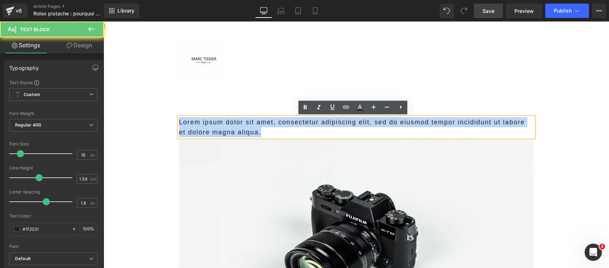
click at [251, 124] on p "Lorem ipsum dolor sit amet, consectetur adipiscing elit, sed do eiusmod tempor …" at bounding box center [356, 127] width 355 height 20
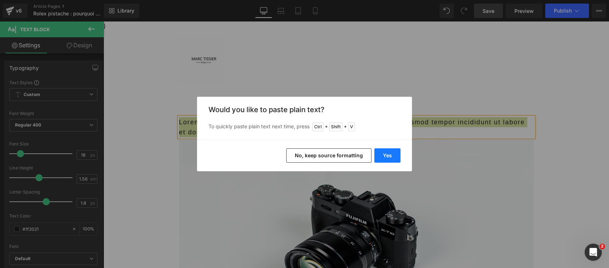
click at [389, 151] on button "Yes" at bounding box center [388, 155] width 26 height 14
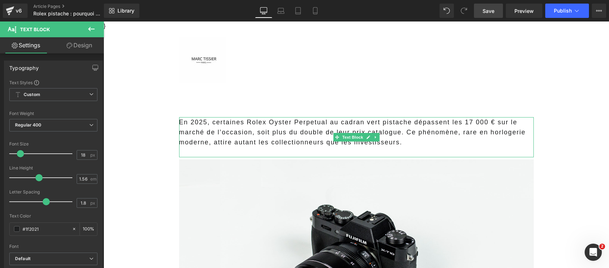
click at [287, 137] on p "En 2025, certaines Rolex Oyster Perpetual au cadran vert pistache dépassent les…" at bounding box center [356, 132] width 355 height 30
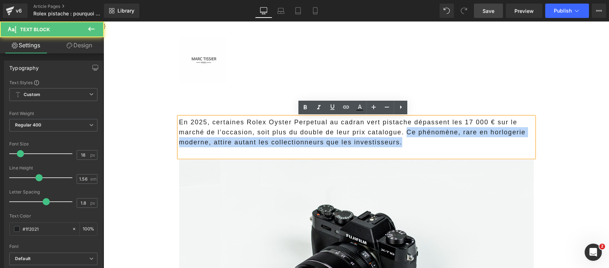
drag, startPoint x: 404, startPoint y: 133, endPoint x: 404, endPoint y: 144, distance: 11.1
click at [404, 144] on p "En 2025, certaines Rolex Oyster Perpetual au cadran vert pistache dépassent les…" at bounding box center [356, 132] width 355 height 30
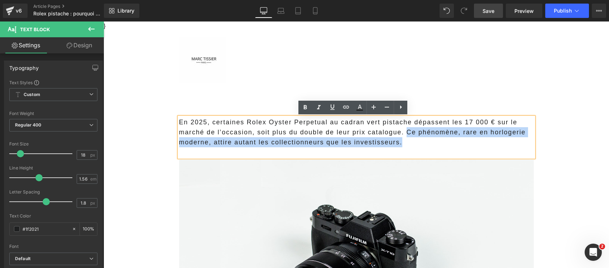
copy p "Ce phénomène, rare en horlogerie moderne, attire autant les collectionneurs que…"
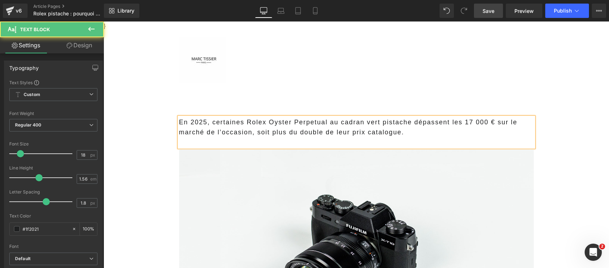
click at [401, 140] on p at bounding box center [356, 142] width 355 height 10
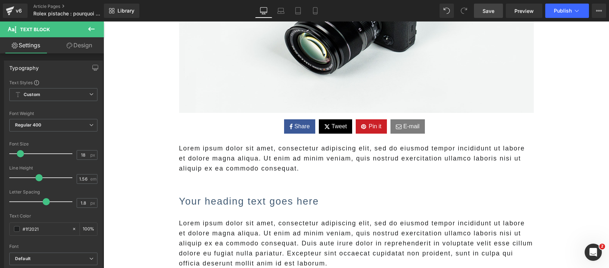
scroll to position [224, 0]
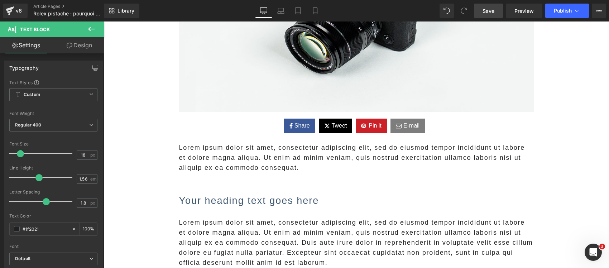
click at [268, 165] on p "Lorem ipsum dolor sit amet, consectetur adipiscing elit, sed do eiusmod tempor …" at bounding box center [356, 158] width 355 height 30
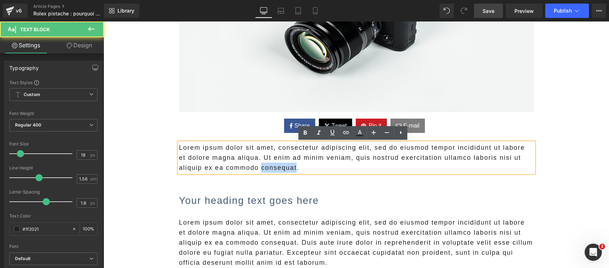
click at [268, 165] on p "Lorem ipsum dolor sit amet, consectetur adipiscing elit, sed do eiusmod tempor …" at bounding box center [356, 158] width 355 height 30
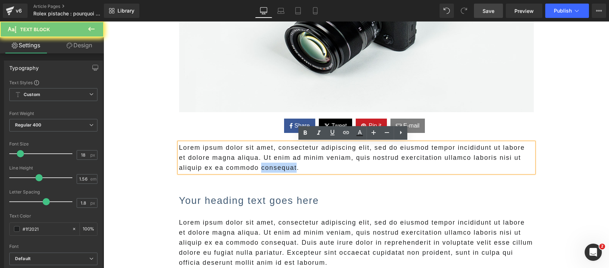
click at [268, 165] on p "Lorem ipsum dolor sit amet, consectetur adipiscing elit, sed do eiusmod tempor …" at bounding box center [356, 158] width 355 height 30
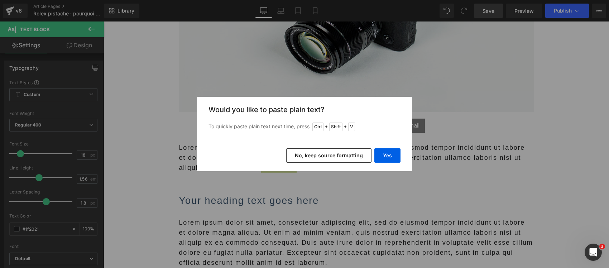
click at [301, 158] on button "No, keep source formatting" at bounding box center [328, 155] width 85 height 14
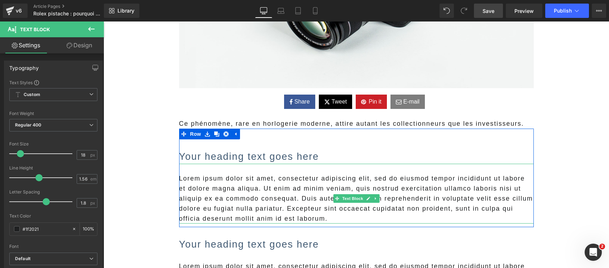
scroll to position [269, 0]
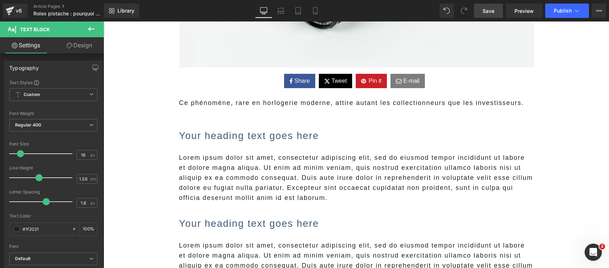
click at [279, 186] on p "Lorem ipsum dolor sit amet, consectetur adipiscing elit, sed do eiusmod tempor …" at bounding box center [356, 178] width 355 height 50
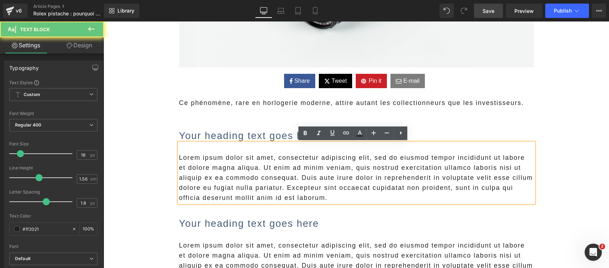
click at [279, 186] on p "Lorem ipsum dolor sit amet, consectetur adipiscing elit, sed do eiusmod tempor …" at bounding box center [356, 178] width 355 height 50
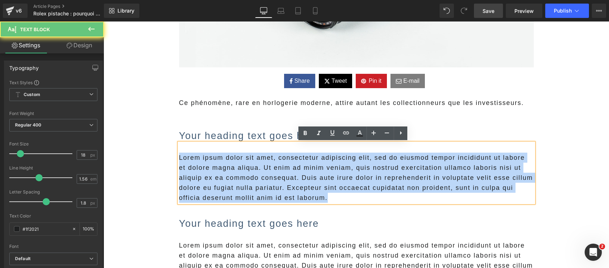
click at [279, 186] on p "Lorem ipsum dolor sit amet, consectetur adipiscing elit, sed do eiusmod tempor …" at bounding box center [356, 178] width 355 height 50
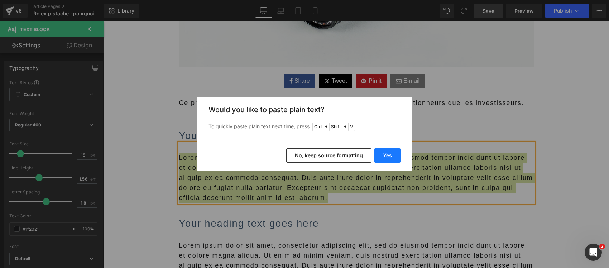
click at [382, 156] on button "Yes" at bounding box center [388, 155] width 26 height 14
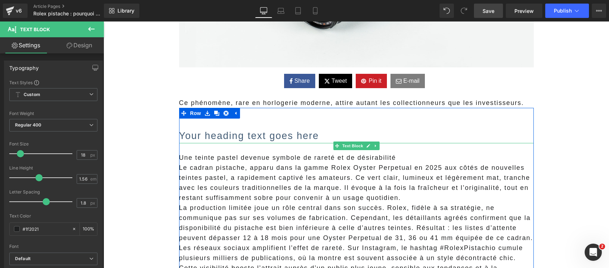
click at [283, 158] on p "Une teinte pastel devenue symbole de rareté et de désirabilité" at bounding box center [356, 158] width 355 height 10
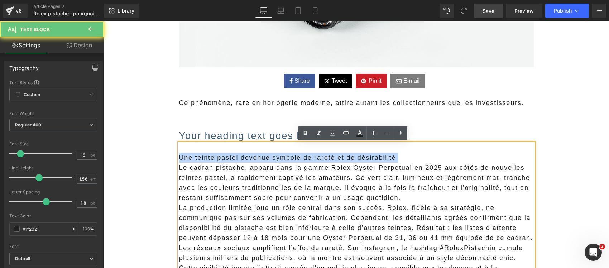
click at [283, 158] on p "Une teinte pastel devenue symbole de rareté et de désirabilité" at bounding box center [356, 158] width 355 height 10
copy p "Une teinte pastel devenue symbole de rareté et de désirabilité"
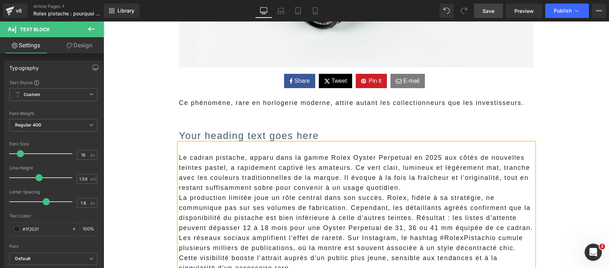
click at [199, 136] on h2 "Your heading text goes here" at bounding box center [356, 136] width 355 height 14
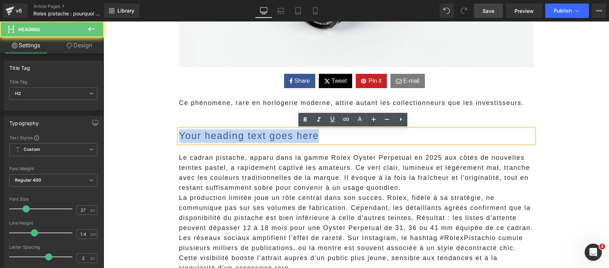
click at [199, 136] on h2 "Your heading text goes here" at bounding box center [356, 136] width 355 height 14
paste div
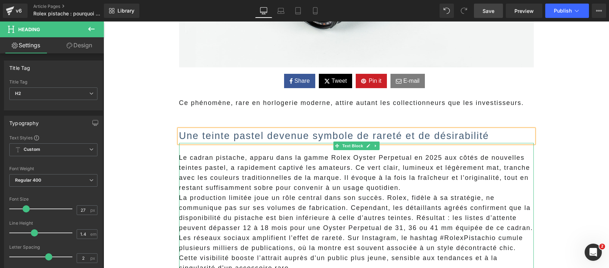
click at [311, 169] on span "Le cadran pistache, apparu dans la gamme Rolex Oyster Perpetual en 2025 aux côt…" at bounding box center [354, 172] width 351 height 37
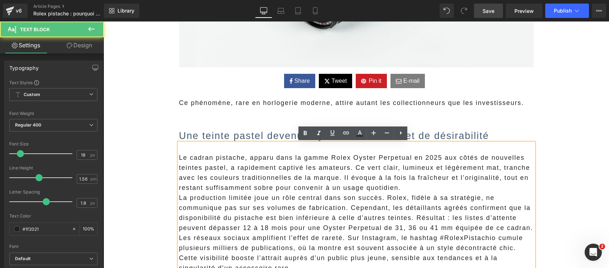
click at [422, 187] on p "Le cadran pistache, apparu dans la gamme Rolex Oyster Perpetual en 2025 aux côt…" at bounding box center [356, 173] width 355 height 40
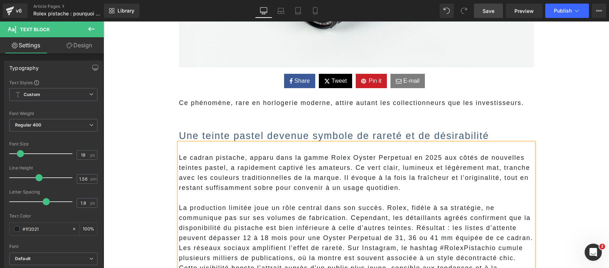
click at [350, 171] on span "Le cadran pistache, apparu dans la gamme Rolex Oyster Perpetual en 2025 aux côt…" at bounding box center [354, 172] width 351 height 37
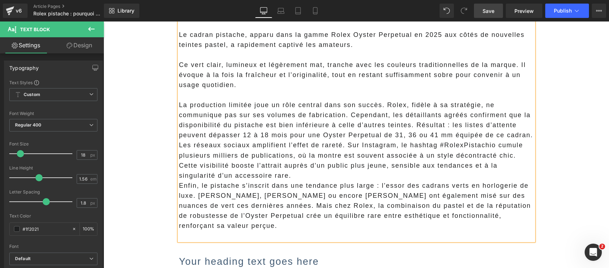
scroll to position [403, 0]
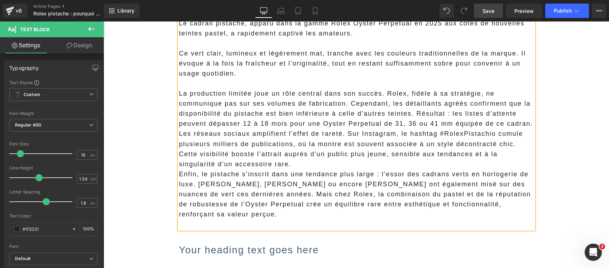
click at [292, 165] on p "Les réseaux sociaux amplifient l’effet de rareté. Sur Instagram, le hashtag #Ro…" at bounding box center [356, 149] width 355 height 40
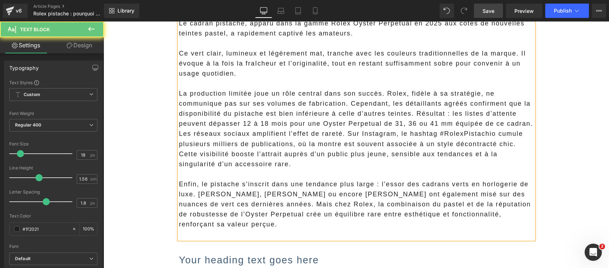
click at [225, 232] on p at bounding box center [356, 234] width 355 height 10
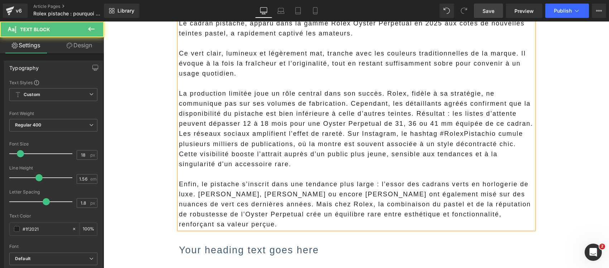
click at [253, 203] on p "Enfin, le pistache s’inscrit dans une tendance plus large : l’essor des cadrans…" at bounding box center [356, 204] width 355 height 50
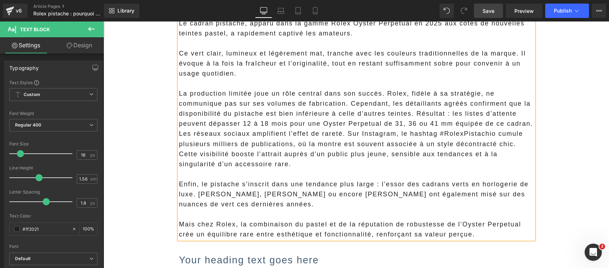
click at [343, 134] on p "Les réseaux sociaux amplifient l’effet de rareté. Sur Instagram, le hashtag #Ro…" at bounding box center [356, 149] width 355 height 40
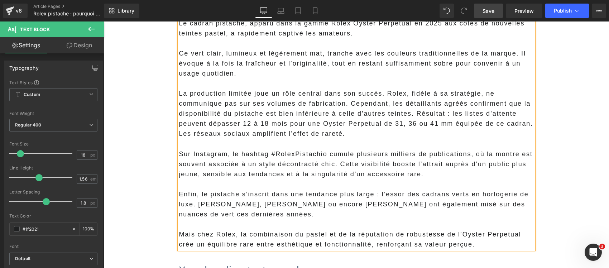
click at [414, 116] on p "La production limitée joue un rôle central dans son succès. Rolex, fidèle à sa …" at bounding box center [356, 109] width 355 height 40
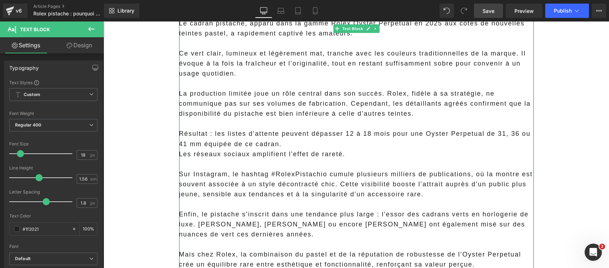
click at [282, 142] on p "Résultat : les listes d’attente peuvent dépasser 12 à 18 mois pour une Oyster P…" at bounding box center [356, 139] width 355 height 20
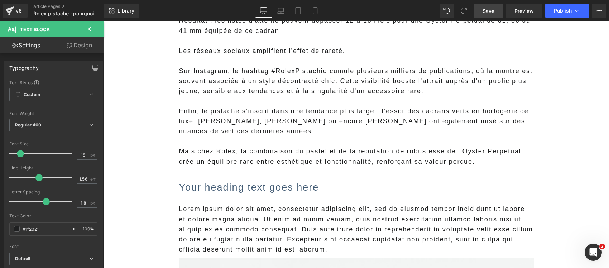
scroll to position [582, 0]
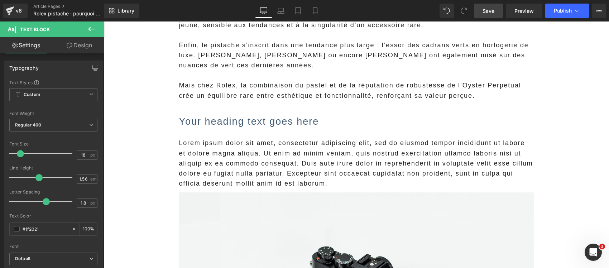
click at [215, 153] on p "Lorem ipsum dolor sit amet, consectetur adipiscing elit, sed do eiusmod tempor …" at bounding box center [356, 163] width 355 height 50
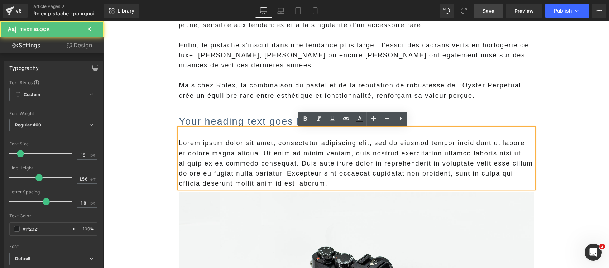
click at [218, 158] on p "Lorem ipsum dolor sit amet, consectetur adipiscing elit, sed do eiusmod tempor …" at bounding box center [356, 163] width 355 height 50
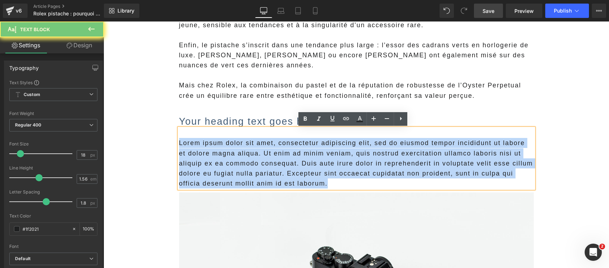
click at [218, 158] on p "Lorem ipsum dolor sit amet, consectetur adipiscing elit, sed do eiusmod tempor …" at bounding box center [356, 163] width 355 height 50
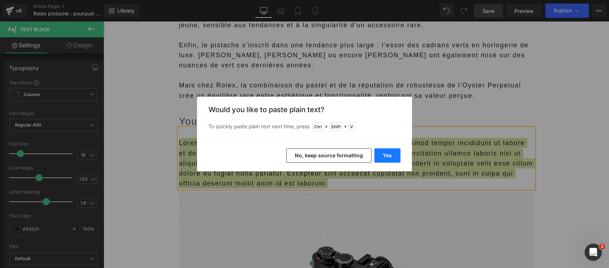
drag, startPoint x: 385, startPoint y: 153, endPoint x: 129, endPoint y: 139, distance: 256.7
click at [385, 153] on button "Yes" at bounding box center [388, 155] width 26 height 14
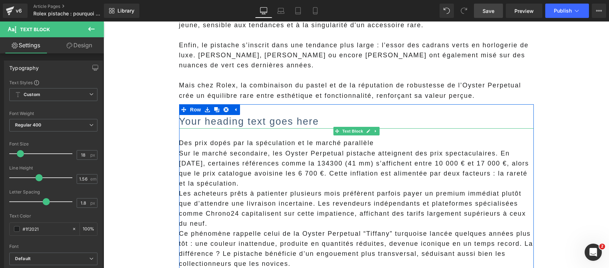
click at [214, 143] on p "Des prix dopés par la spéculation et le marché parallèle" at bounding box center [356, 143] width 355 height 10
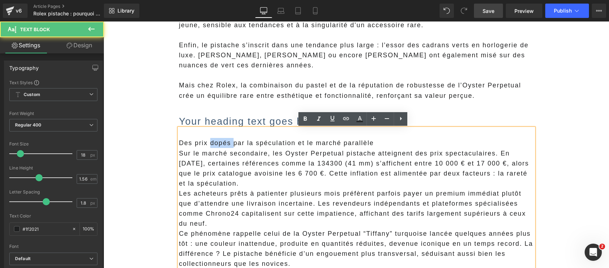
click at [214, 143] on p "Des prix dopés par la spéculation et le marché parallèle" at bounding box center [356, 143] width 355 height 10
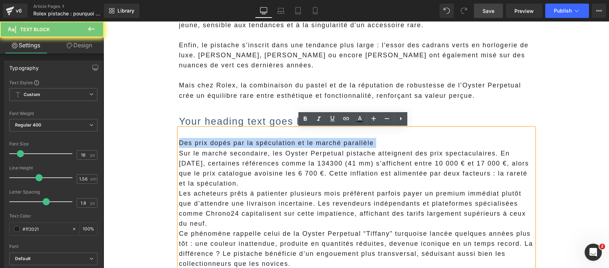
click at [214, 143] on p "Des prix dopés par la spéculation et le marché parallèle" at bounding box center [356, 143] width 355 height 10
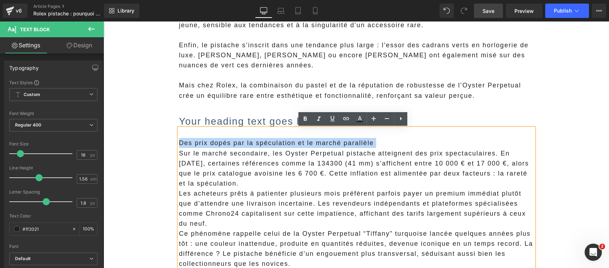
copy p "Des prix dopés par la spéculation et le marché parallèle"
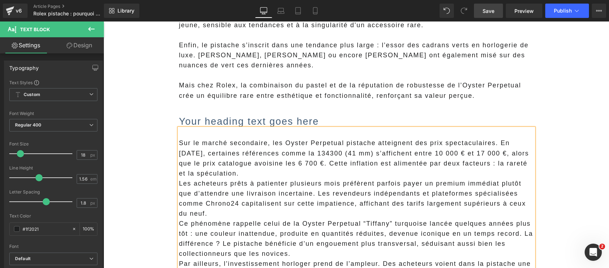
click at [202, 117] on h2 "Your heading text goes here" at bounding box center [356, 122] width 355 height 14
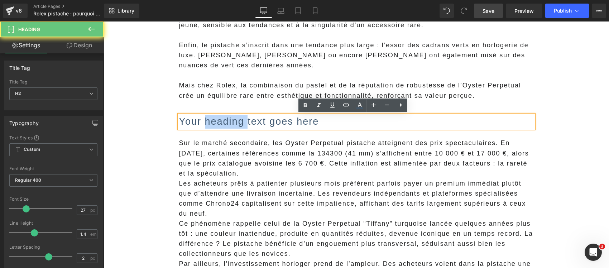
click at [202, 117] on h2 "Your heading text goes here" at bounding box center [356, 122] width 355 height 14
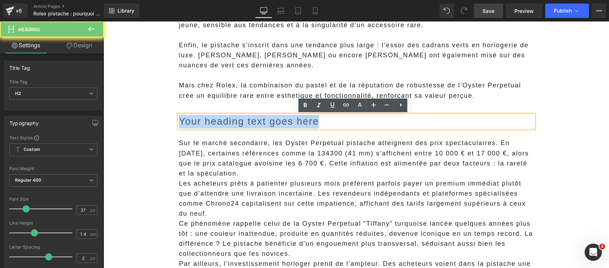
paste div
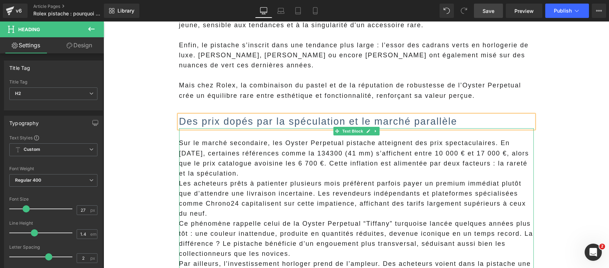
click at [223, 171] on p "Sur le marché secondaire, les Oyster Perpetual pistache atteignent des prix spe…" at bounding box center [356, 158] width 355 height 40
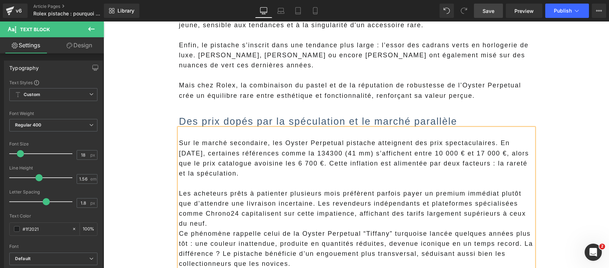
click at [309, 160] on span "Sur le marché secondaire, les Oyster Perpetual pistache atteignent des prix spe…" at bounding box center [354, 157] width 350 height 37
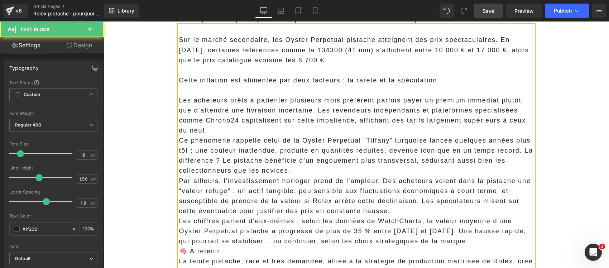
scroll to position [717, 0]
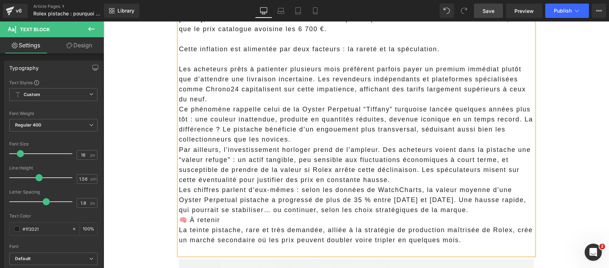
click at [231, 103] on p "Les acheteurs prêts à patienter plusieurs mois préfèrent parfois payer un premi…" at bounding box center [356, 84] width 355 height 40
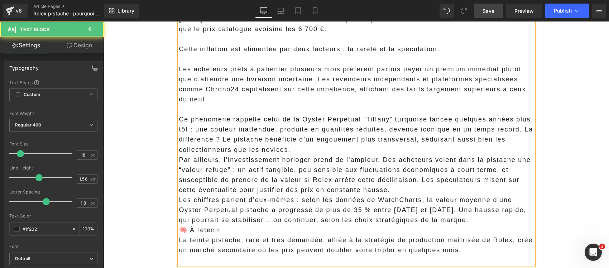
click at [315, 81] on p "Les acheteurs prêts à patienter plusieurs mois préfèrent parfois payer un premi…" at bounding box center [356, 84] width 355 height 40
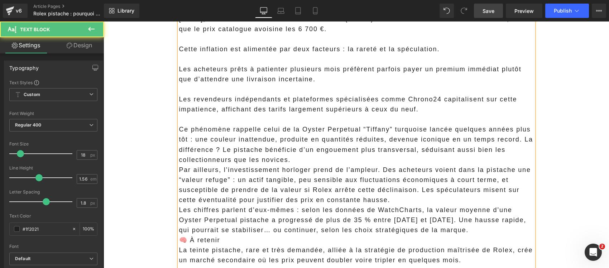
click at [300, 161] on p "Ce phénomène rappelle celui de la Oyster Perpetual “Tiffany” turquoise lancée q…" at bounding box center [356, 144] width 355 height 40
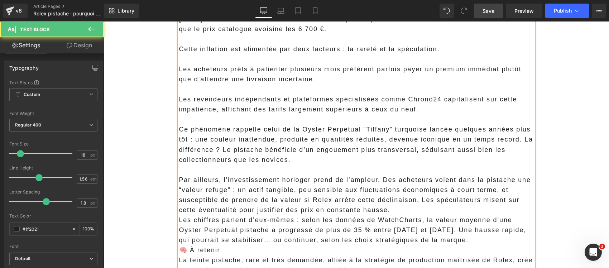
click at [219, 149] on p "Ce phénomène rappelle celui de la Oyster Perpetual “Tiffany” turquoise lancée q…" at bounding box center [356, 144] width 355 height 40
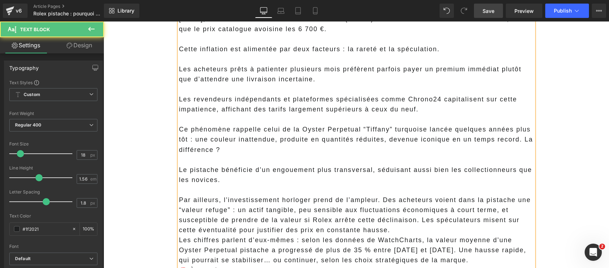
scroll to position [762, 0]
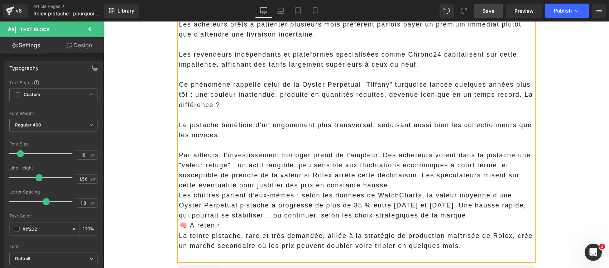
click at [410, 185] on p "Par ailleurs, l’investissement horloger prend de l’ampleur. Des acheteurs voien…" at bounding box center [356, 170] width 355 height 40
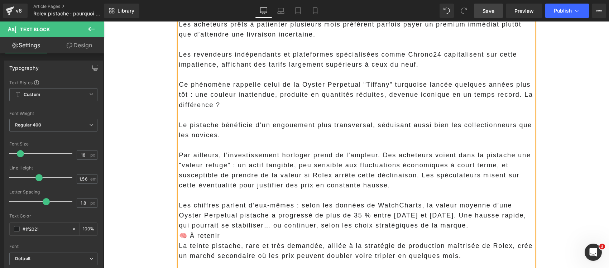
click at [416, 174] on p "Par ailleurs, l’investissement horloger prend de l’ampleur. Des acheteurs voien…" at bounding box center [356, 170] width 355 height 40
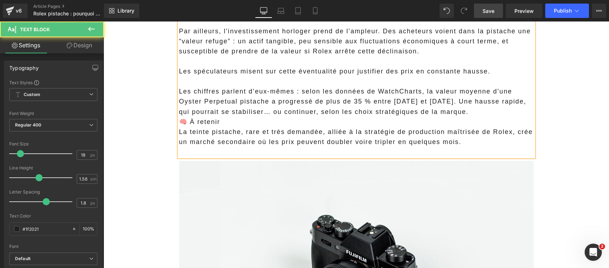
scroll to position [896, 0]
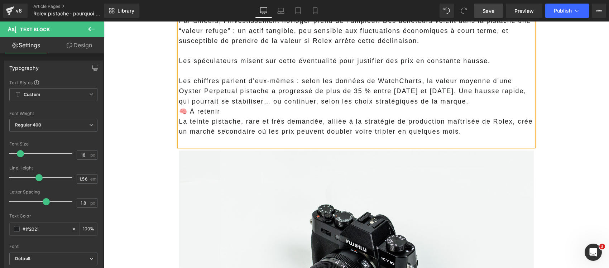
click at [461, 103] on p "Les chiffres parlent d’eux-mêmes : selon les données de WatchCharts, la valeur …" at bounding box center [356, 91] width 355 height 30
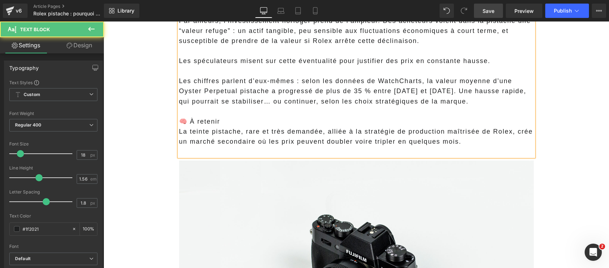
click at [266, 122] on p "🧠 À retenir" at bounding box center [356, 121] width 355 height 10
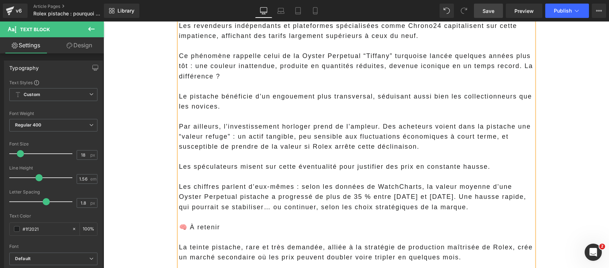
scroll to position [744, 0]
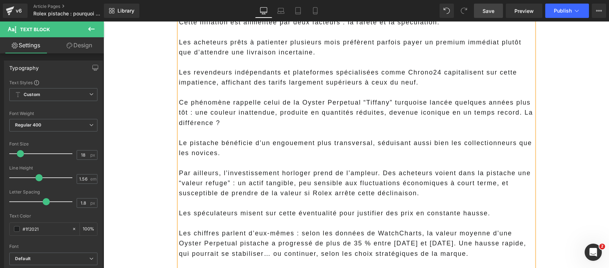
drag, startPoint x: 472, startPoint y: 156, endPoint x: 165, endPoint y: 105, distance: 312.1
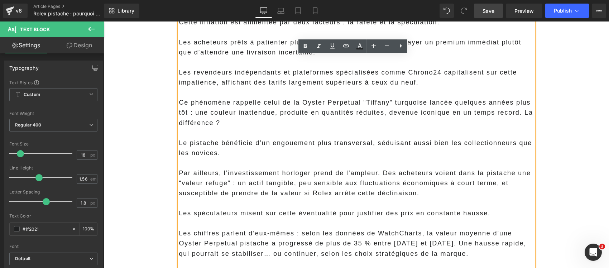
copy div "Ce phénomène rappelle celui de la Oyster Perpetual “Tiffany” turquoise lancée q…"
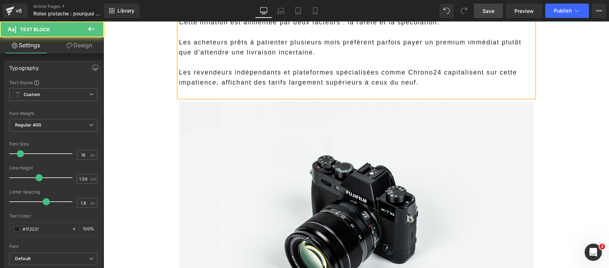
click at [192, 95] on p at bounding box center [356, 92] width 355 height 10
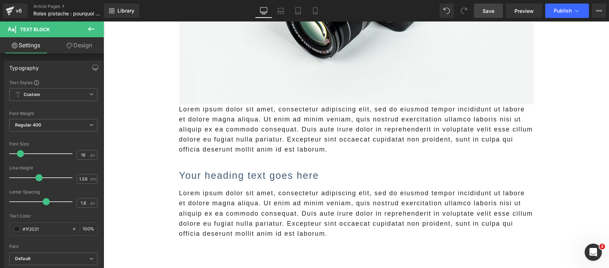
scroll to position [968, 0]
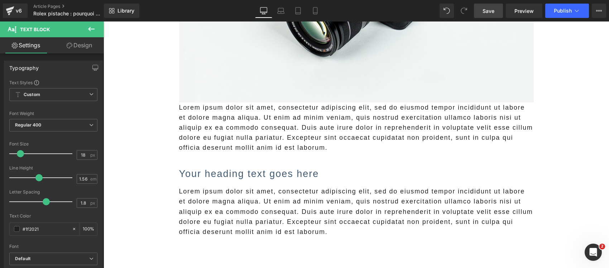
click at [202, 134] on p "Lorem ipsum dolor sit amet, consectetur adipiscing elit, sed do eiusmod tempor …" at bounding box center [356, 128] width 355 height 50
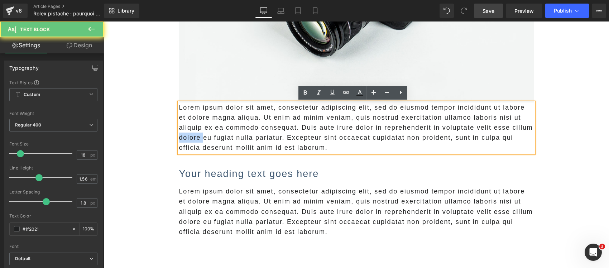
click at [202, 134] on p "Lorem ipsum dolor sit amet, consectetur adipiscing elit, sed do eiusmod tempor …" at bounding box center [356, 128] width 355 height 50
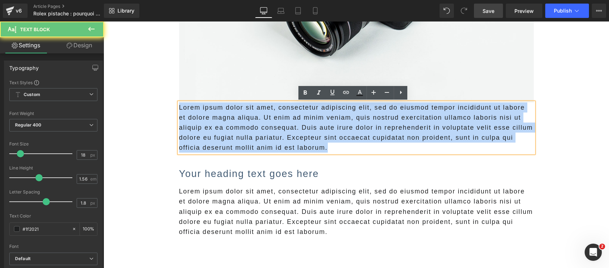
click at [202, 134] on p "Lorem ipsum dolor sit amet, consectetur adipiscing elit, sed do eiusmod tempor …" at bounding box center [356, 128] width 355 height 50
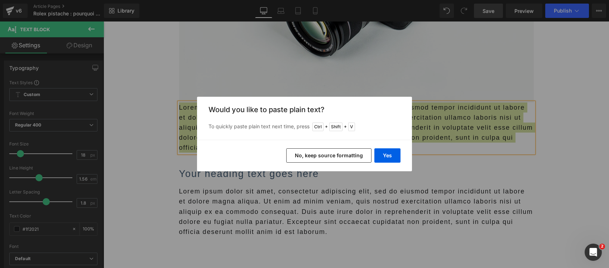
click at [303, 157] on button "No, keep source formatting" at bounding box center [328, 155] width 85 height 14
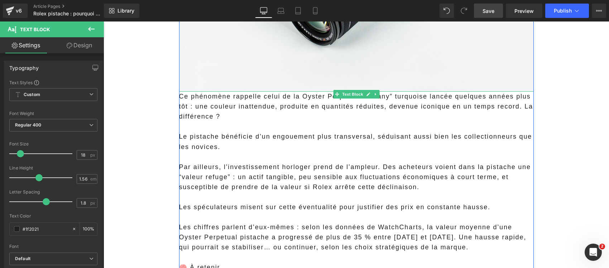
scroll to position [1057, 0]
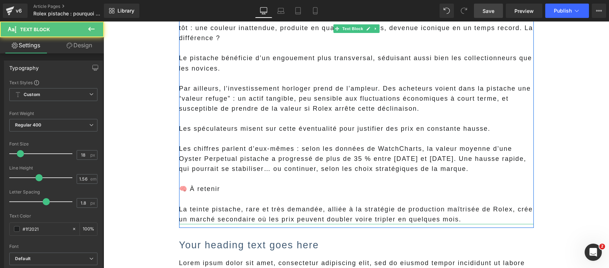
click at [217, 210] on p "La teinte pistache, rare et très demandée, alliée à la stratégie de production …" at bounding box center [356, 214] width 355 height 20
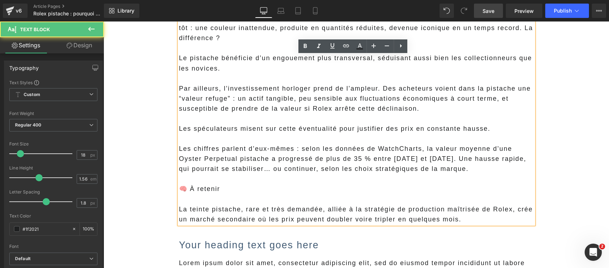
click at [189, 203] on p at bounding box center [356, 199] width 355 height 10
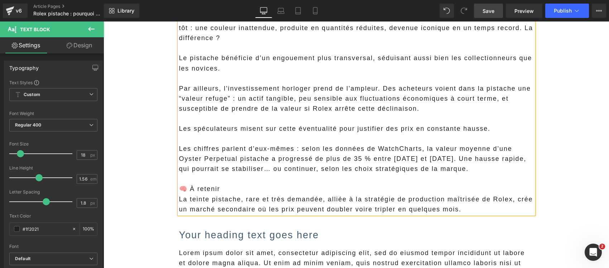
click at [179, 203] on p "La teinte pistache, rare et très demandée, alliée à la stratégie de production …" at bounding box center [356, 204] width 355 height 20
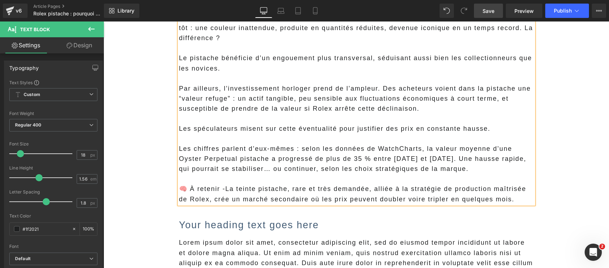
click at [244, 196] on span "La teinte pistache, rare et très demandée, alliée à la stratégie de production …" at bounding box center [352, 193] width 347 height 17
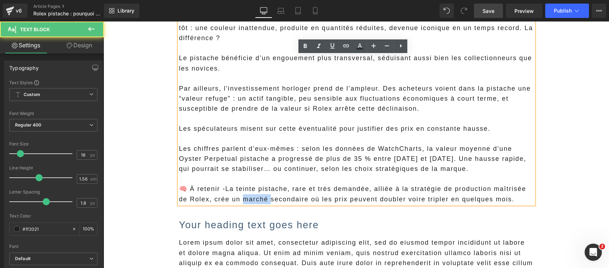
click at [244, 196] on span "La teinte pistache, rare et très demandée, alliée à la stratégie de production …" at bounding box center [352, 193] width 347 height 17
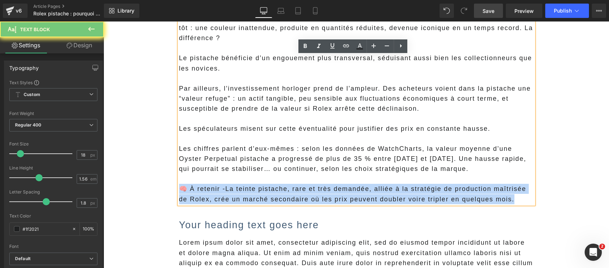
click at [244, 196] on span "La teinte pistache, rare et très demandée, alliée à la stratégie de production …" at bounding box center [352, 193] width 347 height 17
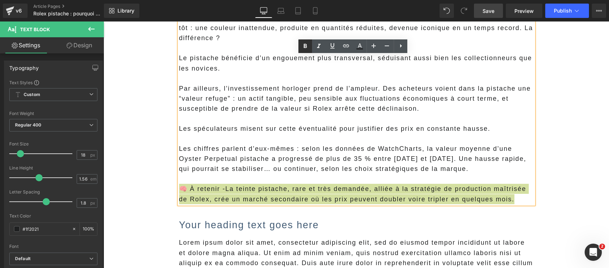
click at [307, 43] on icon at bounding box center [305, 46] width 9 height 9
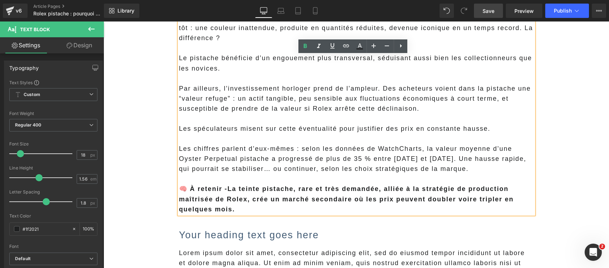
click at [153, 171] on main "En 2025, certaines Rolex Oyster Perpetual au cadran vert pistache dépassent les…" at bounding box center [357, 166] width 506 height 2271
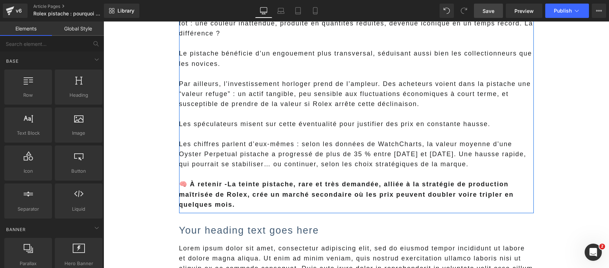
scroll to position [1147, 0]
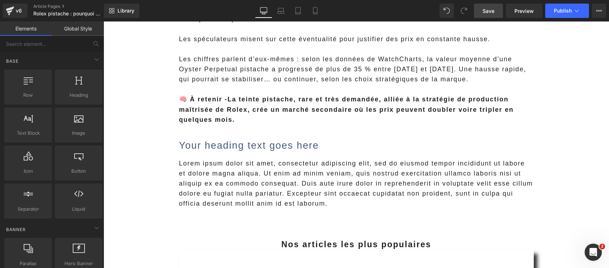
click at [238, 176] on p "Lorem ipsum dolor sit amet, consectetur adipiscing elit, sed do eiusmod tempor …" at bounding box center [356, 183] width 355 height 50
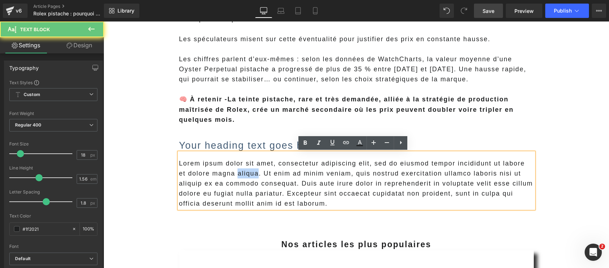
click at [238, 176] on p "Lorem ipsum dolor sit amet, consectetur adipiscing elit, sed do eiusmod tempor …" at bounding box center [356, 183] width 355 height 50
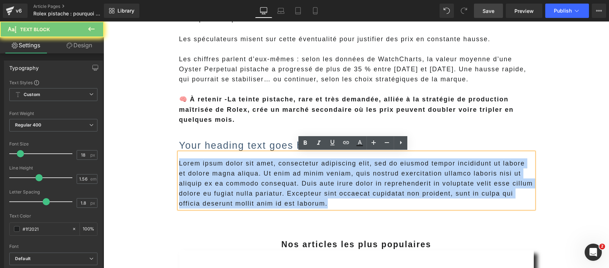
click at [238, 176] on p "Lorem ipsum dolor sit amet, consectetur adipiscing elit, sed do eiusmod tempor …" at bounding box center [356, 183] width 355 height 50
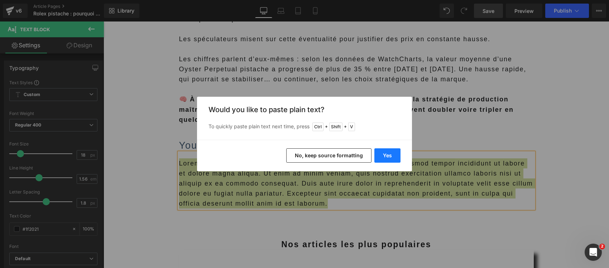
click at [384, 151] on button "Yes" at bounding box center [388, 155] width 26 height 14
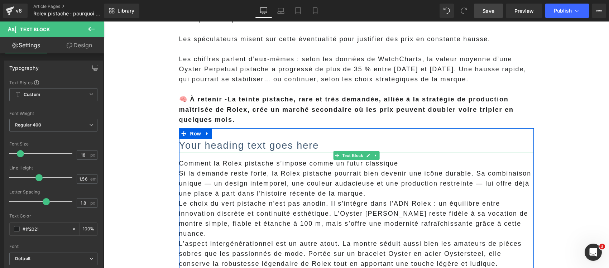
click at [232, 164] on p "Comment la Rolex pistache s’impose comme un futur classique" at bounding box center [356, 163] width 355 height 10
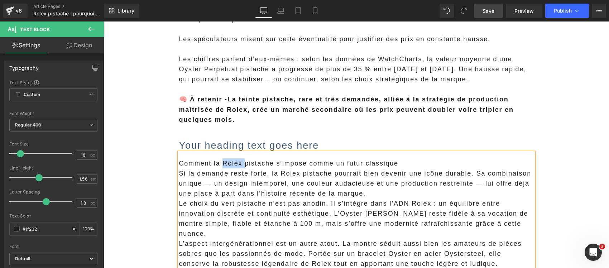
click at [232, 164] on p "Comment la Rolex pistache s’impose comme un futur classique" at bounding box center [356, 163] width 355 height 10
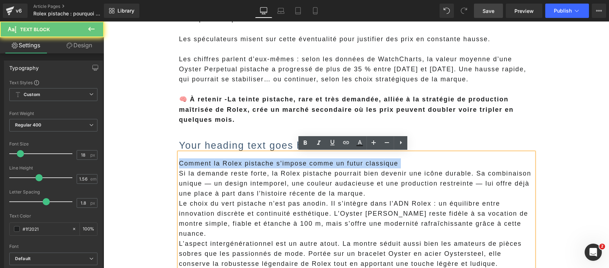
click at [232, 164] on p "Comment la Rolex pistache s’impose comme un futur classique" at bounding box center [356, 163] width 355 height 10
copy p "Comment la Rolex pistache s’impose comme un futur classique"
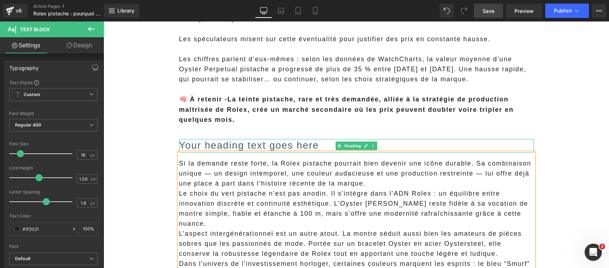
click at [222, 148] on h2 "Your heading text goes here" at bounding box center [356, 146] width 355 height 14
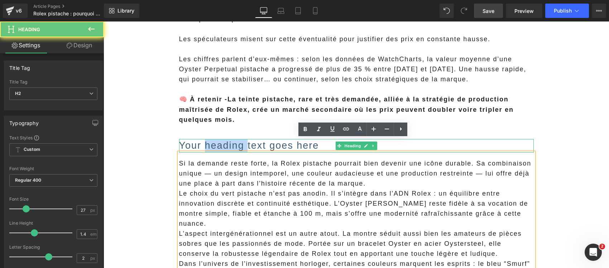
click at [222, 148] on h2 "Your heading text goes here" at bounding box center [356, 146] width 355 height 14
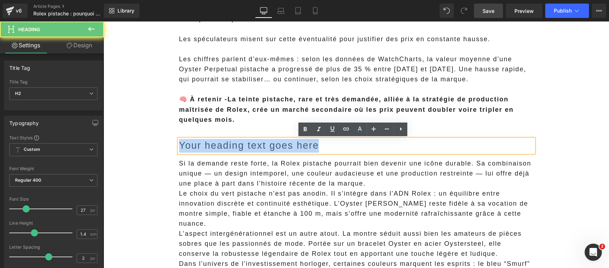
click at [222, 148] on h2 "Your heading text goes here" at bounding box center [356, 146] width 355 height 14
paste div
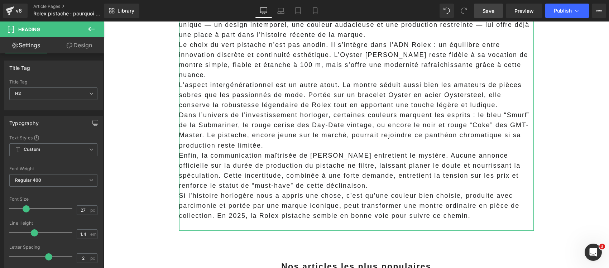
scroll to position [1281, 0]
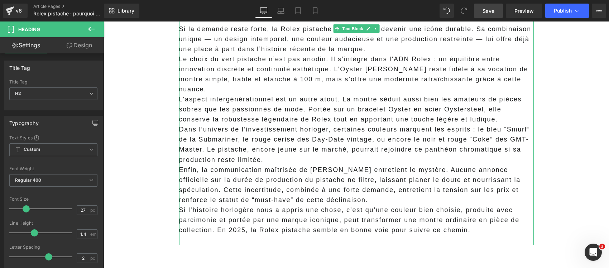
click at [308, 189] on p "Enfin, la communication maîtrisée de Rolex entretient le mystère. Aucune annonc…" at bounding box center [356, 185] width 355 height 40
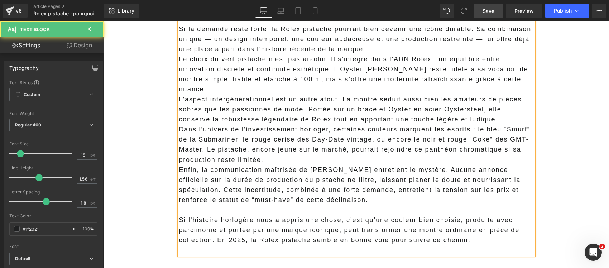
click at [288, 147] on p "Dans l’univers de l’investissement horloger, certaines couleurs marquent les es…" at bounding box center [356, 144] width 355 height 40
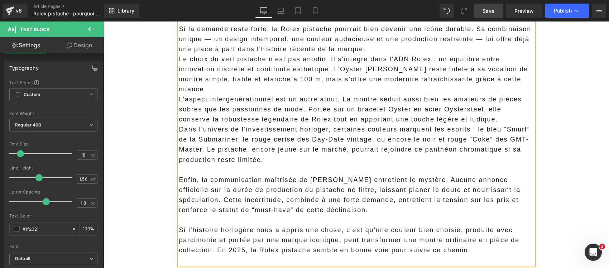
click at [472, 110] on p "L’aspect intergénérationnel est un autre atout. La montre séduit aussi bien les…" at bounding box center [356, 109] width 355 height 30
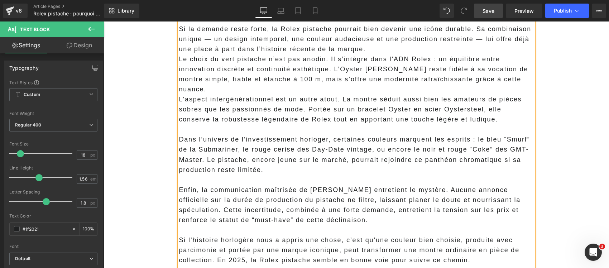
click at [424, 99] on p "L’aspect intergénérationnel est un autre atout. La montre séduit aussi bien les…" at bounding box center [356, 109] width 355 height 30
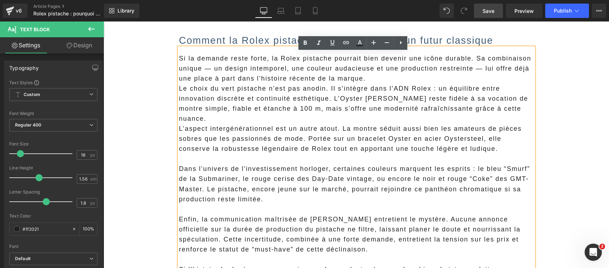
scroll to position [1237, 0]
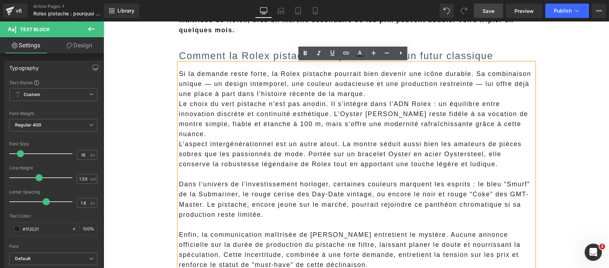
click at [397, 94] on p "Si la demande reste forte, la Rolex pistache pourrait bien devenir une icône du…" at bounding box center [356, 84] width 355 height 30
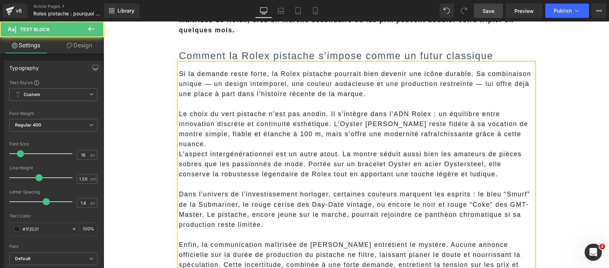
click at [332, 125] on p "Le choix du vert pistache n’est pas anodin. Il s’intègre dans l’ADN Rolex : un …" at bounding box center [356, 129] width 355 height 40
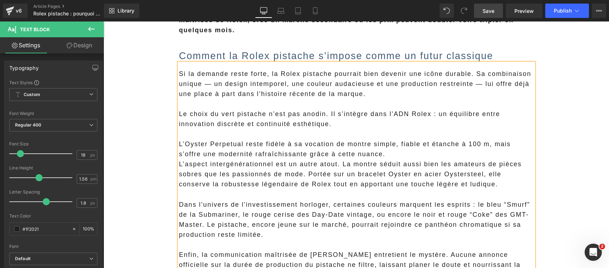
click at [363, 156] on p "L’Oyster Perpetual reste fidèle à sa vocation de montre simple, fiable et étanc…" at bounding box center [356, 149] width 355 height 20
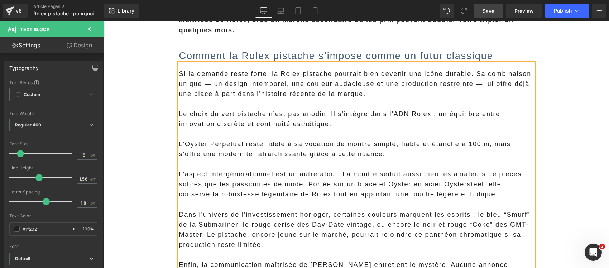
scroll to position [1281, 0]
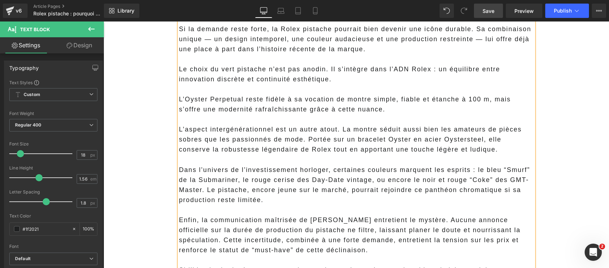
click at [244, 192] on p "Dans l’univers de l’investissement horloger, certaines couleurs marquent les es…" at bounding box center [356, 185] width 355 height 40
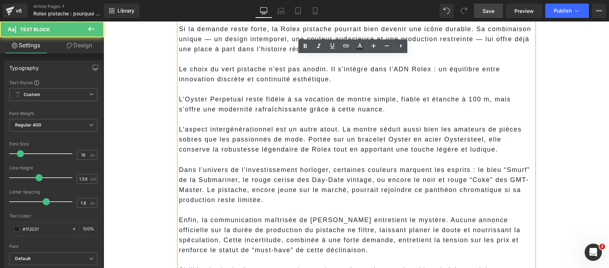
click at [203, 190] on p "Dans l’univers de l’investissement horloger, certaines couleurs marquent les es…" at bounding box center [356, 185] width 355 height 40
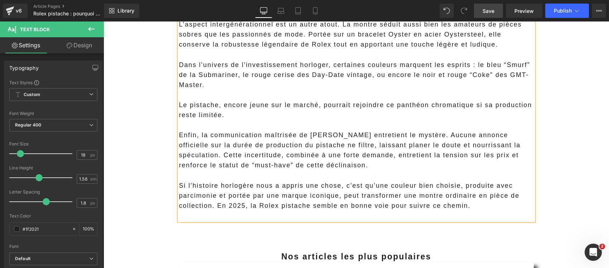
scroll to position [1371, 0]
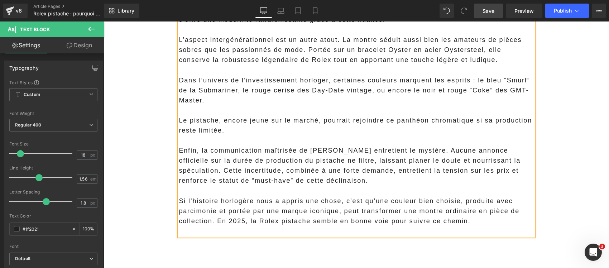
click at [252, 189] on p at bounding box center [356, 191] width 355 height 10
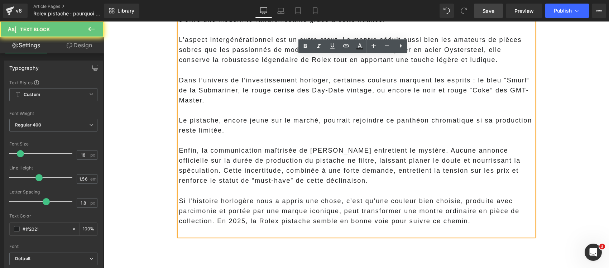
click at [218, 229] on p at bounding box center [356, 231] width 355 height 10
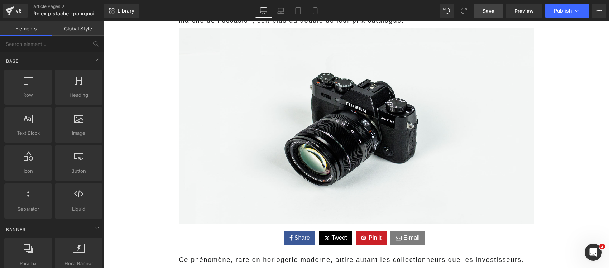
scroll to position [0, 0]
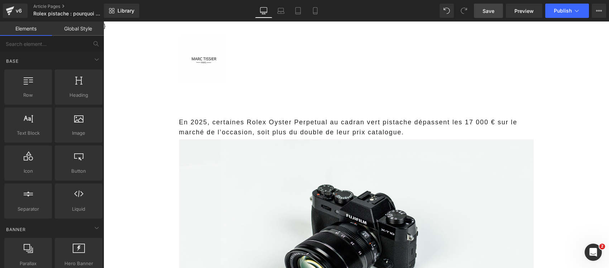
click at [489, 12] on span "Save" at bounding box center [489, 11] width 12 height 8
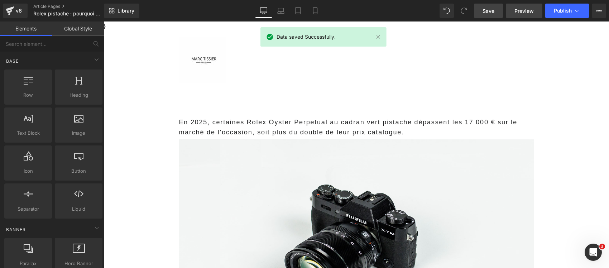
click at [526, 11] on span "Preview" at bounding box center [524, 11] width 19 height 8
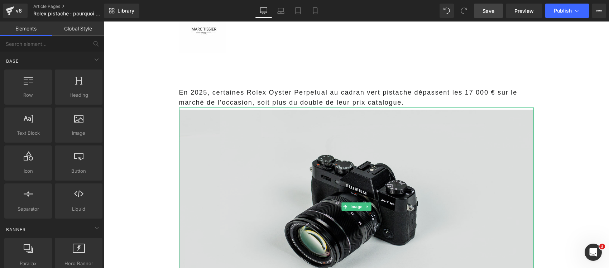
scroll to position [45, 0]
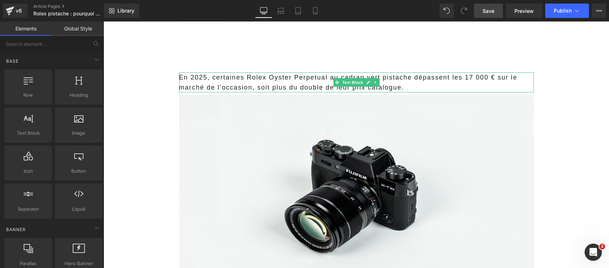
drag, startPoint x: 261, startPoint y: 78, endPoint x: 268, endPoint y: 82, distance: 8.7
click at [261, 78] on p "En 2025, certaines Rolex Oyster Perpetual au cadran vert pistache dépassent les…" at bounding box center [356, 82] width 355 height 20
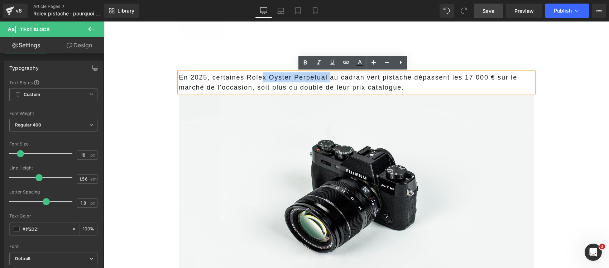
drag, startPoint x: 320, startPoint y: 80, endPoint x: 257, endPoint y: 78, distance: 63.1
click at [257, 78] on p "En 2025, certaines Rolex Oyster Perpetual au cadran vert pistache dépassent les…" at bounding box center [356, 82] width 355 height 20
click at [257, 79] on p "En 2025, certaines Rolex Oyster Perpetual au cadran vert pistache dépassent les…" at bounding box center [356, 82] width 355 height 20
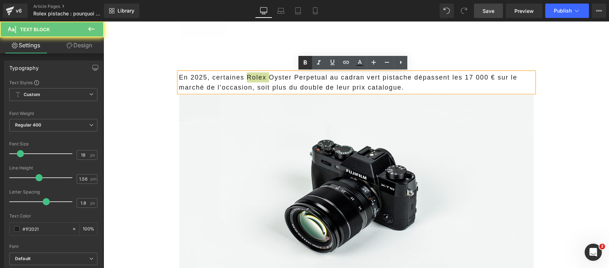
click at [308, 61] on icon at bounding box center [305, 62] width 9 height 9
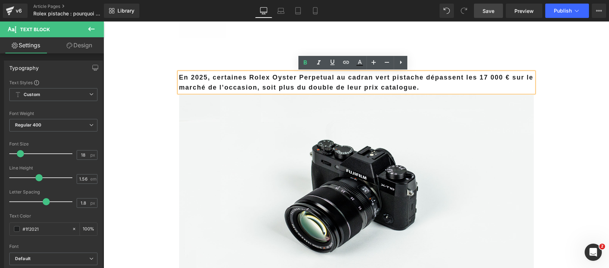
click at [330, 81] on strong "En 2025, certaines Rolex Oyster Perpetual au cadran vert pistache dépassent les…" at bounding box center [356, 82] width 355 height 17
drag, startPoint x: 328, startPoint y: 75, endPoint x: 244, endPoint y: 74, distance: 83.9
click at [244, 74] on strong "En 2025, certaines Rolex Oyster Perpetual au cadran vert pistache dépassent les…" at bounding box center [356, 82] width 355 height 17
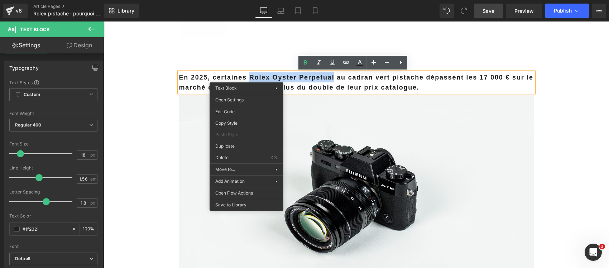
click at [269, 75] on strong "En 2025, certaines Rolex Oyster Perpetual au cadran vert pistache dépassent les…" at bounding box center [356, 82] width 355 height 17
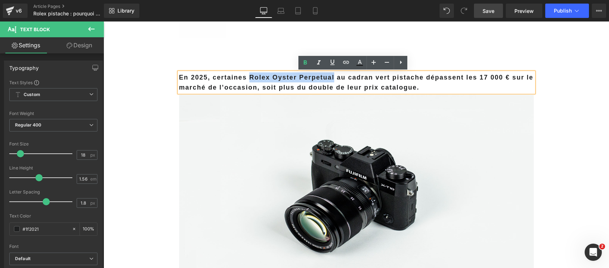
drag, startPoint x: 327, startPoint y: 80, endPoint x: 244, endPoint y: 74, distance: 83.0
click at [244, 74] on strong "En 2025, certaines Rolex Oyster Perpetual au cadran vert pistache dépassent les…" at bounding box center [356, 82] width 355 height 17
copy strong "Rolex Oyster Perpetual"
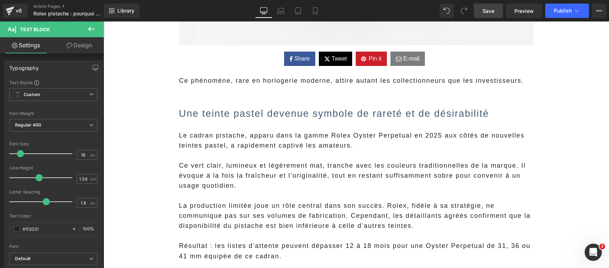
scroll to position [314, 0]
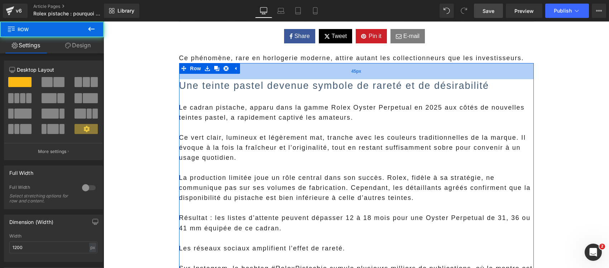
drag, startPoint x: 247, startPoint y: 77, endPoint x: 243, endPoint y: 72, distance: 6.3
click at [243, 72] on div "45px" at bounding box center [356, 71] width 355 height 16
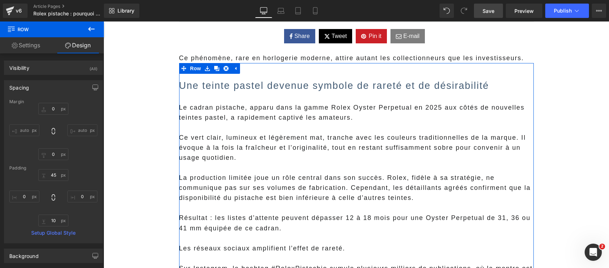
click at [251, 112] on p "Le cadran pistache, apparu dans la gamme Rolex Oyster Perpetual en 2025 aux côt…" at bounding box center [356, 113] width 355 height 20
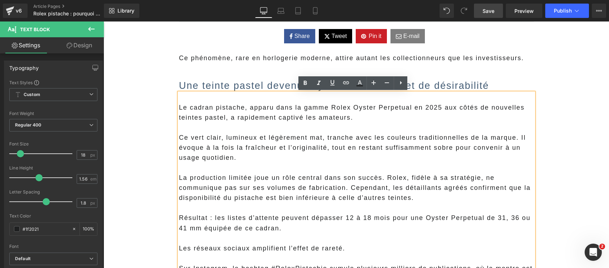
click at [268, 150] on span "Ce vert clair, lumineux et légèrement mat, tranche avec les couleurs traditionn…" at bounding box center [352, 147] width 347 height 27
drag, startPoint x: 239, startPoint y: 106, endPoint x: 185, endPoint y: 110, distance: 53.6
click at [185, 110] on span "Le cadran pistache, apparu dans la gamme Rolex Oyster Perpetual en 2025 aux côt…" at bounding box center [352, 112] width 346 height 17
click at [306, 85] on icon at bounding box center [305, 83] width 3 height 4
click at [379, 175] on p "La production limitée joue un rôle central dans son succès. Rolex, fidèle à sa …" at bounding box center [356, 188] width 355 height 30
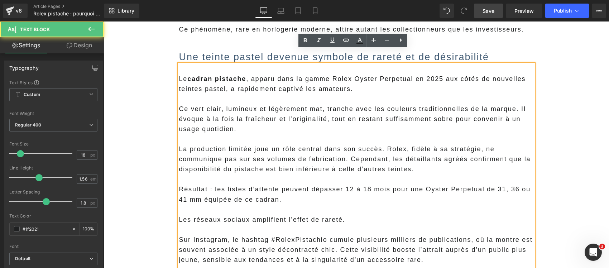
scroll to position [358, 0]
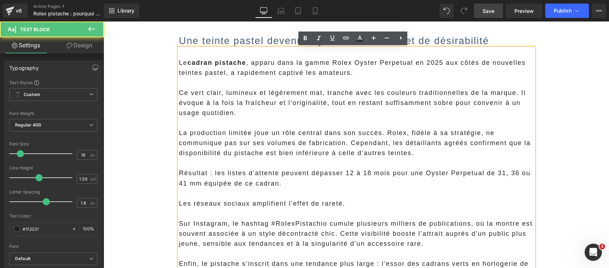
drag, startPoint x: 396, startPoint y: 162, endPoint x: 350, endPoint y: 152, distance: 47.5
click at [395, 161] on p at bounding box center [356, 163] width 355 height 10
click at [347, 141] on p "La production limitée joue un rôle central dans son succès. Rolex, fidèle à sa …" at bounding box center [356, 143] width 355 height 30
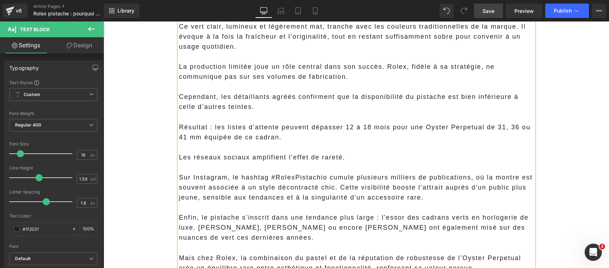
scroll to position [448, 0]
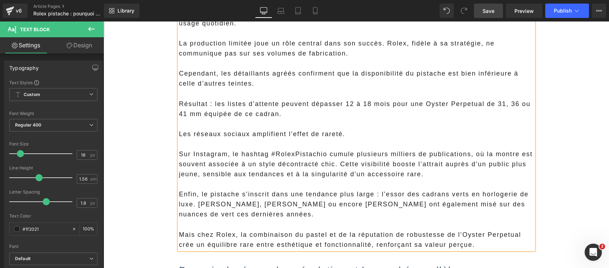
click at [377, 153] on p "Sur Instagram, le hashtag #RolexPistachio cumule plusieurs milliers de publicat…" at bounding box center [356, 164] width 355 height 30
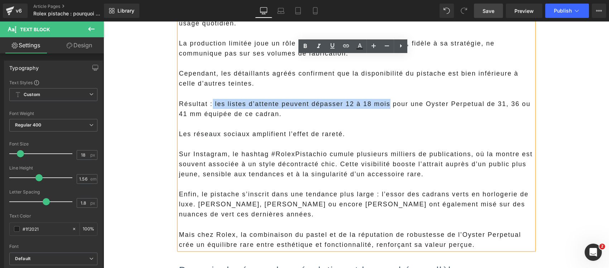
drag, startPoint x: 382, startPoint y: 105, endPoint x: 209, endPoint y: 104, distance: 173.5
click at [209, 104] on p "Résultat : les listes d’attente peuvent dépasser 12 à 18 mois pour une Oyster P…" at bounding box center [356, 109] width 355 height 20
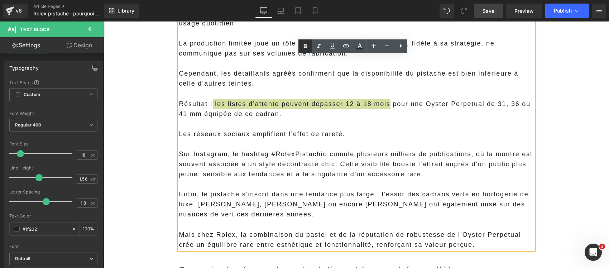
click at [304, 47] on icon at bounding box center [305, 46] width 3 height 4
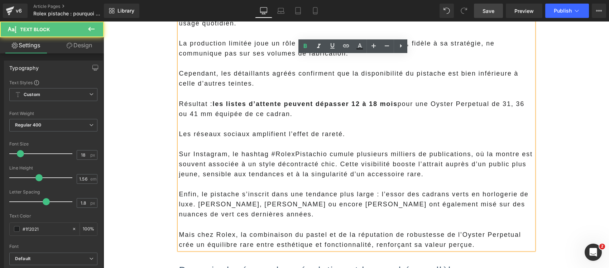
click at [356, 189] on p at bounding box center [356, 184] width 355 height 10
click at [335, 160] on p "Sur Instagram, le hashtag #RolexPistachio cumule plusieurs milliers de publicat…" at bounding box center [356, 164] width 355 height 30
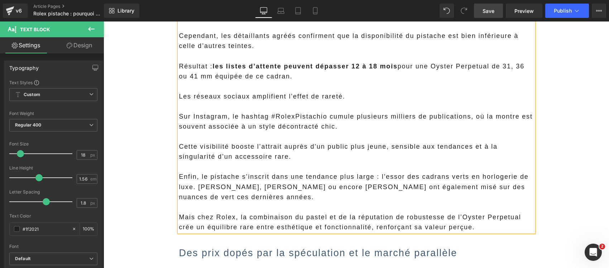
scroll to position [538, 0]
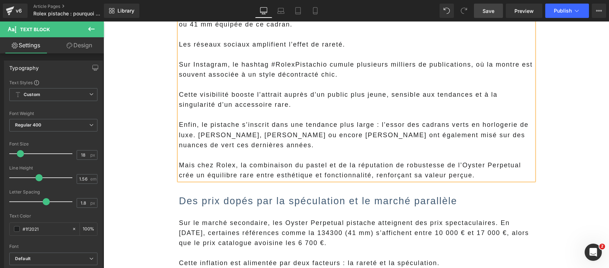
click at [275, 172] on p "Mais chez Rolex, la combinaison du pastel et de la réputation de robustesse de …" at bounding box center [356, 170] width 355 height 20
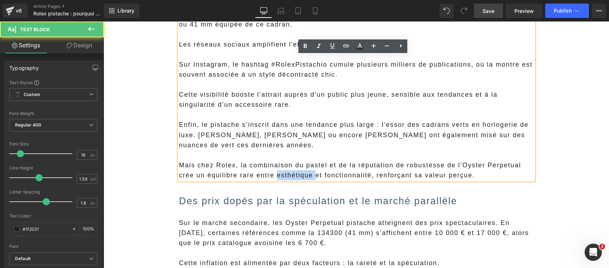
click at [275, 172] on p "Mais chez Rolex, la combinaison du pastel et de la réputation de robustesse de …" at bounding box center [356, 170] width 355 height 20
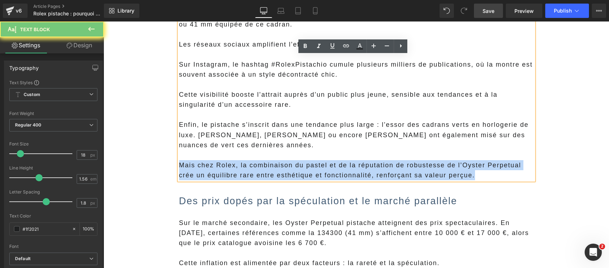
click at [275, 172] on p "Mais chez Rolex, la combinaison du pastel et de la réputation de robustesse de …" at bounding box center [356, 170] width 355 height 20
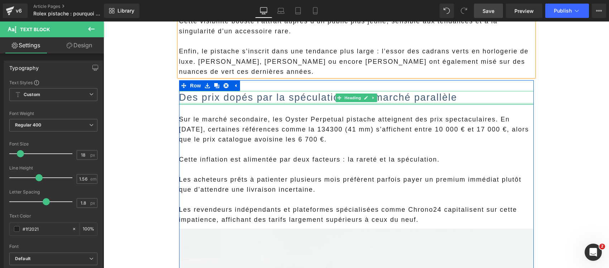
scroll to position [627, 0]
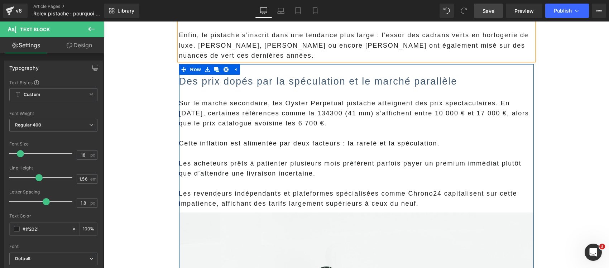
click at [343, 151] on div "Sur le marché secondaire, les Oyster Perpetual pistache atteignent des prix spe…" at bounding box center [356, 149] width 355 height 120
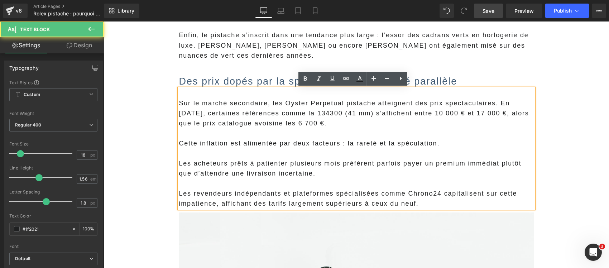
drag, startPoint x: 383, startPoint y: 133, endPoint x: 435, endPoint y: 126, distance: 52.5
click at [383, 133] on p at bounding box center [356, 133] width 355 height 10
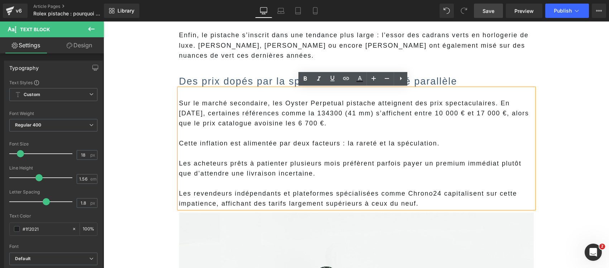
click at [491, 105] on span "Sur le marché secondaire, les Oyster Perpetual pistache atteignent des prix spe…" at bounding box center [354, 113] width 350 height 27
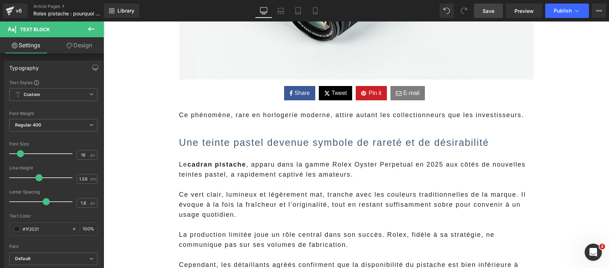
scroll to position [0, 0]
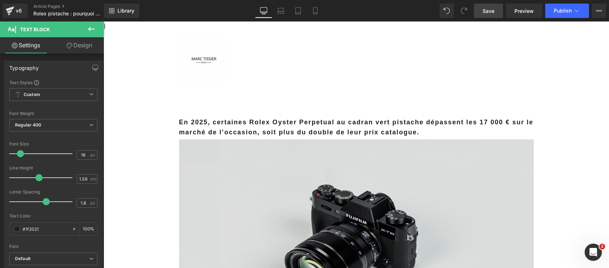
click at [264, 182] on img at bounding box center [356, 236] width 355 height 199
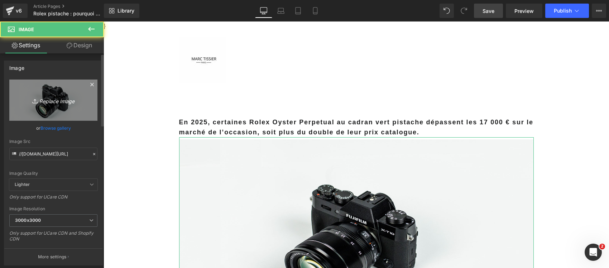
click at [71, 103] on icon "Replace Image" at bounding box center [53, 100] width 57 height 9
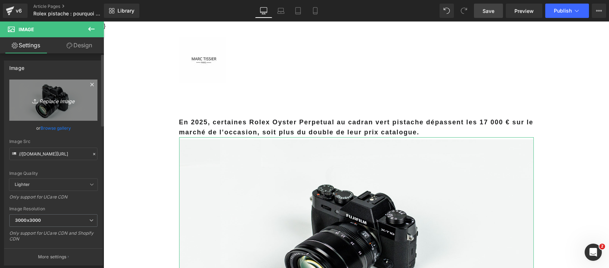
type input "C:\fakepath\WC010-Photoroom.png"
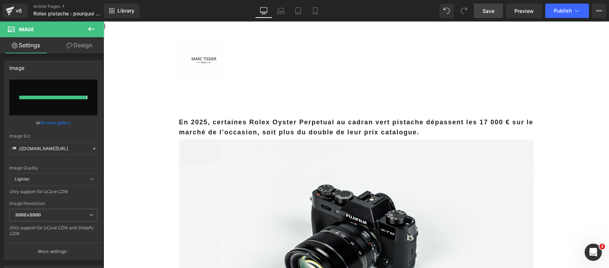
type input "https://ucarecdn.com/31dc15f6-54f4-4aee-b716-25af8b870f20/-/format/auto/-/previ…"
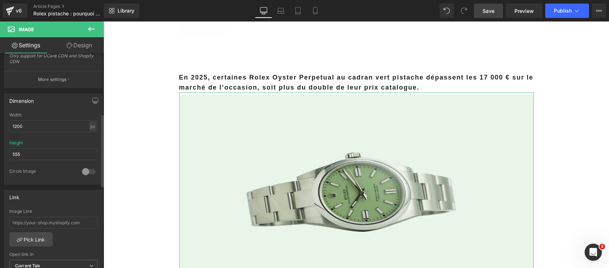
scroll to position [179, 0]
click at [40, 123] on input "1200" at bounding box center [53, 125] width 88 height 12
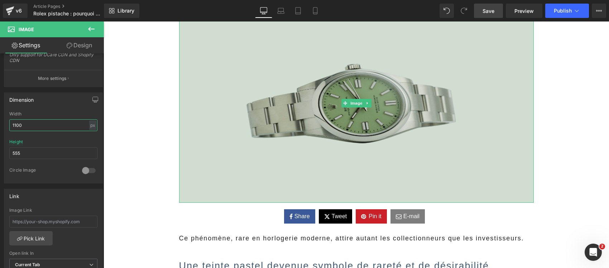
scroll to position [134, 0]
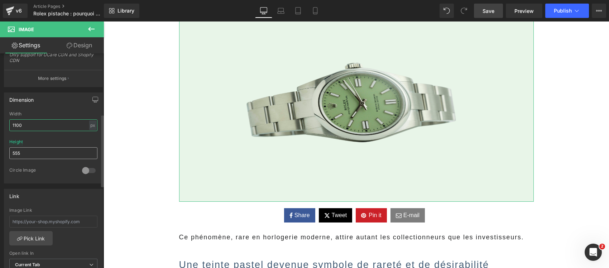
type input "1100"
click at [24, 154] on input "555" at bounding box center [53, 153] width 88 height 12
type input "444"
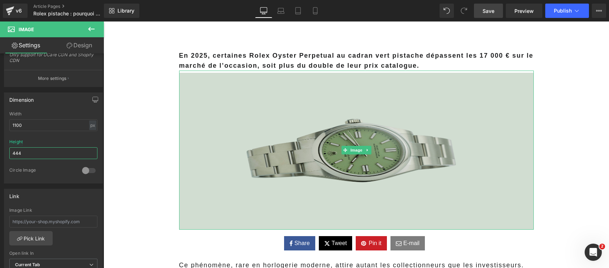
scroll to position [45, 0]
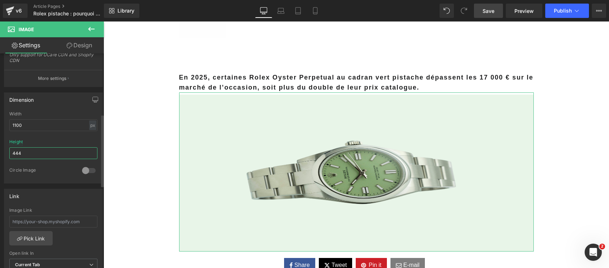
click at [30, 156] on input "444" at bounding box center [53, 153] width 88 height 12
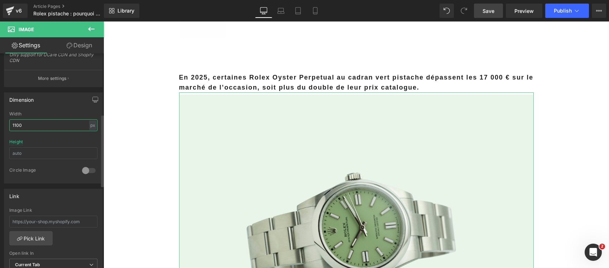
click at [45, 125] on input "1100" at bounding box center [53, 125] width 88 height 12
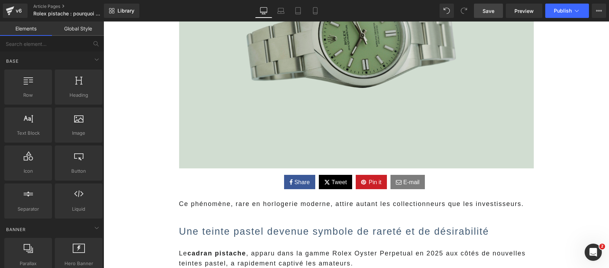
scroll to position [269, 0]
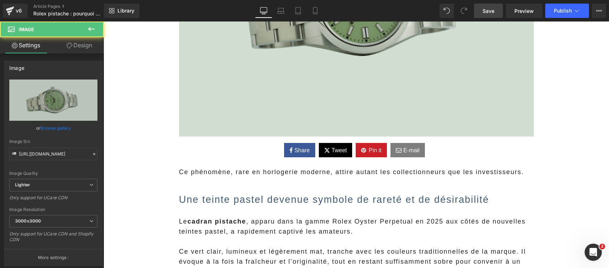
click at [259, 114] on img at bounding box center [356, 2] width 355 height 268
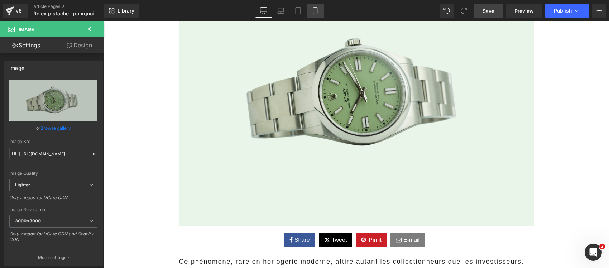
click at [314, 8] on icon at bounding box center [315, 10] width 7 height 7
type input "400"
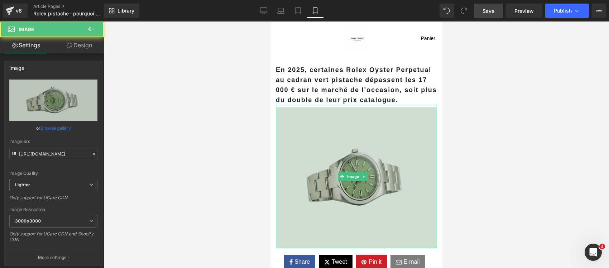
click at [293, 155] on img at bounding box center [356, 176] width 161 height 143
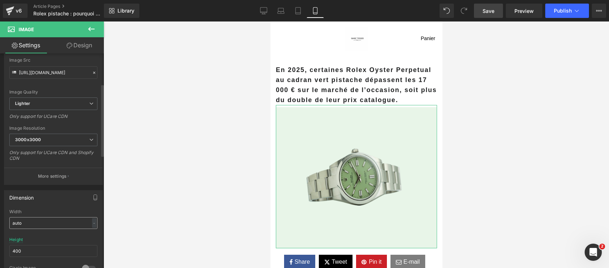
scroll to position [90, 0]
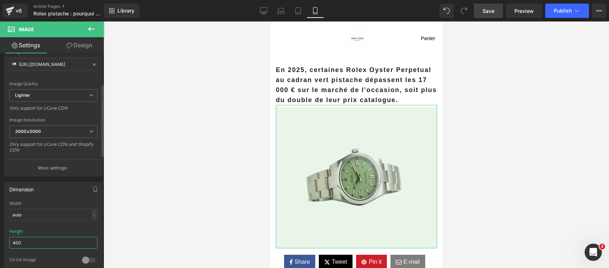
click at [48, 241] on input "400" at bounding box center [53, 243] width 88 height 12
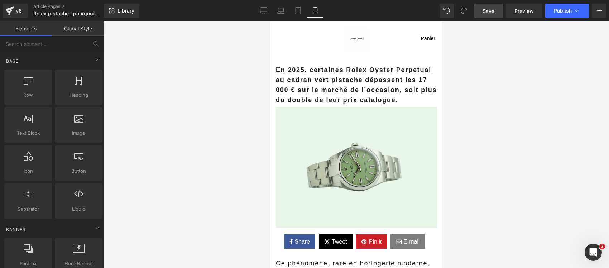
click at [222, 189] on div at bounding box center [357, 145] width 506 height 247
click at [358, 162] on link "Image" at bounding box center [349, 166] width 22 height 9
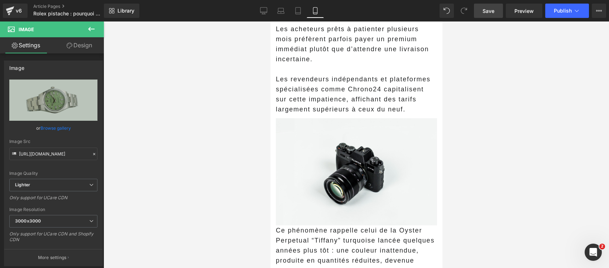
scroll to position [1038, 0]
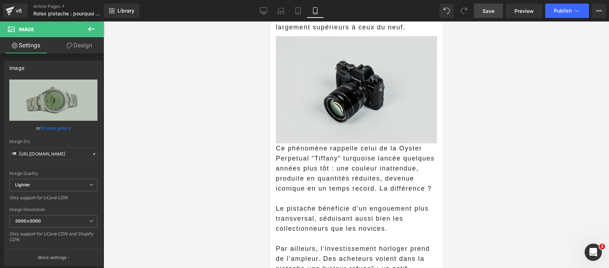
drag, startPoint x: 538, startPoint y: 135, endPoint x: 299, endPoint y: 101, distance: 241.5
click at [314, 94] on img at bounding box center [356, 87] width 161 height 111
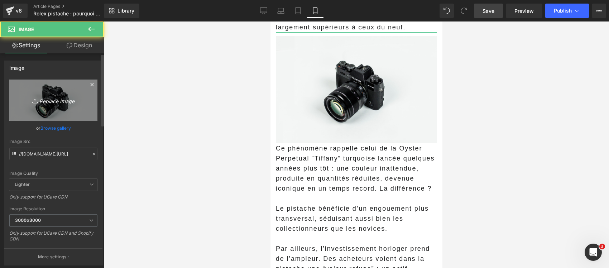
click at [63, 101] on icon "Replace Image" at bounding box center [53, 100] width 57 height 9
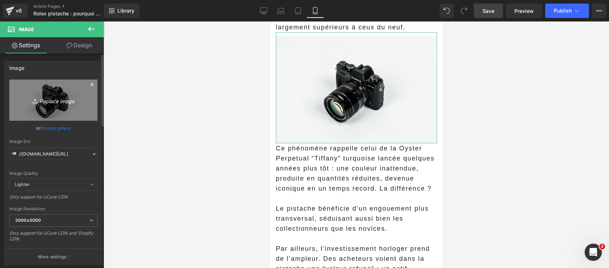
type input "C:\fakepath\20250402_Rolex_073-Photoroom.png"
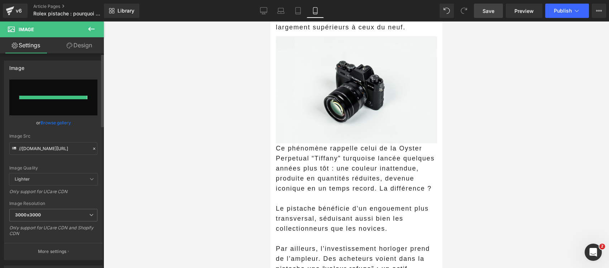
type input "https://ucarecdn.com/f40b67f5-608b-494a-a989-5d1ddceb007b/-/format/auto/-/previ…"
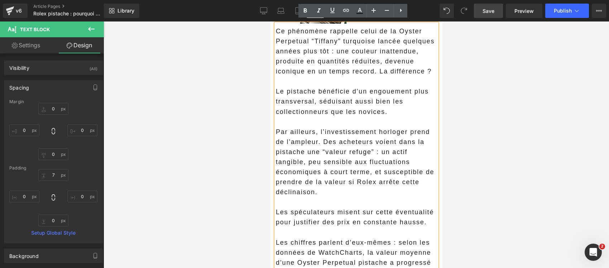
scroll to position [1172, 0]
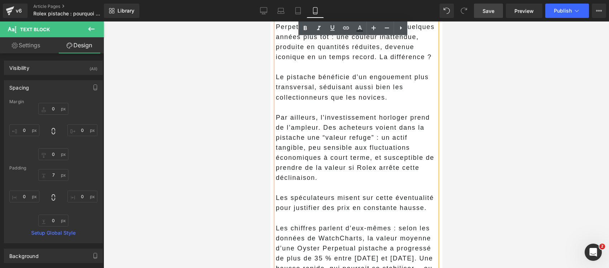
click at [380, 190] on p at bounding box center [356, 188] width 161 height 10
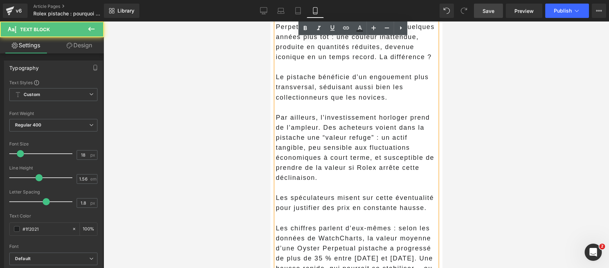
click at [325, 131] on p "Par ailleurs, l’investissement horloger prend de l’ampleur. Des acheteurs voien…" at bounding box center [356, 148] width 161 height 71
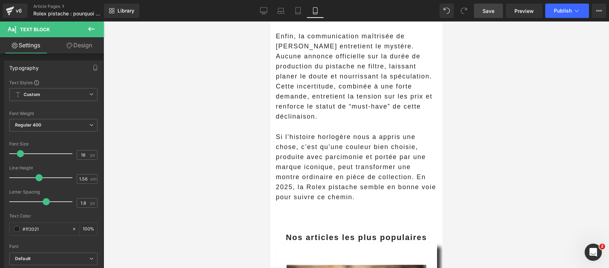
scroll to position [1934, 0]
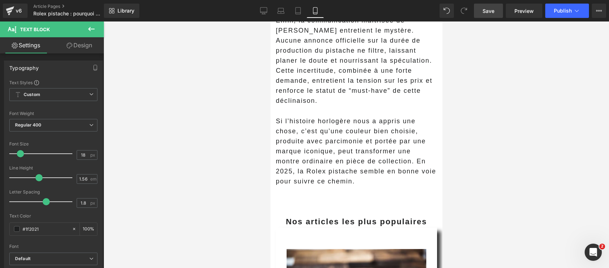
click at [342, 166] on p "Si l’histoire horlogère nous a appris une chose, c’est qu’une couleur bien choi…" at bounding box center [356, 151] width 161 height 71
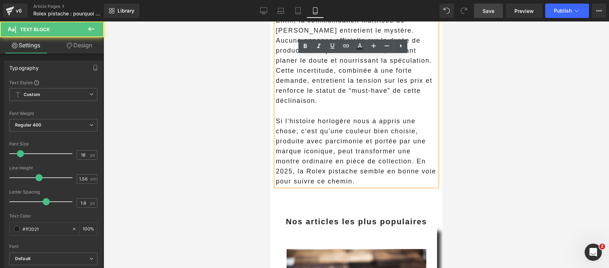
drag, startPoint x: 416, startPoint y: 175, endPoint x: 416, endPoint y: 189, distance: 14.0
click at [416, 187] on p "Si l’histoire horlogère nous a appris une chose, c’est qu’une couleur bien choi…" at bounding box center [356, 151] width 161 height 71
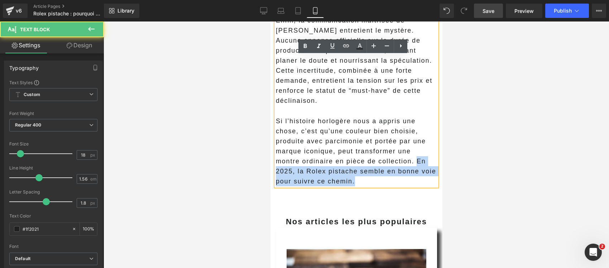
drag, startPoint x: 419, startPoint y: 178, endPoint x: 419, endPoint y: 187, distance: 9.3
click at [419, 187] on p "Si l’histoire horlogère nous a appris une chose, c’est qu’une couleur bien choi…" at bounding box center [356, 151] width 161 height 71
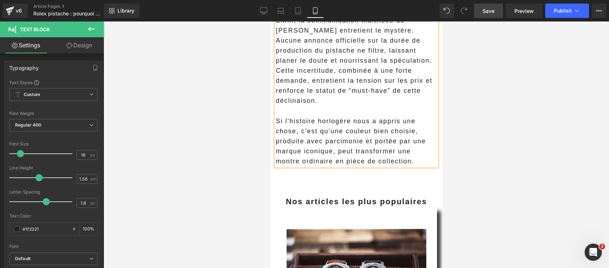
drag, startPoint x: 393, startPoint y: 151, endPoint x: 365, endPoint y: 124, distance: 38.5
click at [393, 150] on p "Si l’histoire horlogère nous a appris une chose, c’est qu’une couleur bien choi…" at bounding box center [356, 141] width 161 height 50
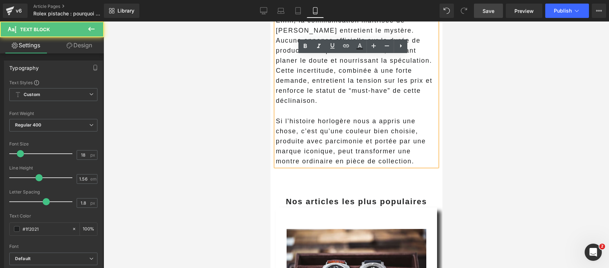
click at [370, 81] on p "Enfin, la communication maîtrisée de Rolex entretient le mystère. Aucune annonc…" at bounding box center [356, 60] width 161 height 91
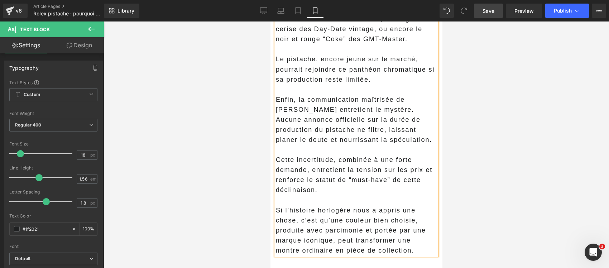
scroll to position [1665, 0]
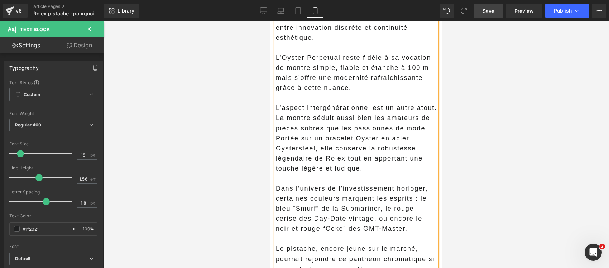
click at [343, 173] on p "L’aspect intergénérationnel est un autre atout. La montre séduit aussi bien les…" at bounding box center [356, 138] width 161 height 71
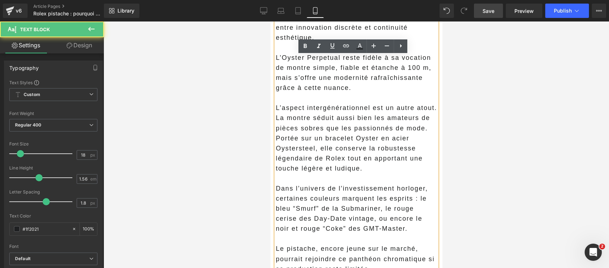
click at [351, 160] on p "L’aspect intergénérationnel est un autre atout. La montre séduit aussi bien les…" at bounding box center [356, 138] width 161 height 71
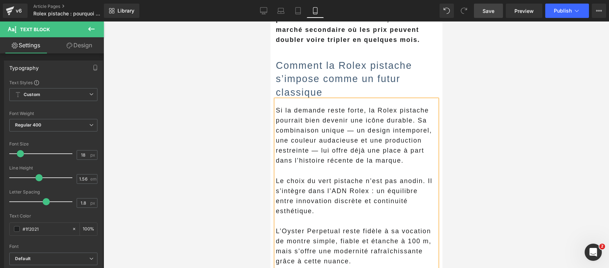
scroll to position [1486, 0]
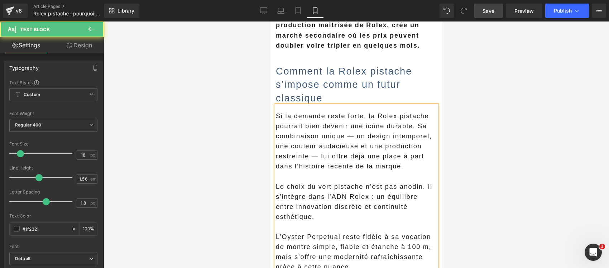
click at [418, 140] on span "Si la demande reste forte, la Rolex pistache pourrait bien devenir une icône du…" at bounding box center [354, 141] width 156 height 57
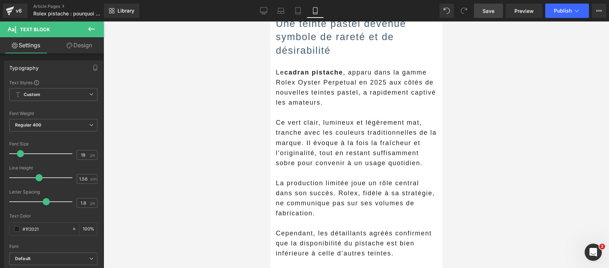
scroll to position [187, 0]
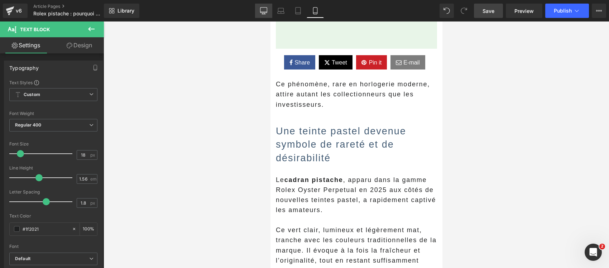
click at [269, 9] on link "Desktop" at bounding box center [263, 11] width 17 height 14
type input "100"
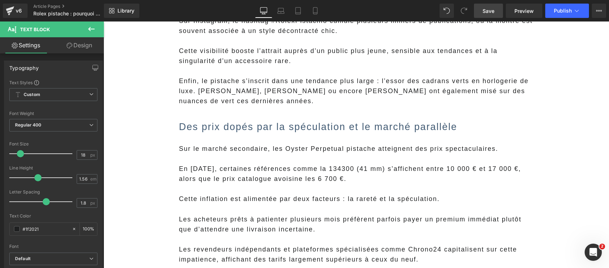
scroll to position [717, 0]
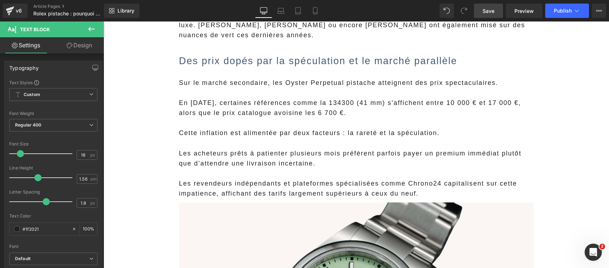
drag, startPoint x: 490, startPoint y: 15, endPoint x: 273, endPoint y: 83, distance: 226.5
click at [490, 15] on link "Save" at bounding box center [488, 11] width 29 height 14
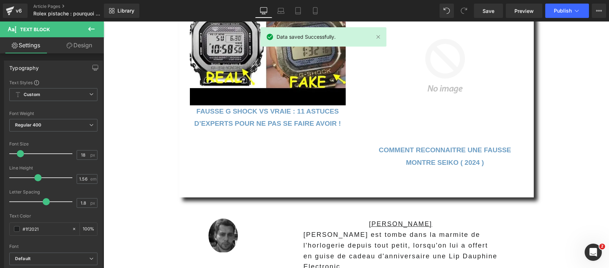
scroll to position [2632, 0]
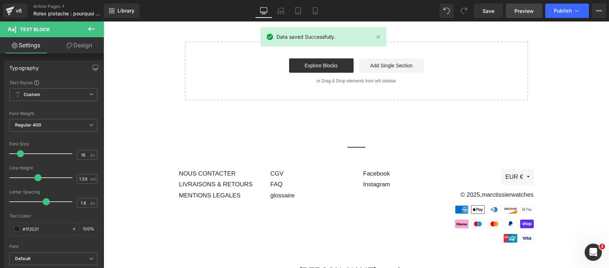
click at [533, 13] on span "Preview" at bounding box center [524, 11] width 19 height 8
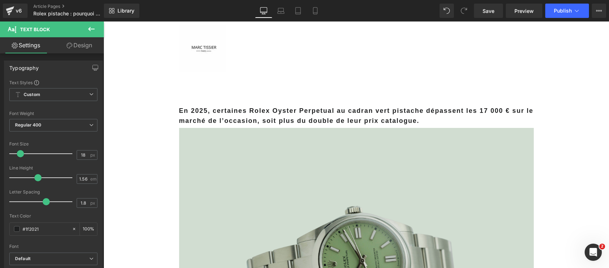
scroll to position [0, 0]
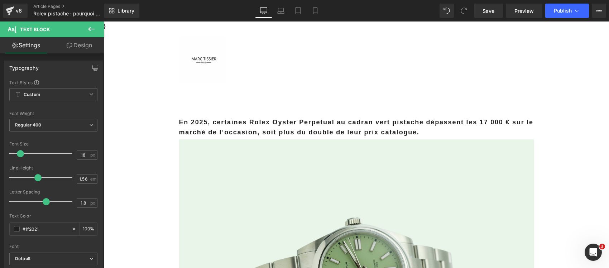
click at [287, 165] on img at bounding box center [356, 271] width 355 height 268
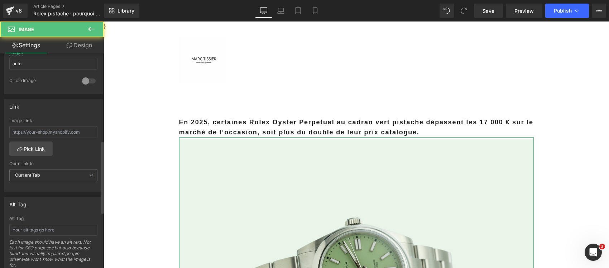
scroll to position [179, 0]
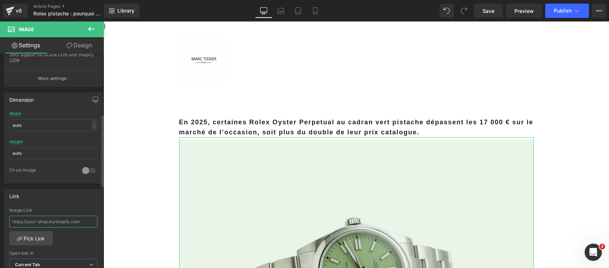
click at [52, 217] on input "text" at bounding box center [53, 222] width 88 height 12
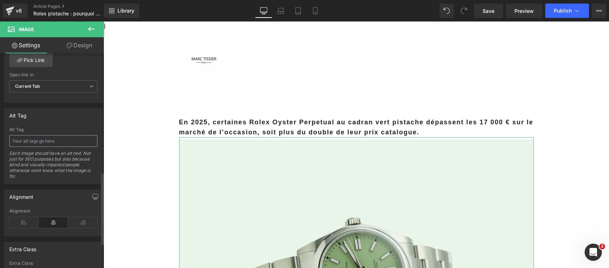
scroll to position [358, 0]
click at [52, 139] on input "text" at bounding box center [53, 140] width 88 height 12
paste input "Rolex Oyster Perpetual cadran vert pistache 2025"
type input "Rolex Oyster Perpetual cadran vert pistache 2025"
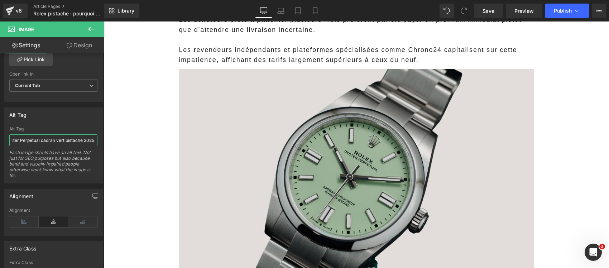
scroll to position [851, 0]
click at [288, 149] on img at bounding box center [356, 184] width 355 height 240
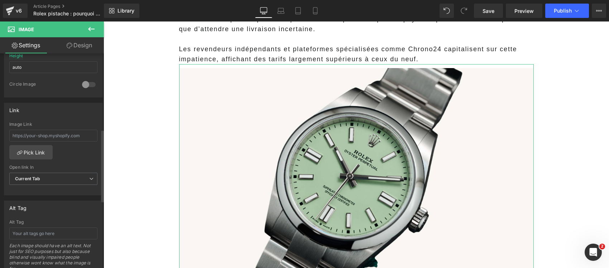
scroll to position [314, 0]
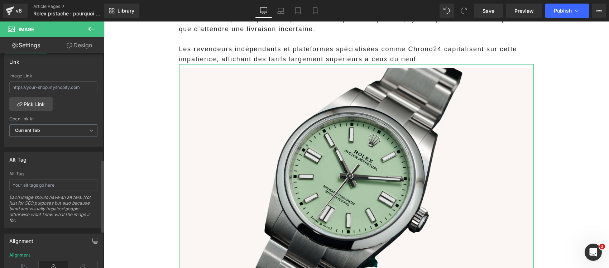
click at [35, 194] on div "Alt Tag Each image should have an alt text. Not just for SEO purposes but also …" at bounding box center [53, 199] width 88 height 57
click at [34, 190] on input "text" at bounding box center [53, 185] width 88 height 12
paste input "Rolex Oyster Perpetual cadran vert pistache 2025"
type input "Rolex Oyster Perpetual cadran vert pistache 2025"
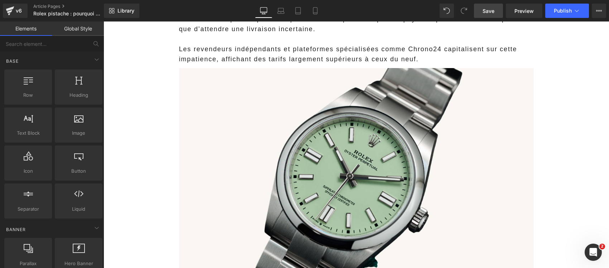
click at [493, 10] on span "Save" at bounding box center [489, 11] width 12 height 8
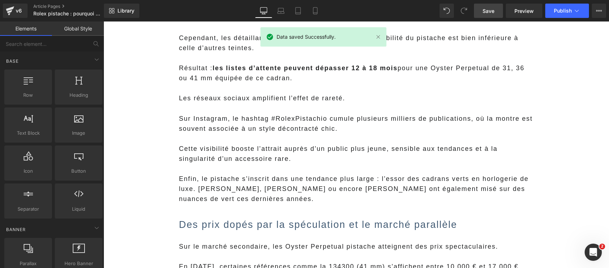
scroll to position [538, 0]
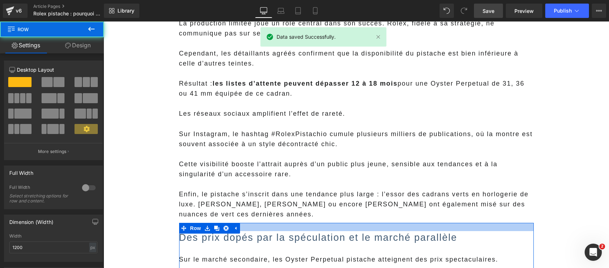
click at [244, 223] on div at bounding box center [356, 227] width 355 height 8
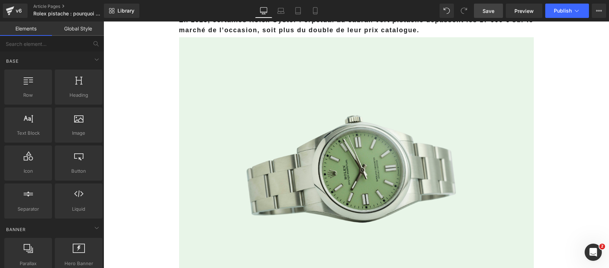
scroll to position [90, 0]
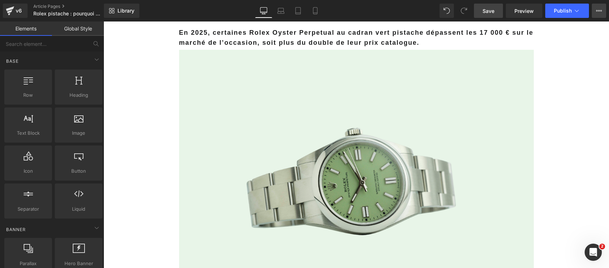
click at [598, 12] on icon at bounding box center [599, 11] width 6 height 6
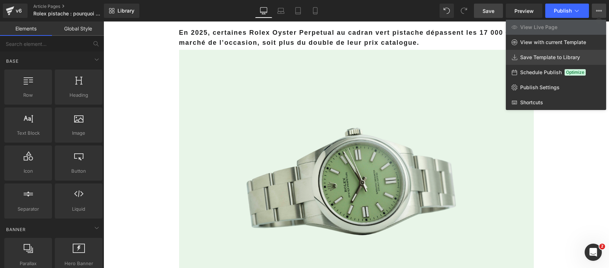
click at [584, 54] on link "Save Template to Library" at bounding box center [556, 57] width 100 height 15
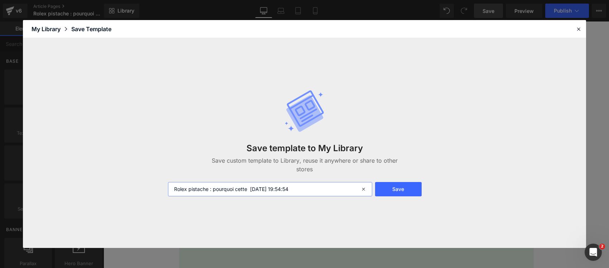
click at [337, 185] on input "Rolex pistache : pourquoi cette 2025-08-14 19:54:54" at bounding box center [270, 189] width 204 height 14
type input "template google discover"
click at [396, 192] on button "Save" at bounding box center [398, 189] width 47 height 14
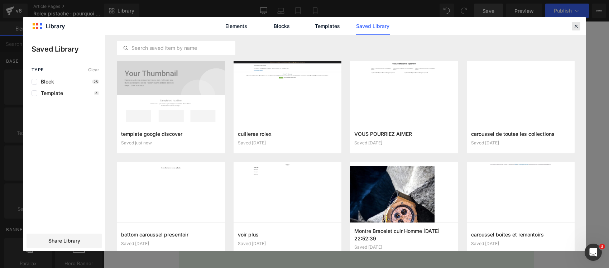
click at [574, 24] on icon at bounding box center [576, 26] width 6 height 6
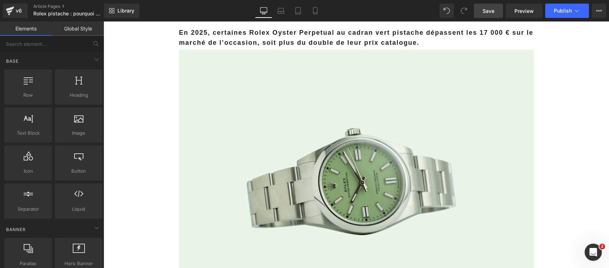
click at [486, 13] on span "Save" at bounding box center [489, 11] width 12 height 8
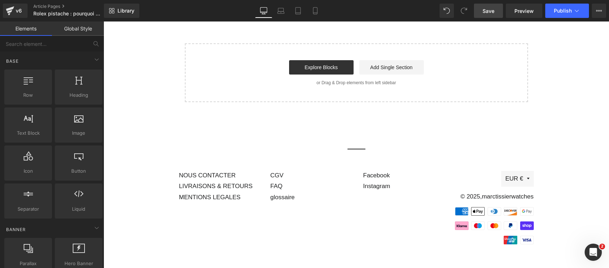
scroll to position [2629, 0]
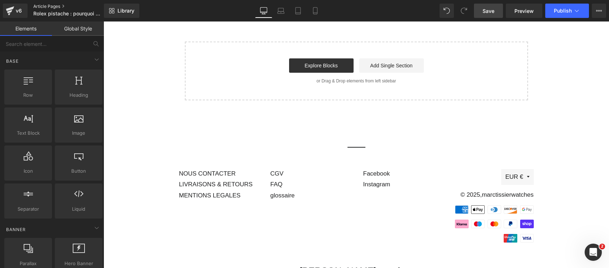
click at [54, 4] on link "Article Pages" at bounding box center [74, 7] width 82 height 6
